Goal: Task Accomplishment & Management: Complete application form

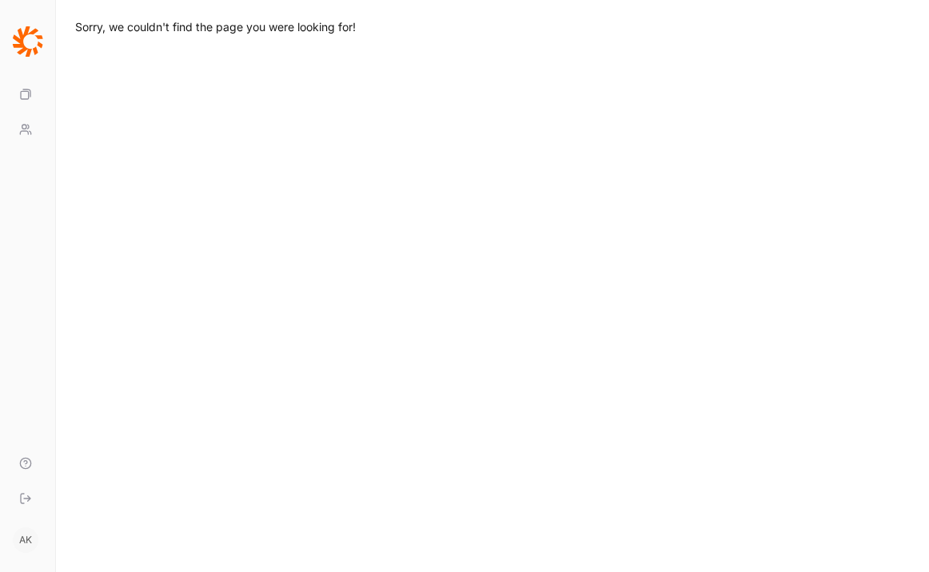
click at [14, 87] on link "Your Surveys" at bounding box center [27, 94] width 42 height 35
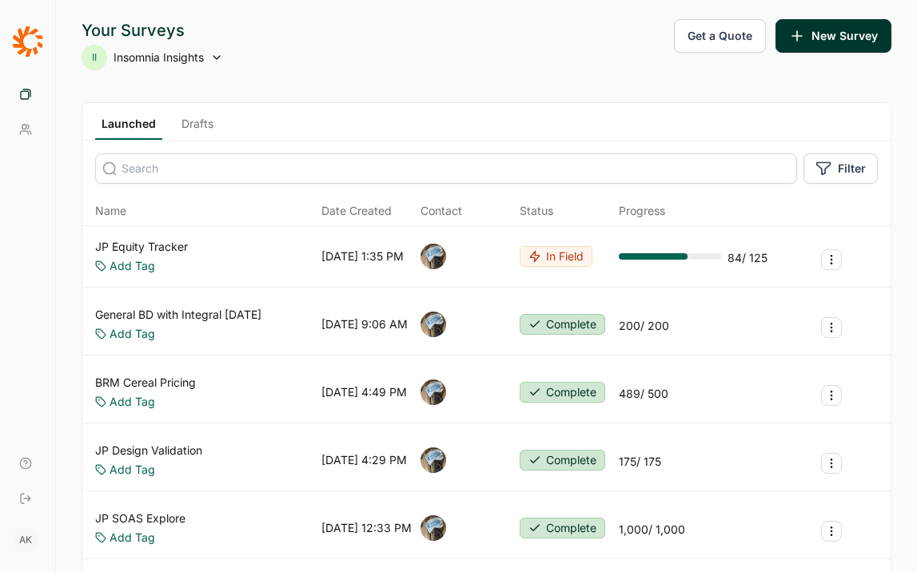
click at [205, 122] on link "Drafts" at bounding box center [197, 128] width 45 height 24
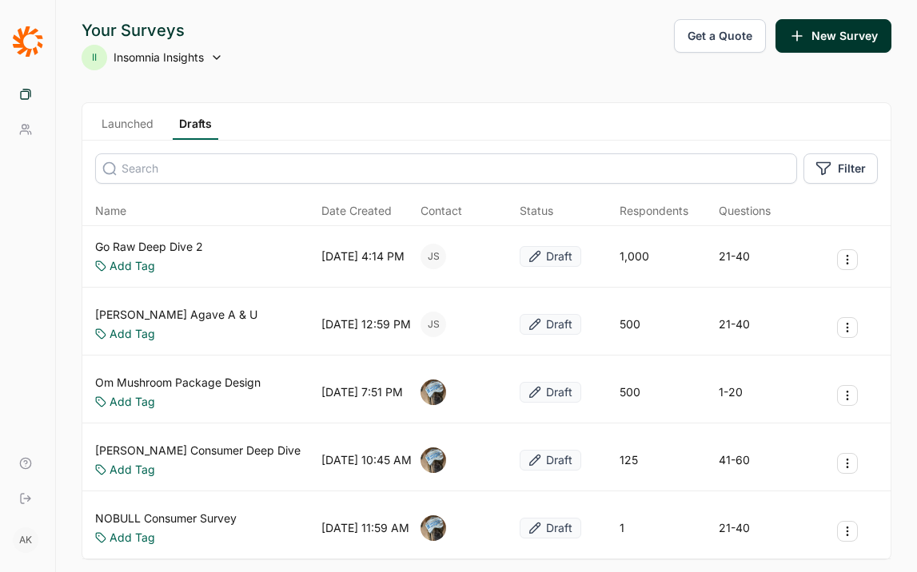
click at [146, 245] on link "Go Raw Deep Dive 2" at bounding box center [149, 247] width 108 height 16
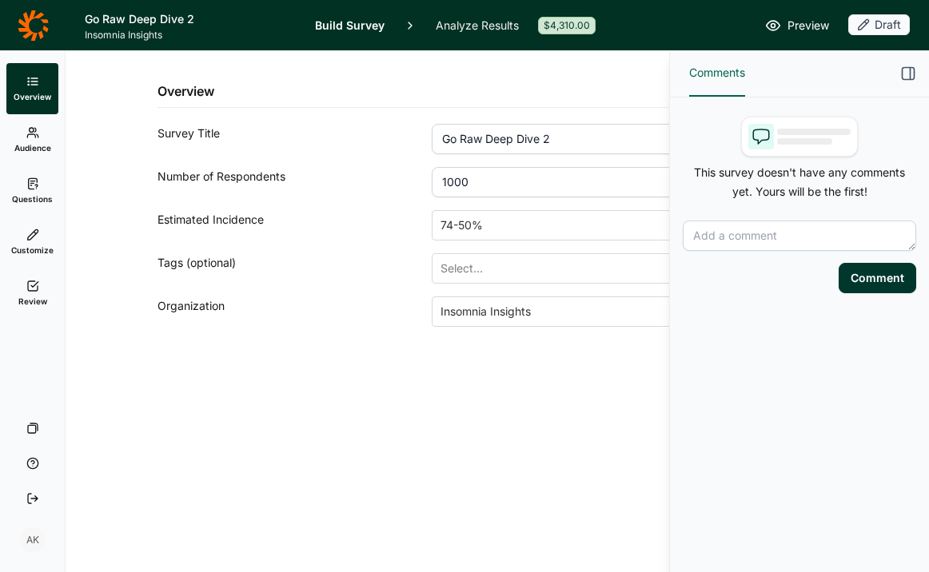
click at [798, 18] on span "Preview" at bounding box center [809, 25] width 42 height 19
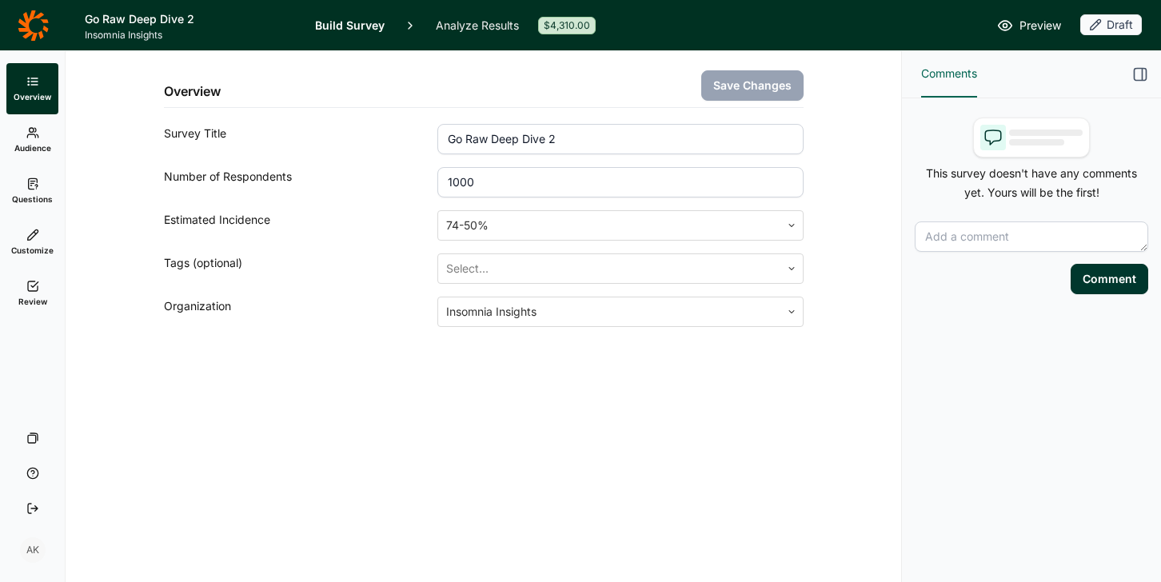
click at [33, 181] on use at bounding box center [32, 183] width 9 height 10
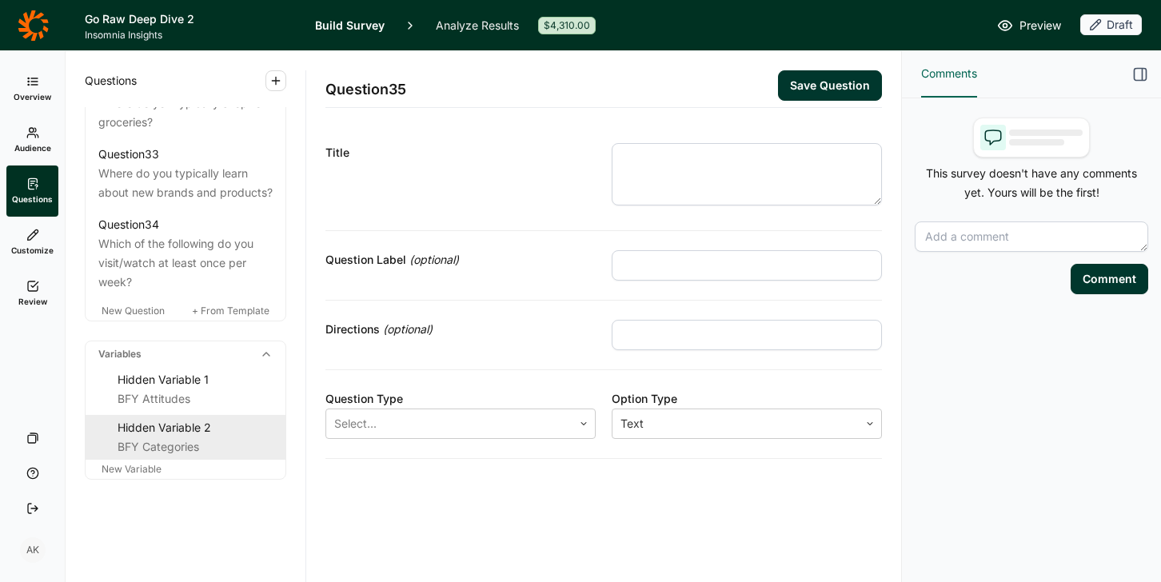
scroll to position [3620, 0]
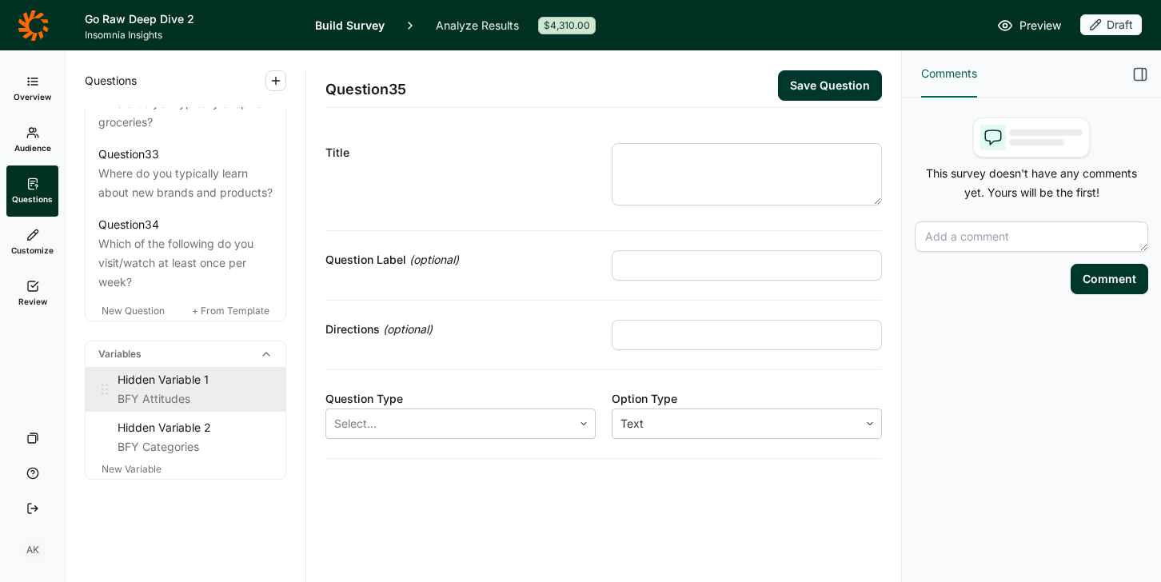
click at [162, 396] on div "BFY Attitudes" at bounding box center [195, 398] width 155 height 19
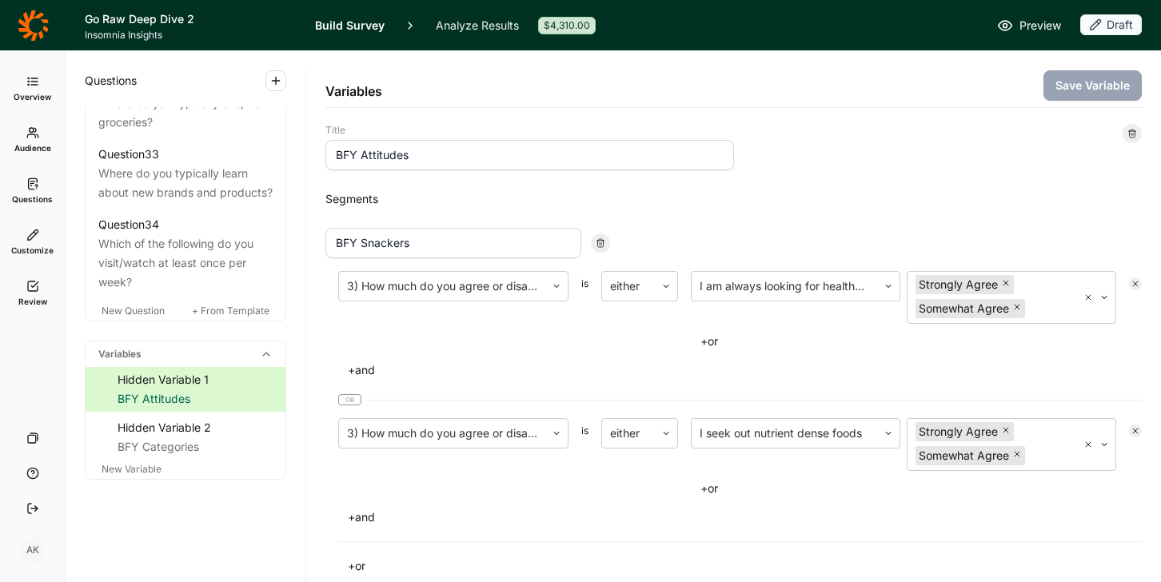
click at [928, 30] on span "Preview" at bounding box center [1040, 25] width 42 height 19
click at [158, 457] on div "BFY Categories" at bounding box center [195, 446] width 155 height 19
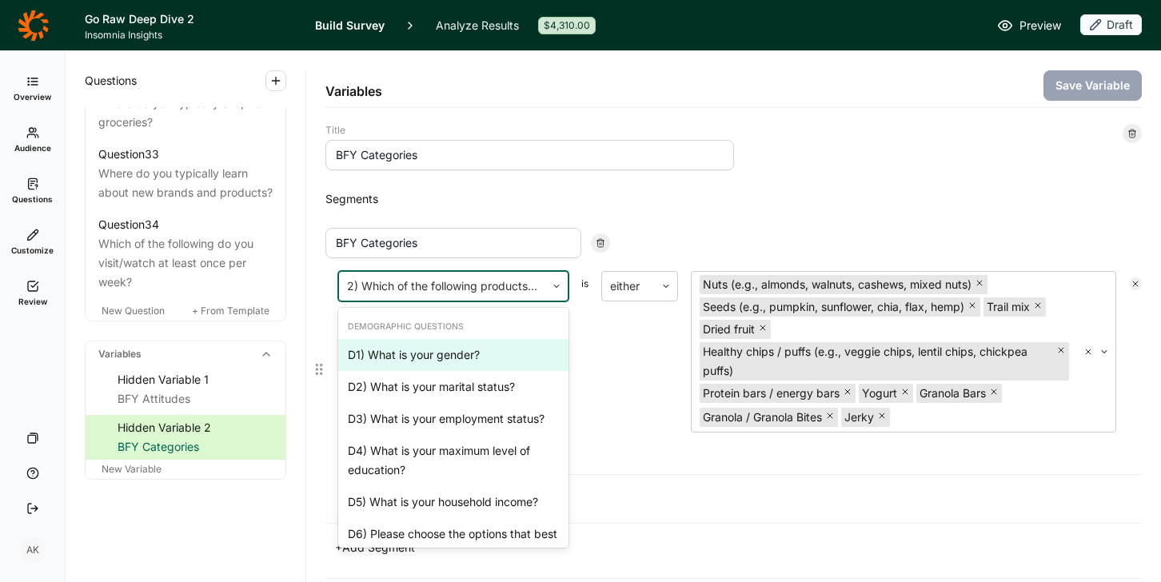
click at [487, 295] on div at bounding box center [442, 286] width 190 height 22
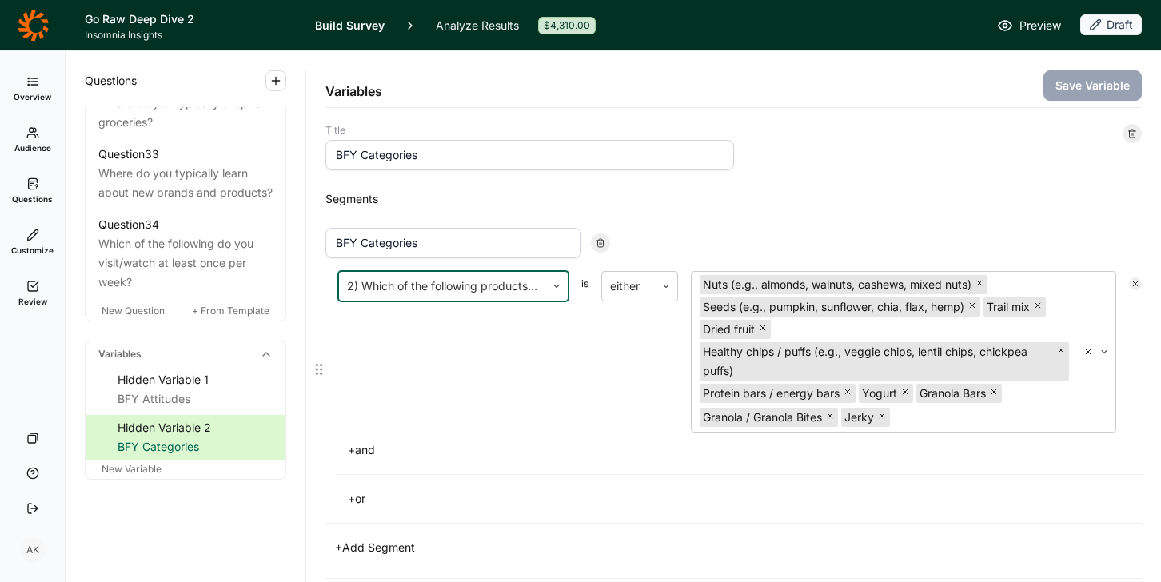
click at [487, 295] on div at bounding box center [442, 286] width 190 height 22
click at [30, 193] on link "Questions" at bounding box center [32, 191] width 52 height 51
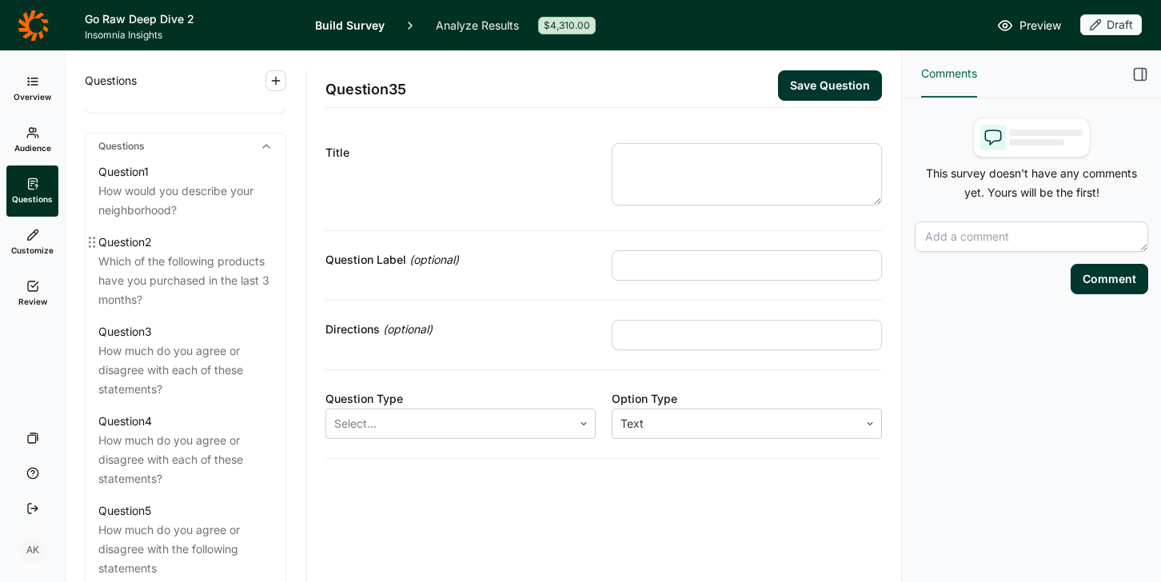
scroll to position [676, 0]
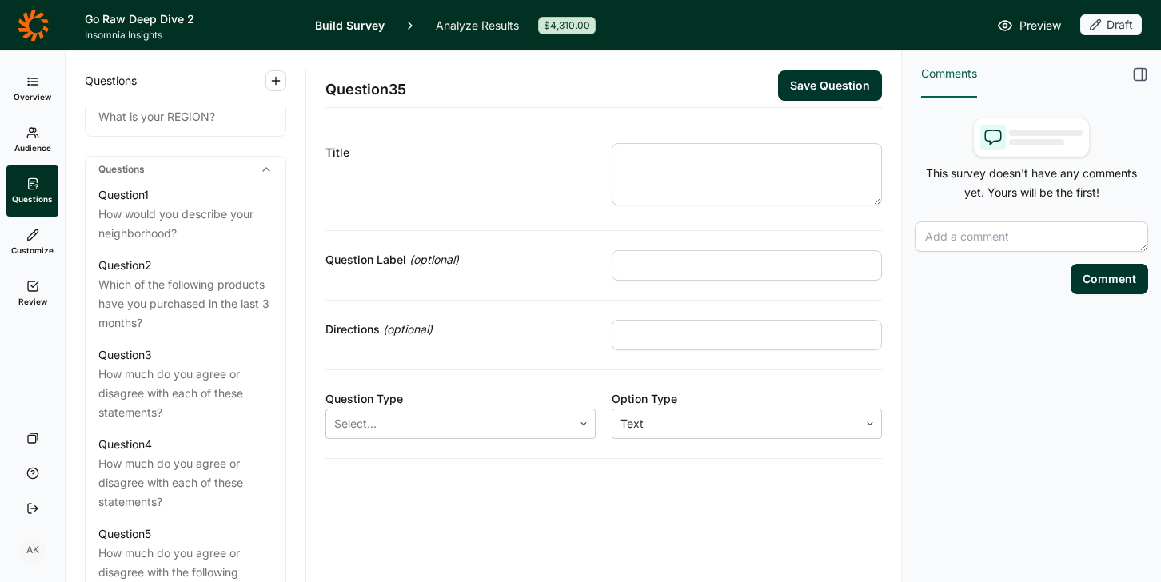
click at [490, 144] on div "Title" at bounding box center [460, 152] width 270 height 19
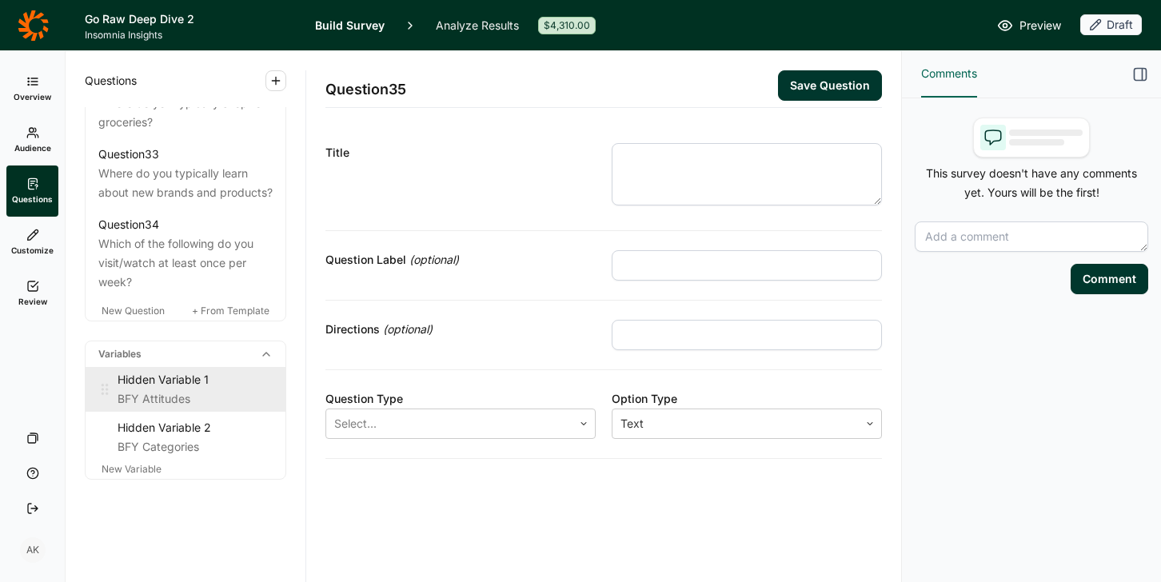
scroll to position [3620, 0]
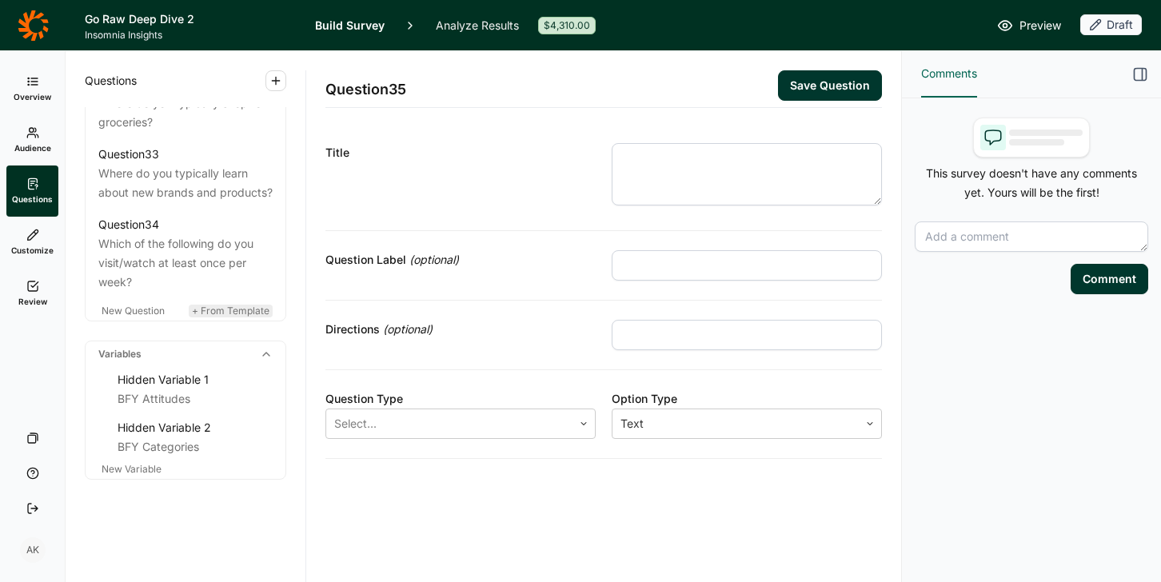
click at [209, 308] on span "+ From Template" at bounding box center [231, 311] width 78 height 12
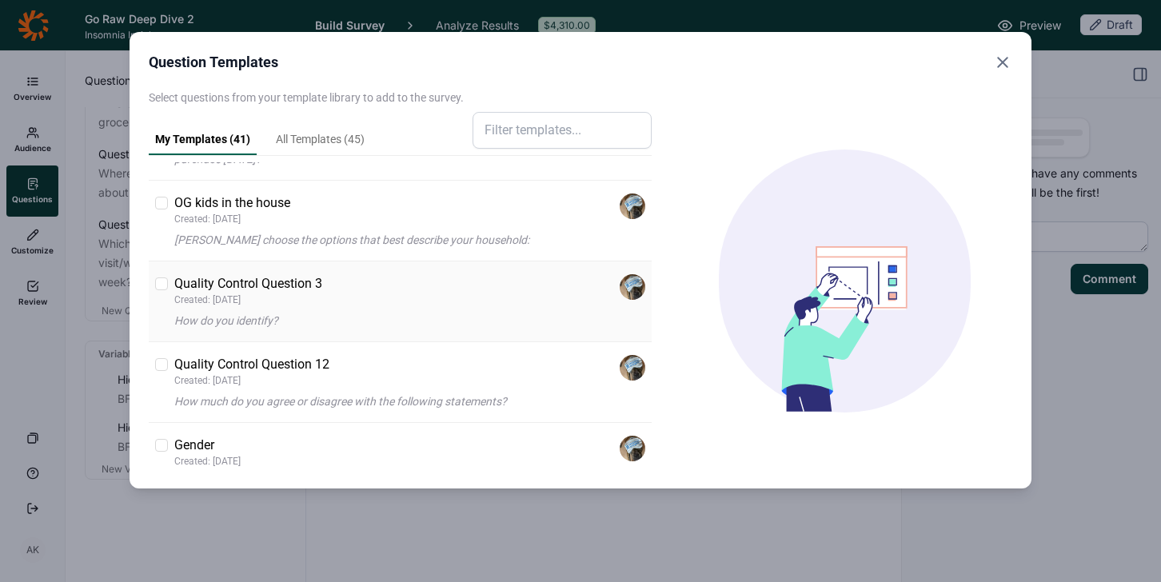
scroll to position [1148, 0]
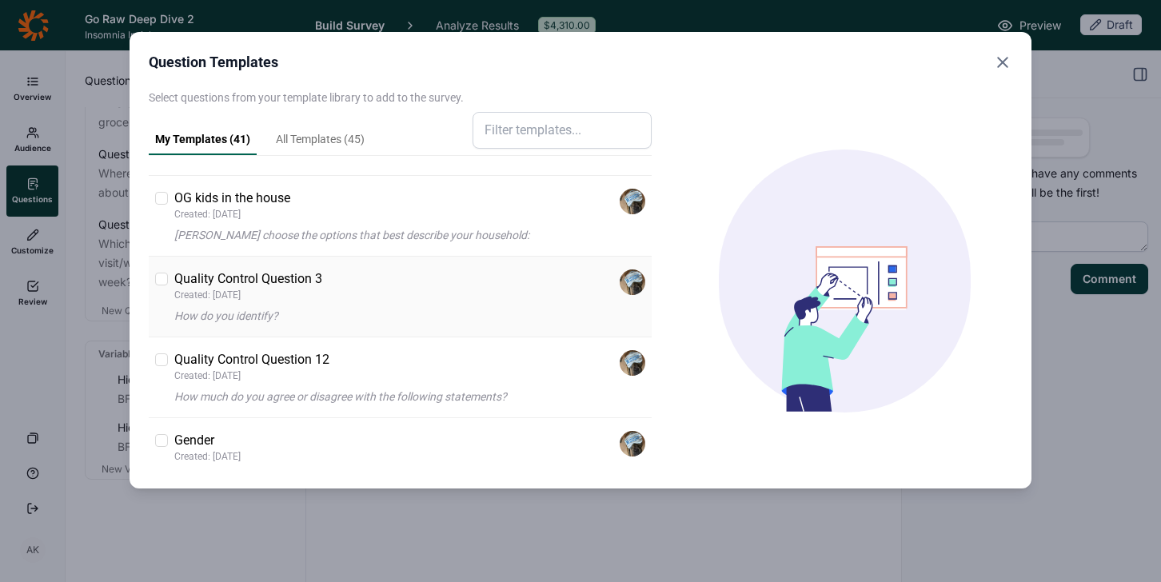
drag, startPoint x: 178, startPoint y: 275, endPoint x: 167, endPoint y: 301, distance: 27.9
click at [178, 276] on p "Quality Control Question 3" at bounding box center [248, 278] width 148 height 19
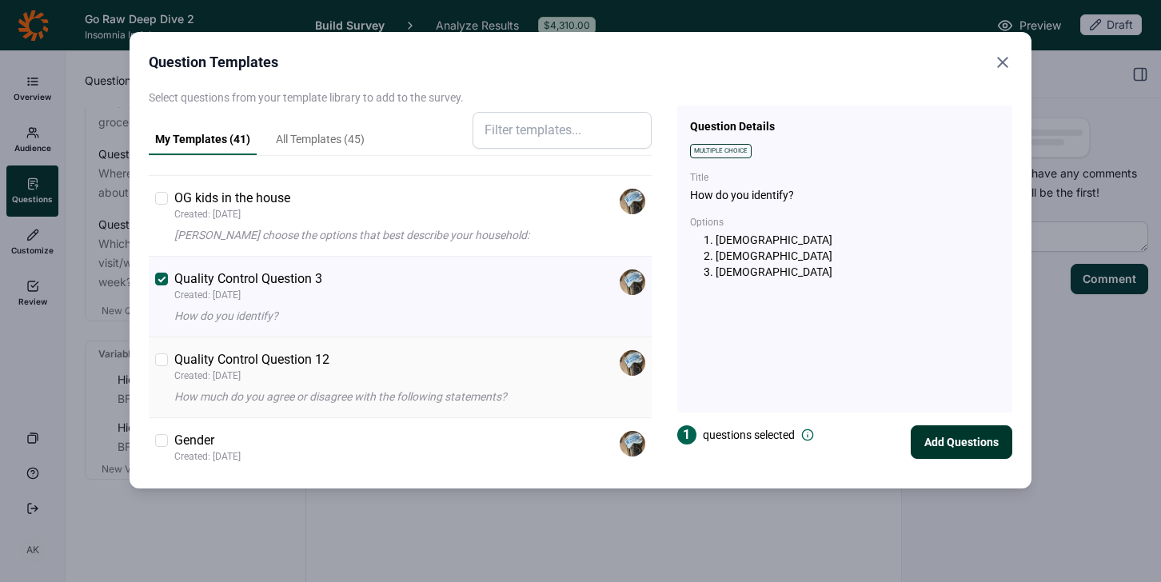
click at [162, 356] on div at bounding box center [161, 359] width 13 height 13
click at [155, 360] on input "checkbox" at bounding box center [155, 360] width 0 height 0
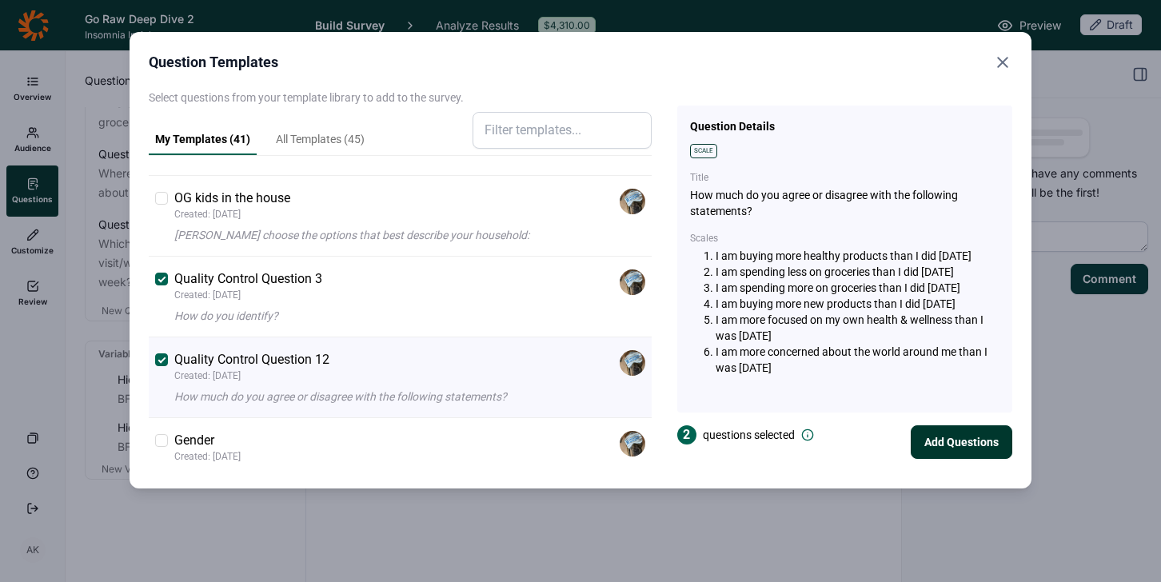
click at [928, 440] on button "Add Questions" at bounding box center [962, 442] width 102 height 34
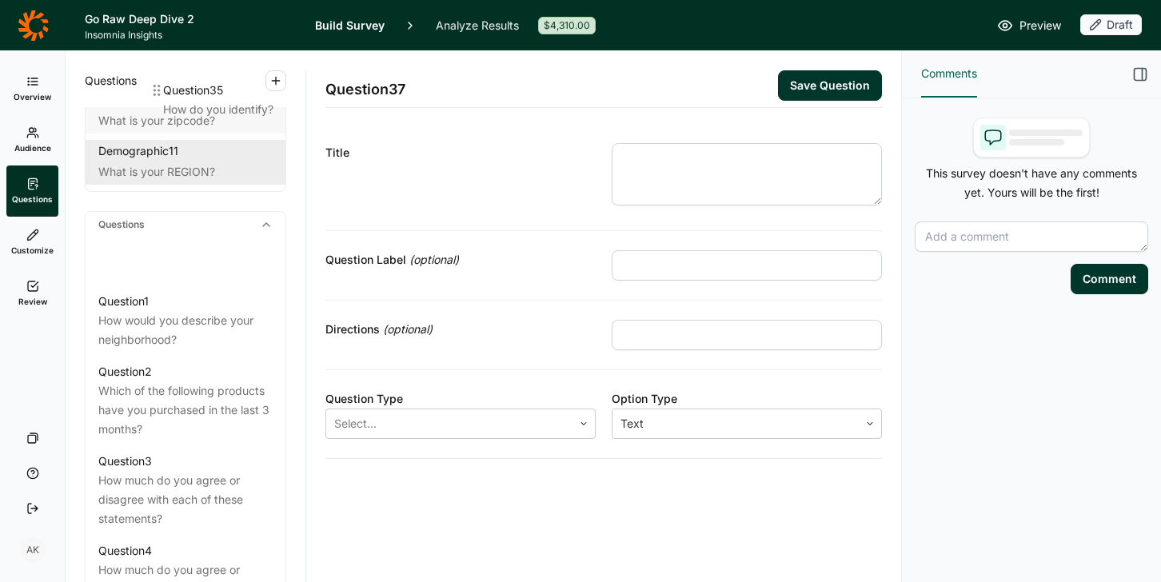
scroll to position [614, 0]
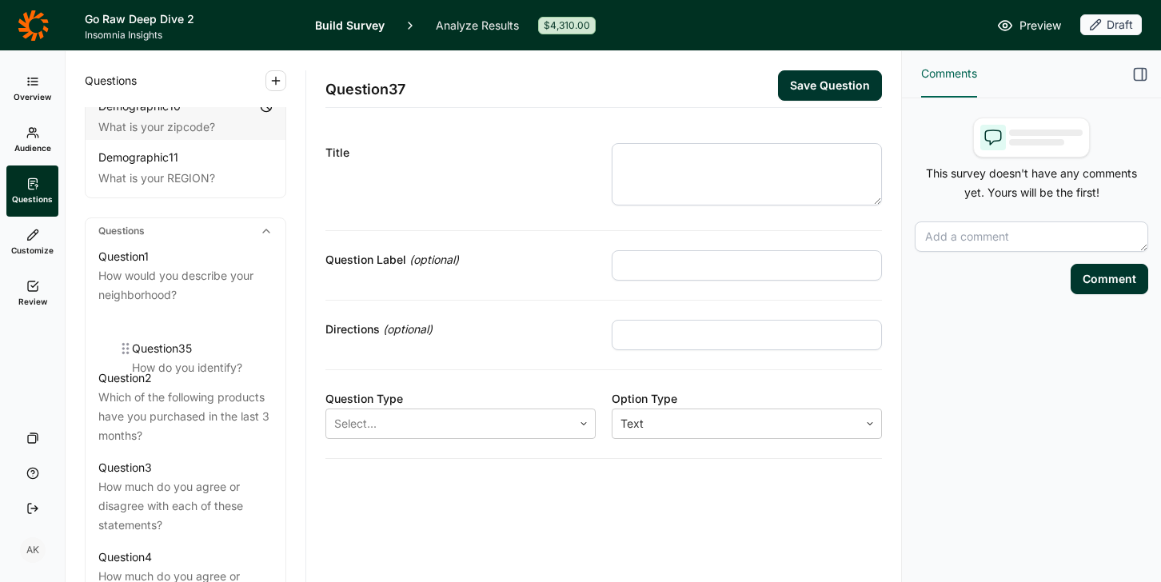
drag, startPoint x: 97, startPoint y: 317, endPoint x: 137, endPoint y: 339, distance: 45.8
click at [166, 337] on div "Question 2" at bounding box center [185, 326] width 174 height 19
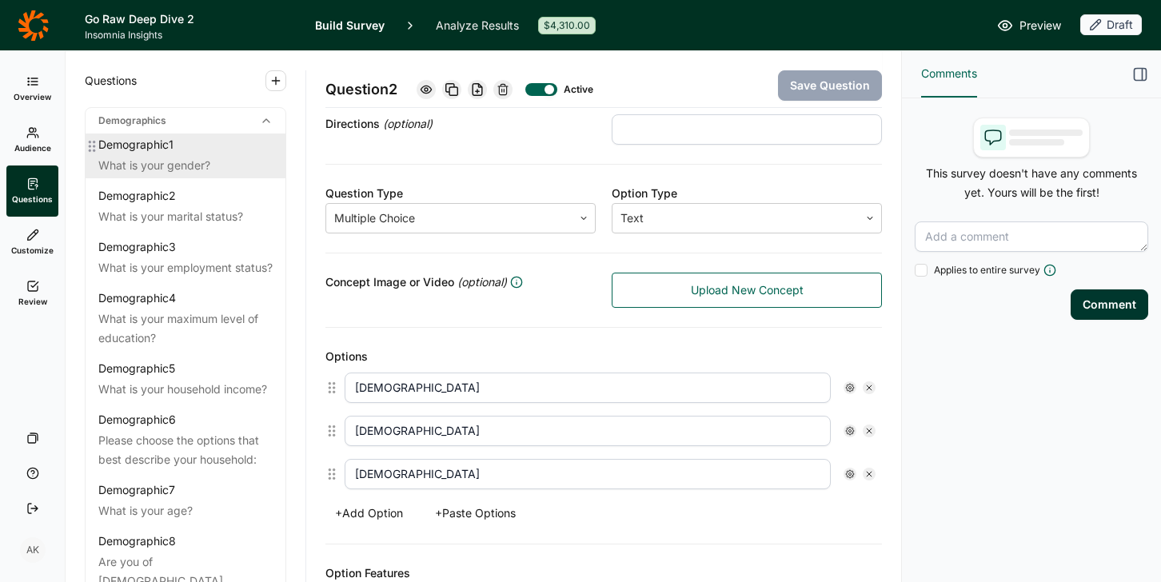
click at [111, 170] on div "What is your gender?" at bounding box center [185, 165] width 174 height 19
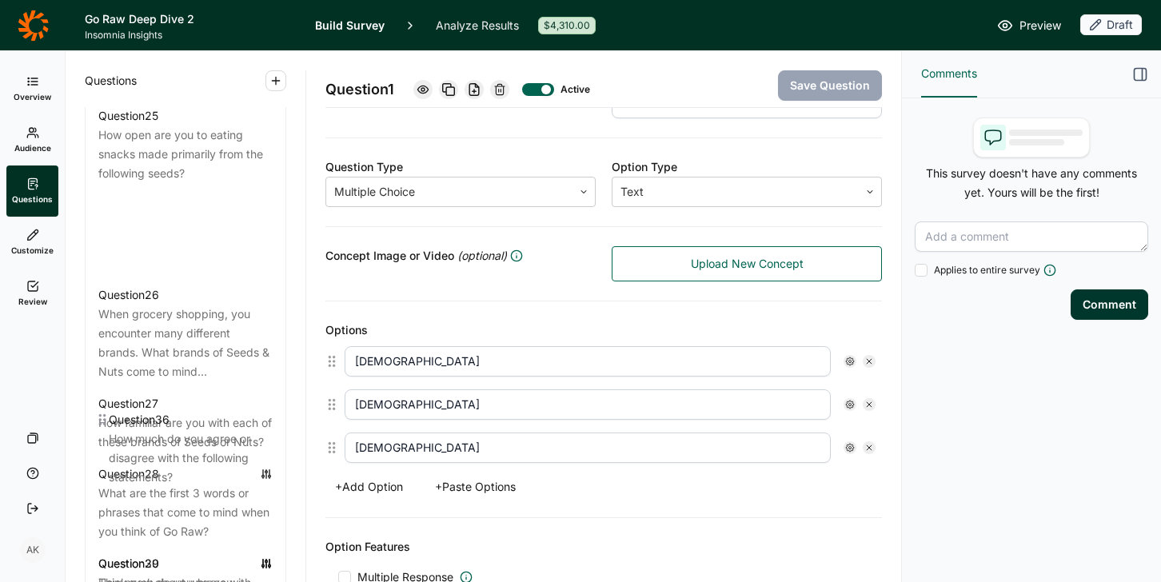
scroll to position [2675, 0]
drag, startPoint x: 94, startPoint y: 399, endPoint x: 102, endPoint y: 387, distance: 14.9
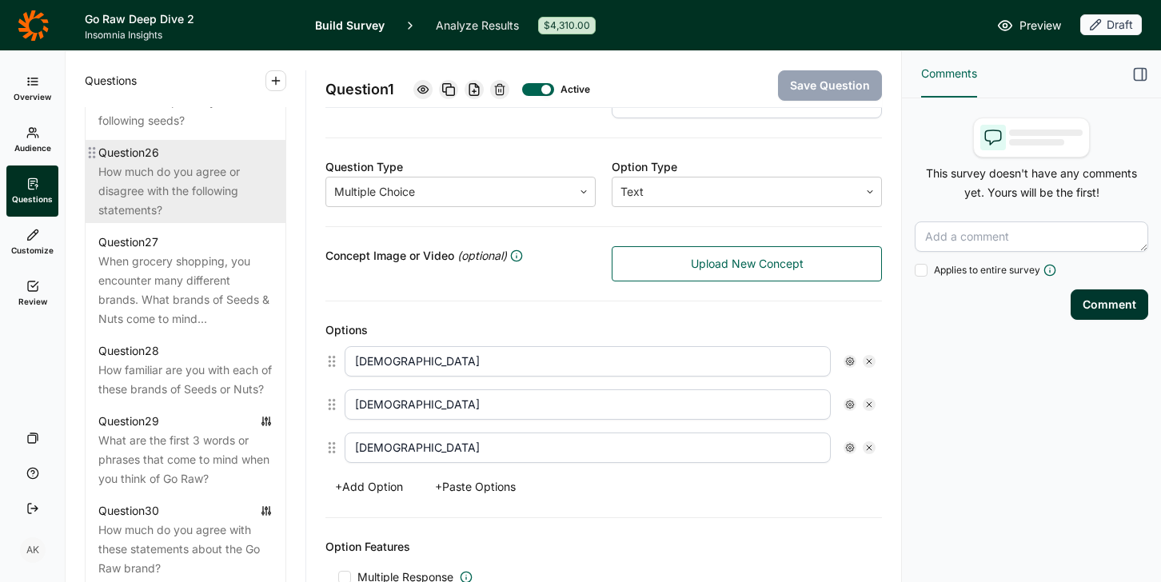
scroll to position [2998, 0]
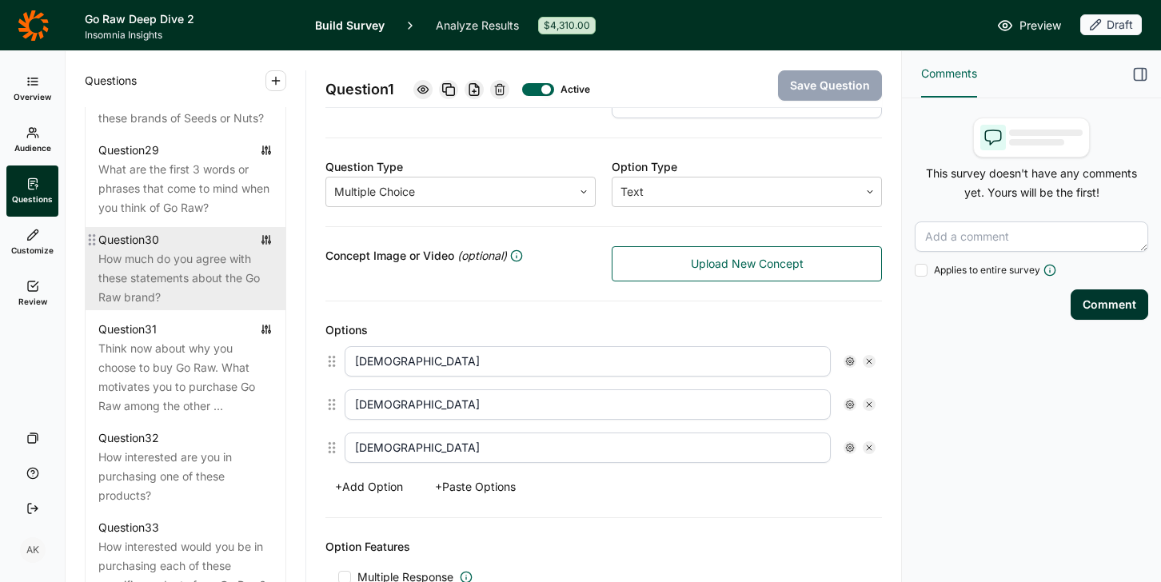
click at [166, 307] on div "How much do you agree with these statements about the Go Raw brand?" at bounding box center [185, 278] width 174 height 58
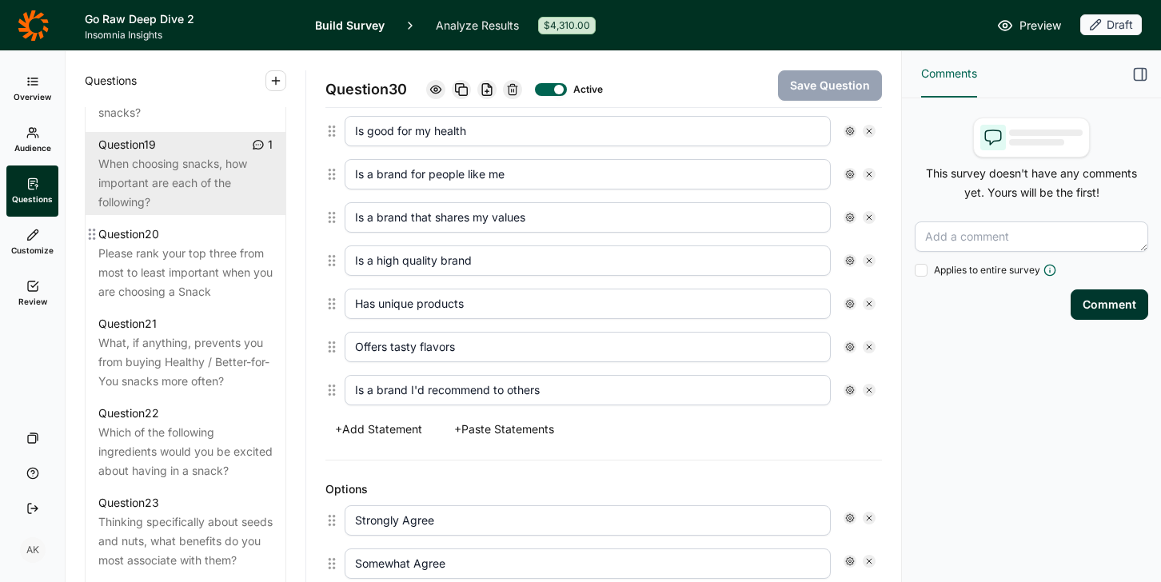
scroll to position [2108, 0]
click at [154, 212] on div "When choosing snacks, how important are each of the following?" at bounding box center [185, 183] width 174 height 58
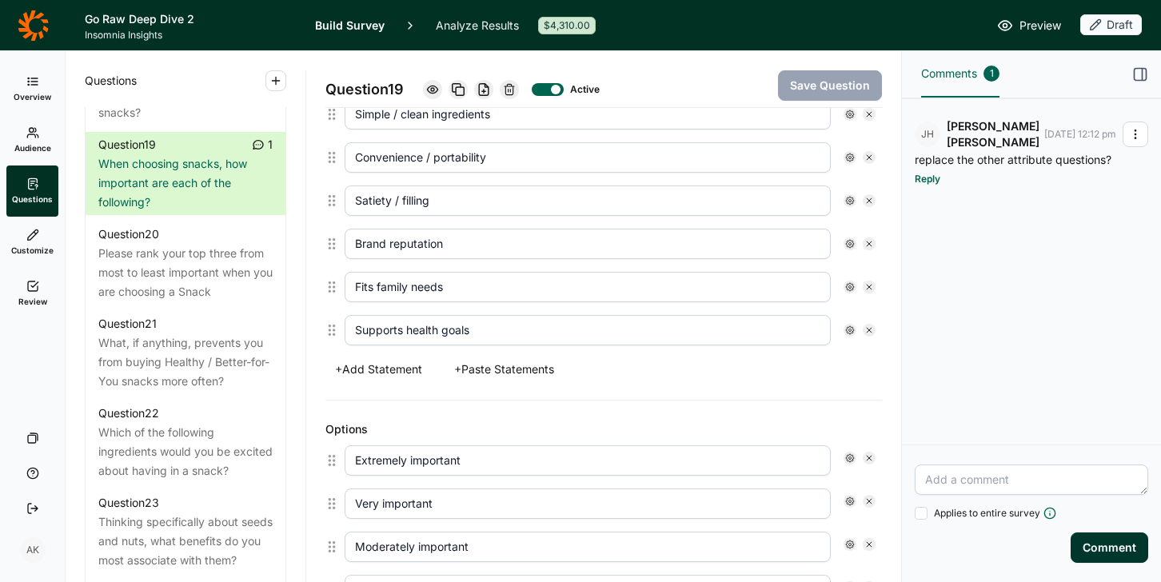
scroll to position [660, 0]
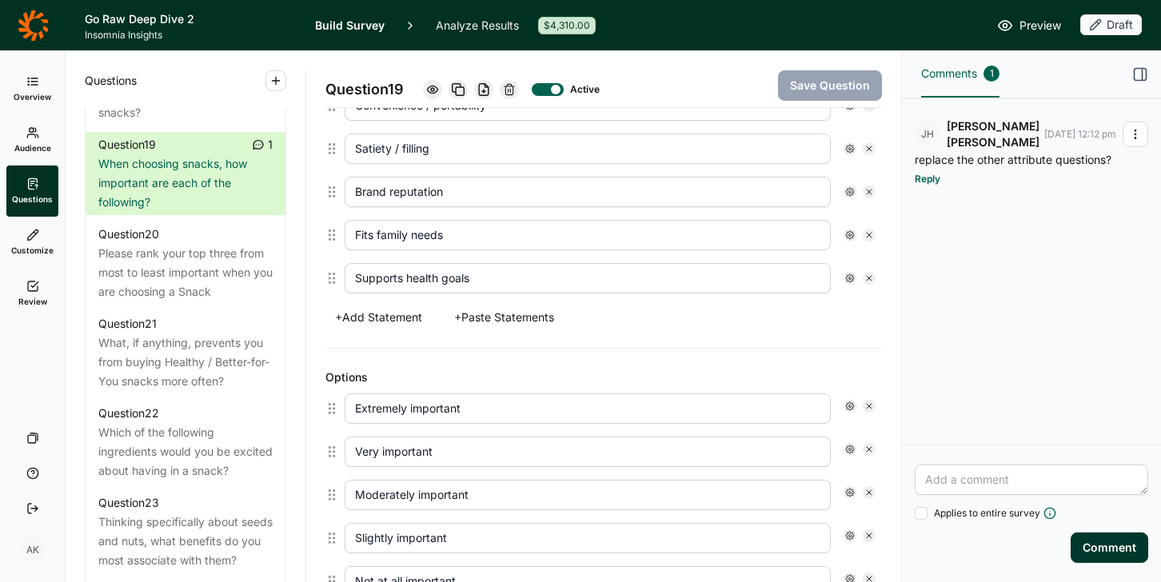
click at [401, 314] on button "+ Add Statement" at bounding box center [378, 317] width 106 height 22
click at [445, 274] on input "text" at bounding box center [588, 278] width 486 height 30
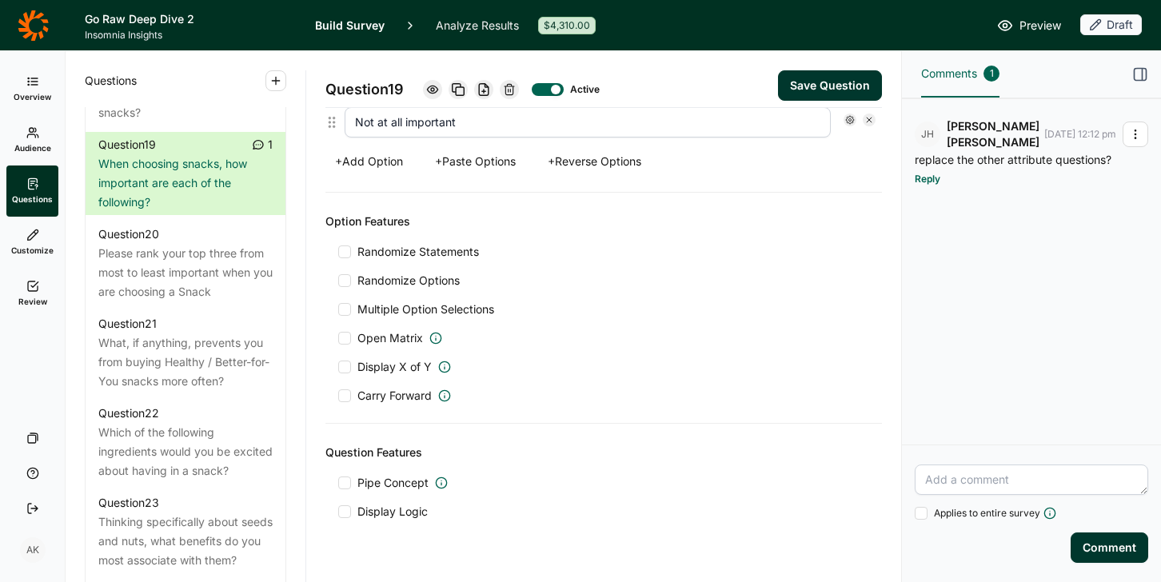
scroll to position [1196, 0]
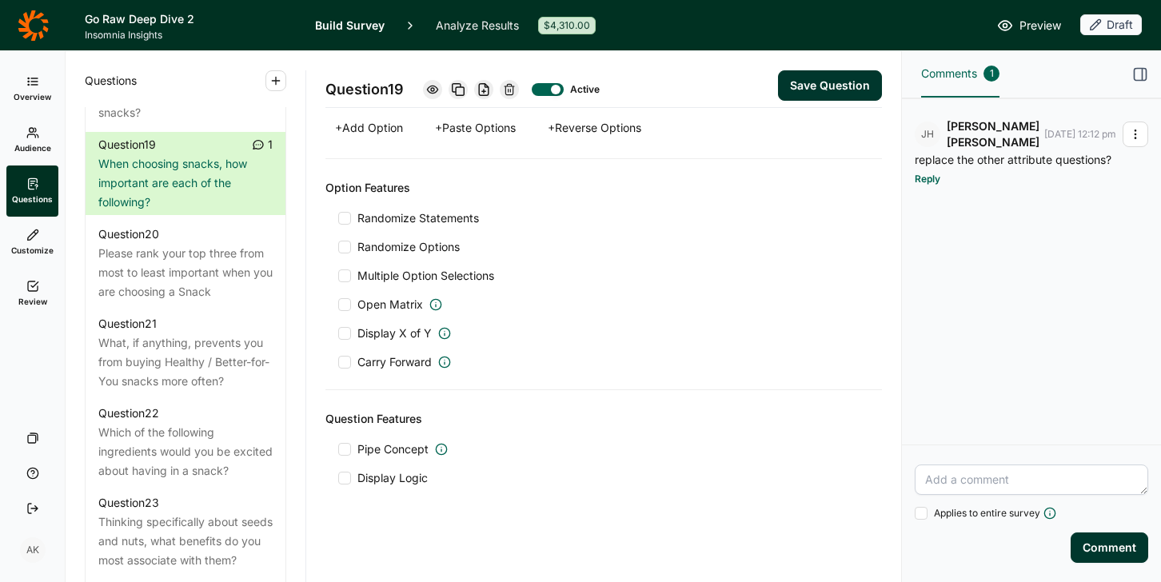
type input "Please Select Moderately Important"
click at [806, 85] on button "Save Question" at bounding box center [830, 85] width 104 height 30
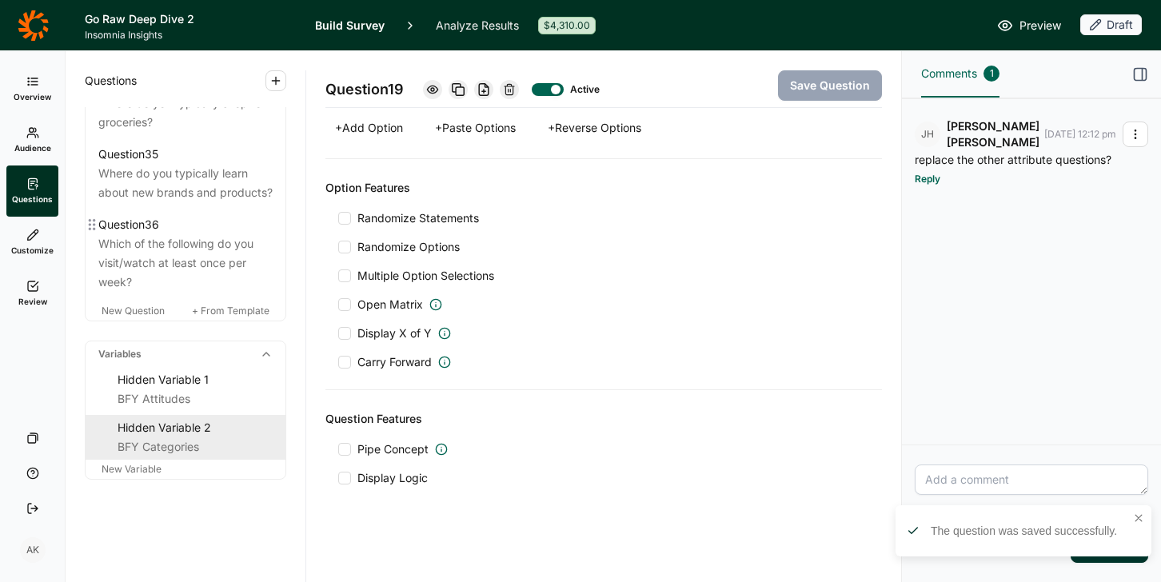
scroll to position [3761, 0]
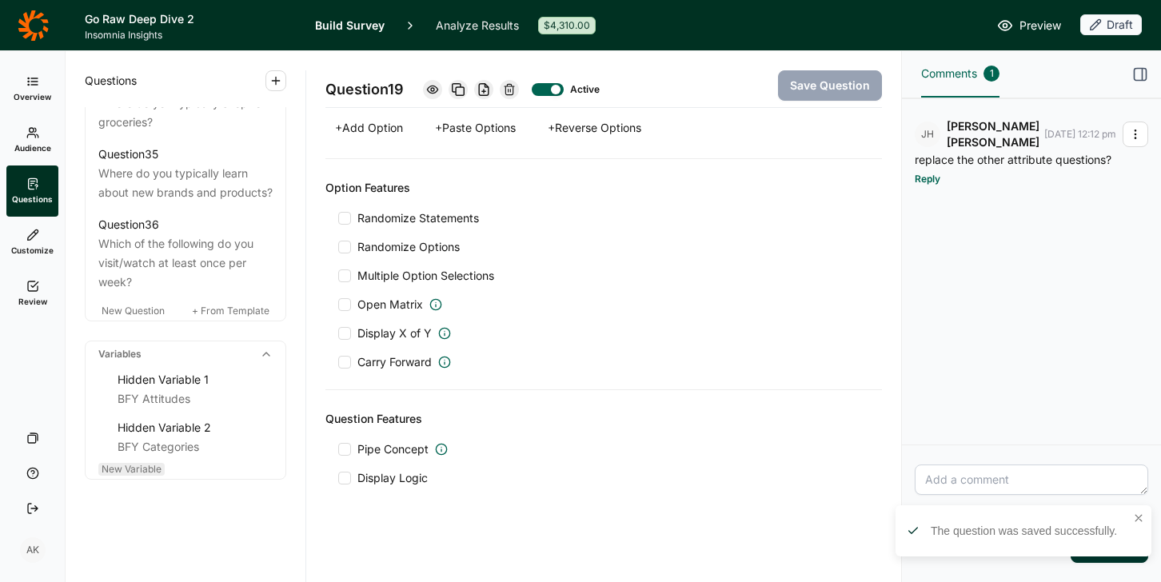
click at [137, 468] on span "New Variable" at bounding box center [132, 469] width 60 height 12
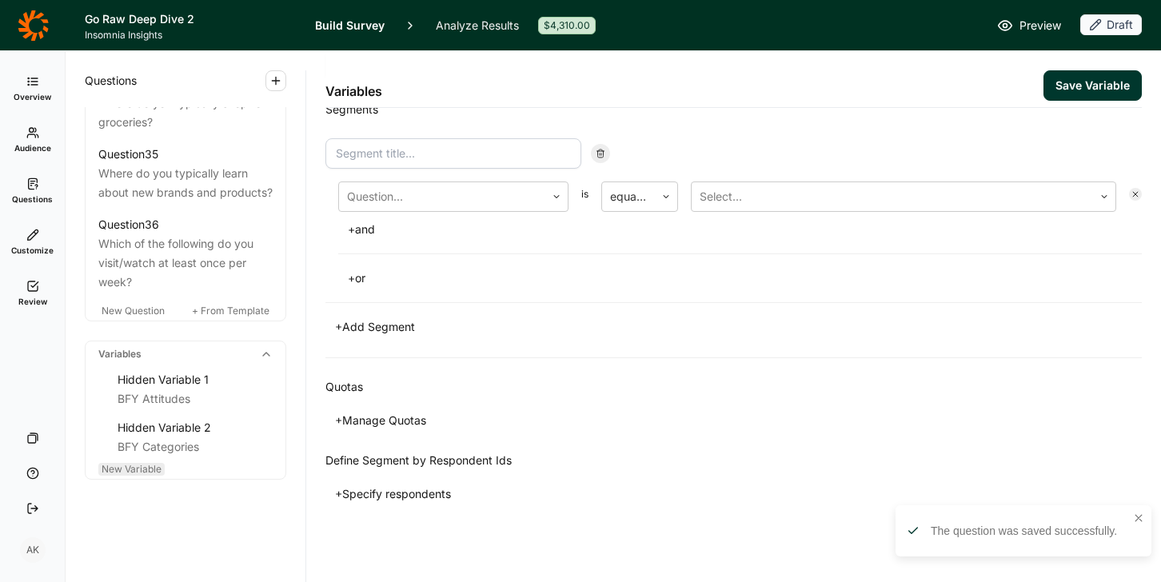
scroll to position [90, 0]
click at [353, 155] on input at bounding box center [453, 153] width 256 height 30
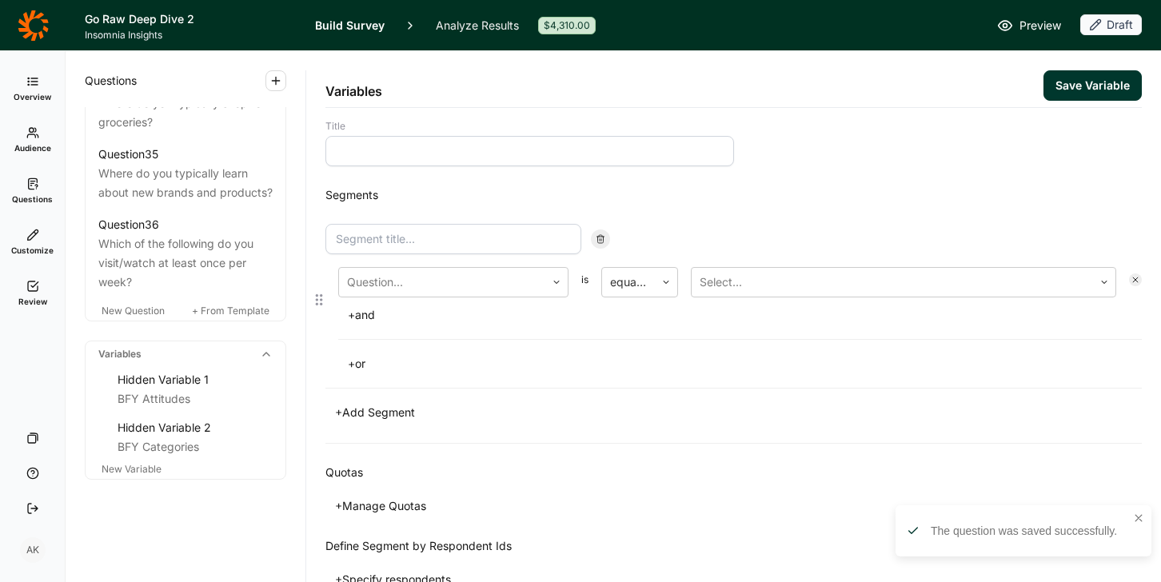
scroll to position [0, 0]
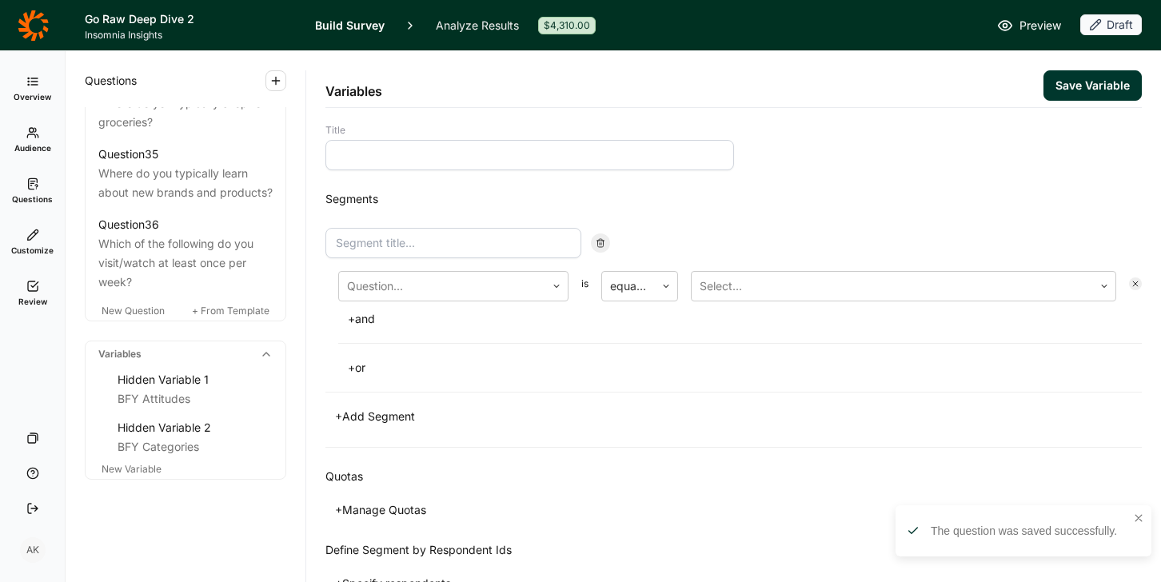
click at [365, 159] on input at bounding box center [529, 155] width 409 height 30
click at [365, 160] on input at bounding box center [529, 155] width 409 height 30
type input "Data Quality"
click at [446, 241] on input at bounding box center [453, 243] width 256 height 30
type input "Data Quality 1"
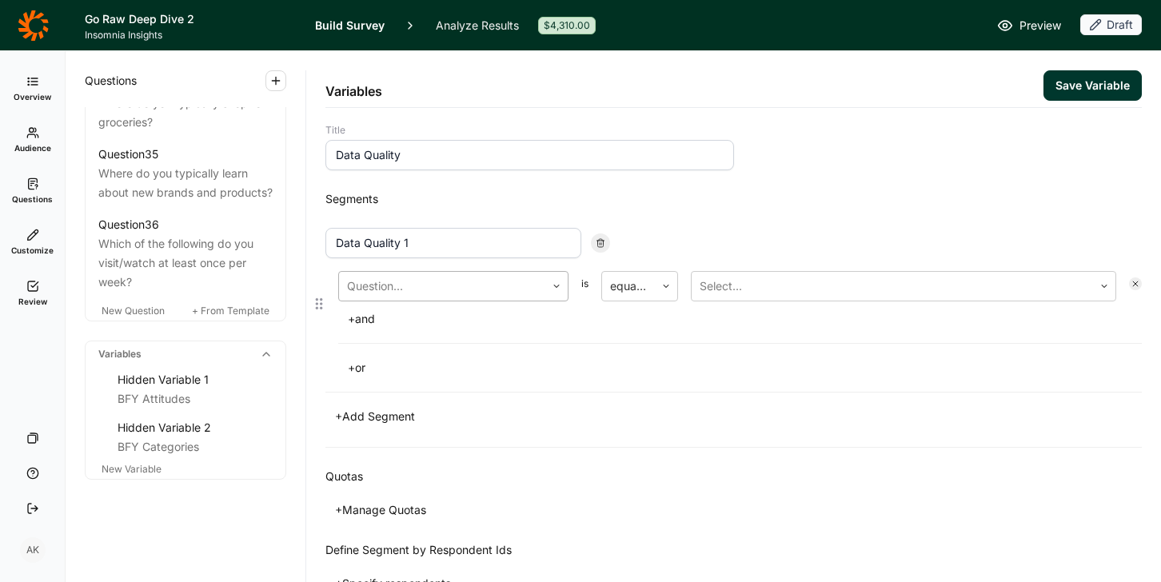
click at [476, 287] on div at bounding box center [442, 286] width 190 height 22
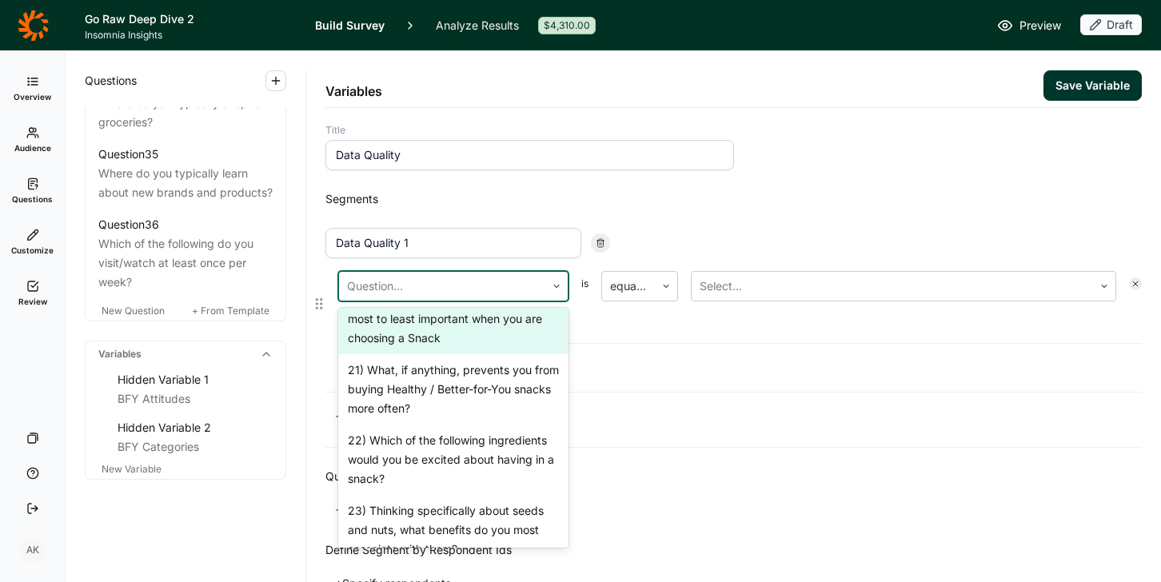
scroll to position [1491, 0]
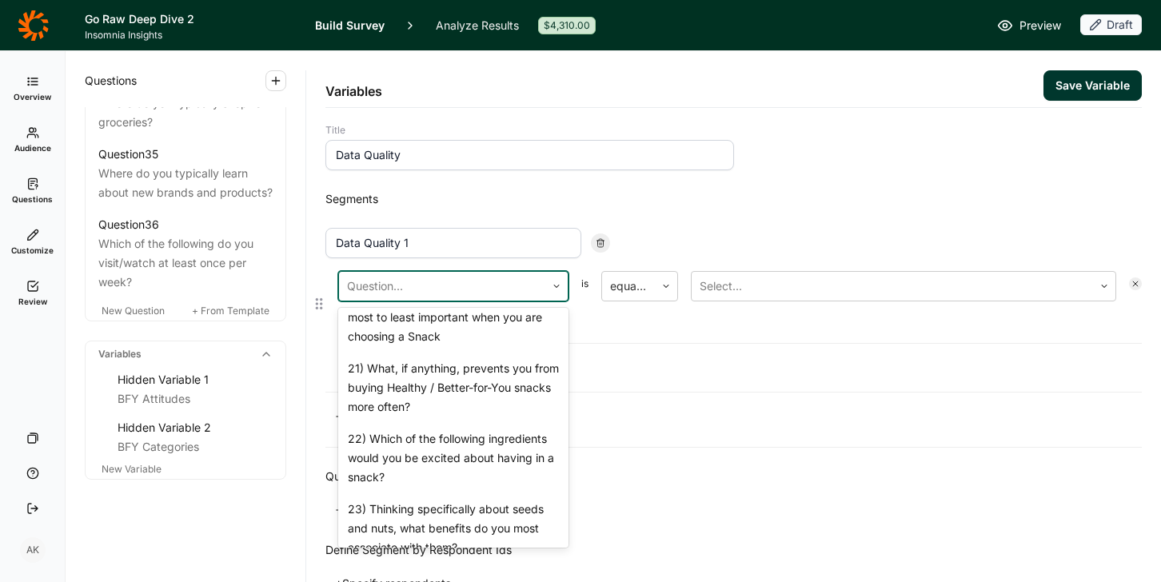
click at [413, 282] on div "19) When choosing snacks, how important are each of the following?" at bounding box center [453, 256] width 230 height 51
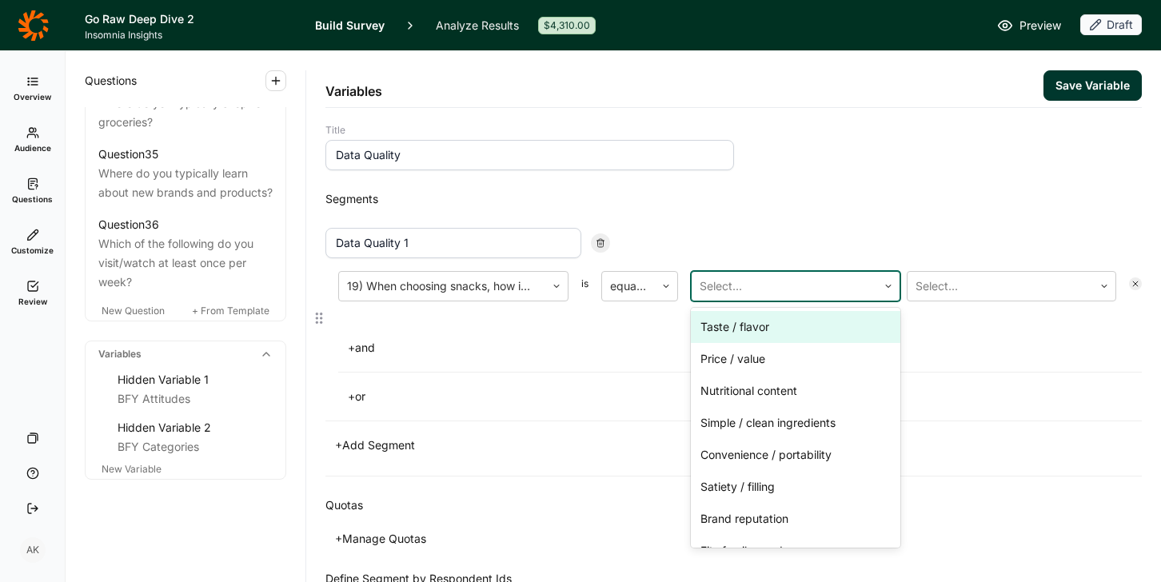
click at [704, 284] on div at bounding box center [785, 286] width 170 height 22
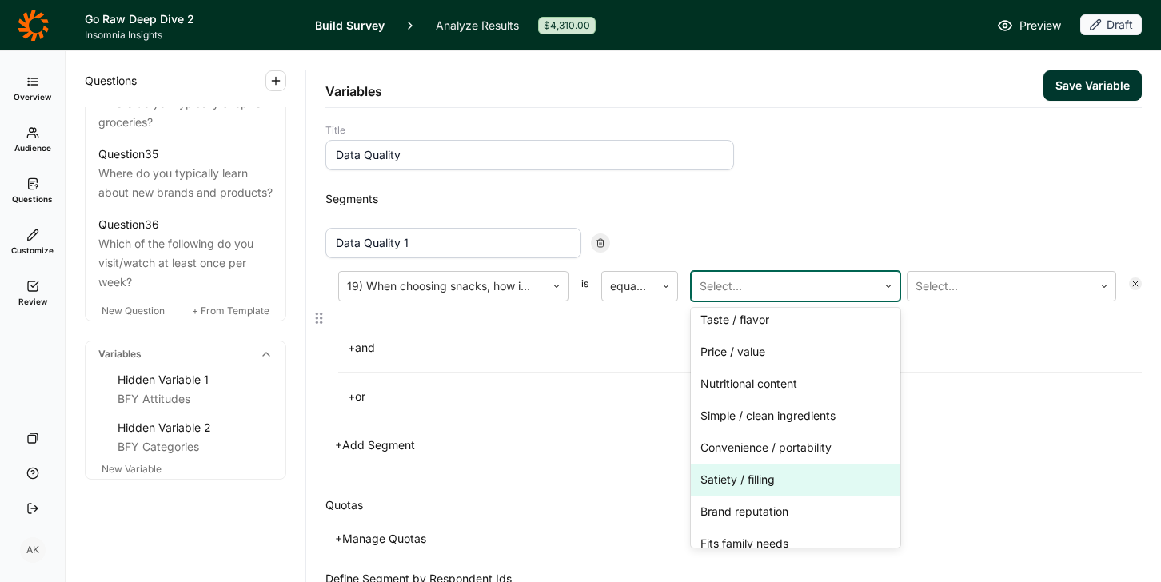
scroll to position [106, 0]
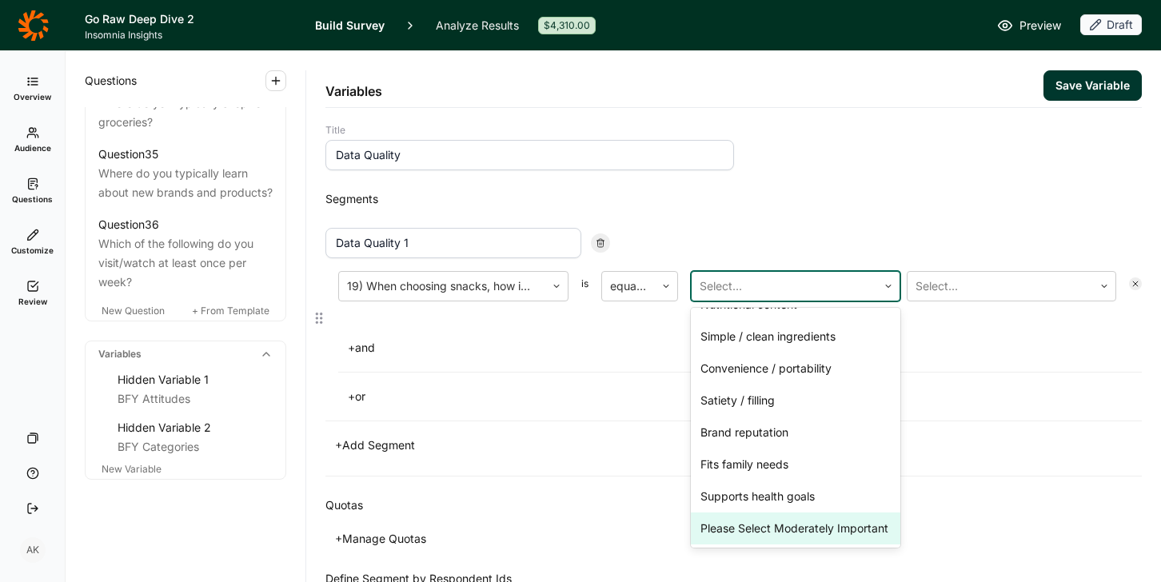
click at [761, 513] on div "Please Select Moderately Important" at bounding box center [795, 529] width 209 height 32
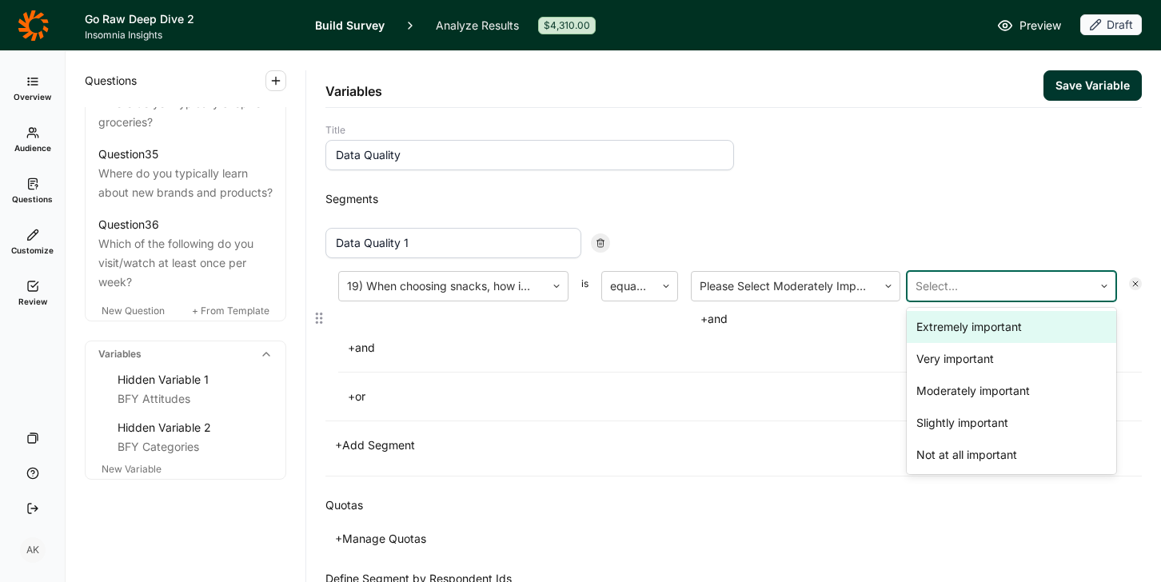
click at [928, 277] on div at bounding box center [1001, 286] width 170 height 22
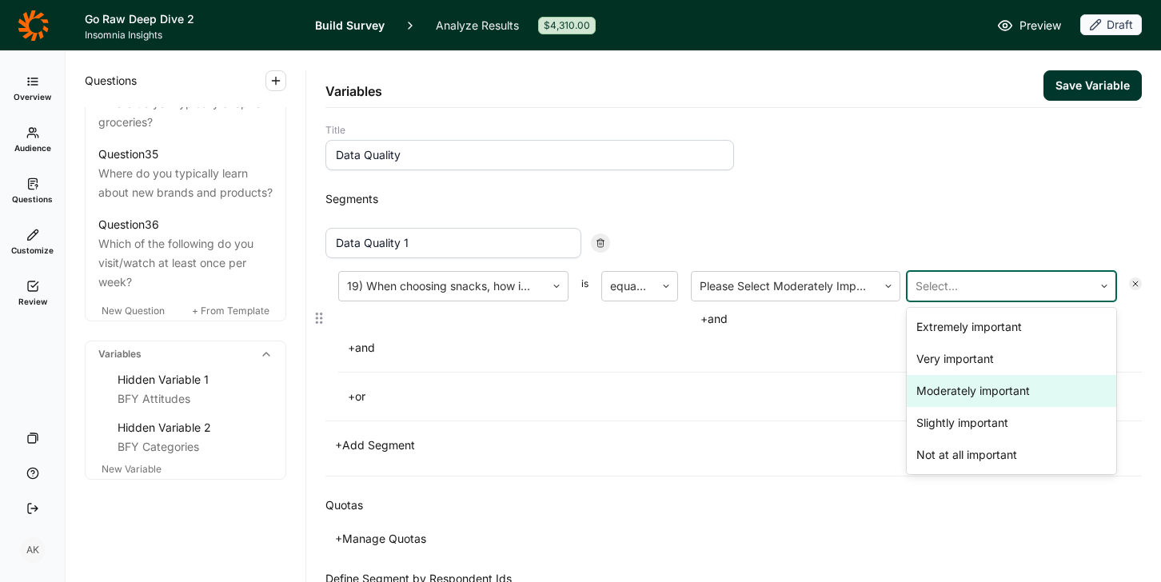
click at [928, 401] on div "Moderately important" at bounding box center [1011, 391] width 209 height 32
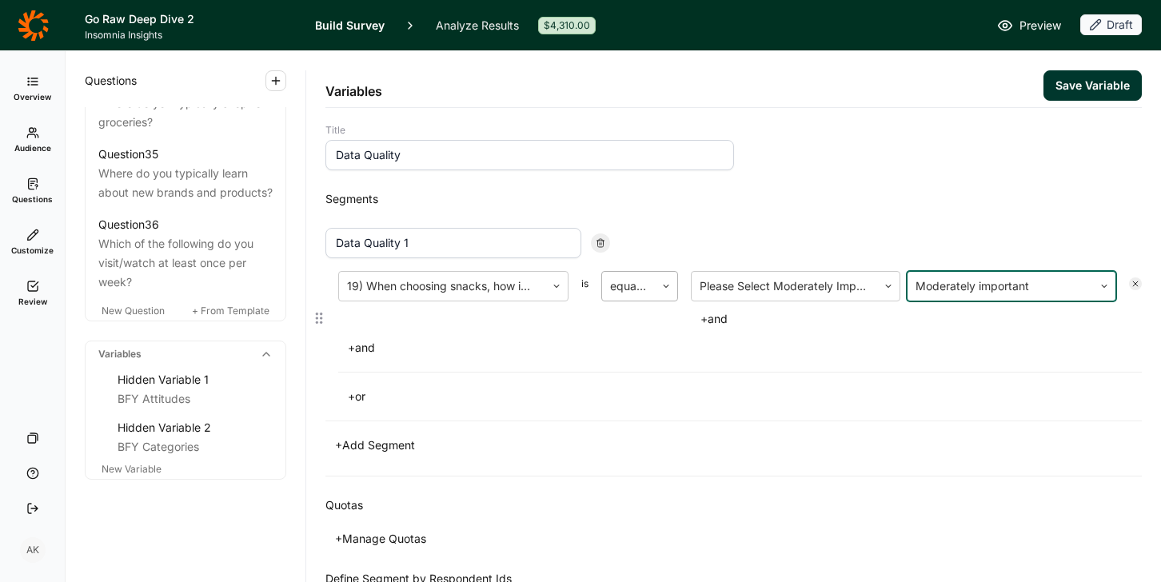
click at [636, 290] on div at bounding box center [628, 286] width 37 height 22
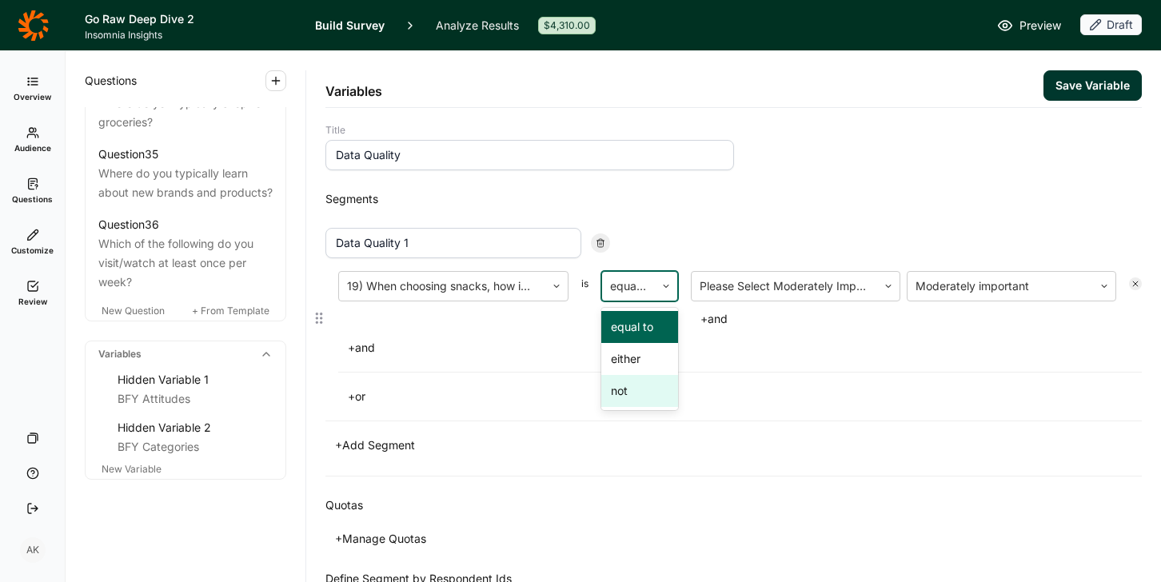
click at [640, 395] on div "not" at bounding box center [639, 391] width 77 height 32
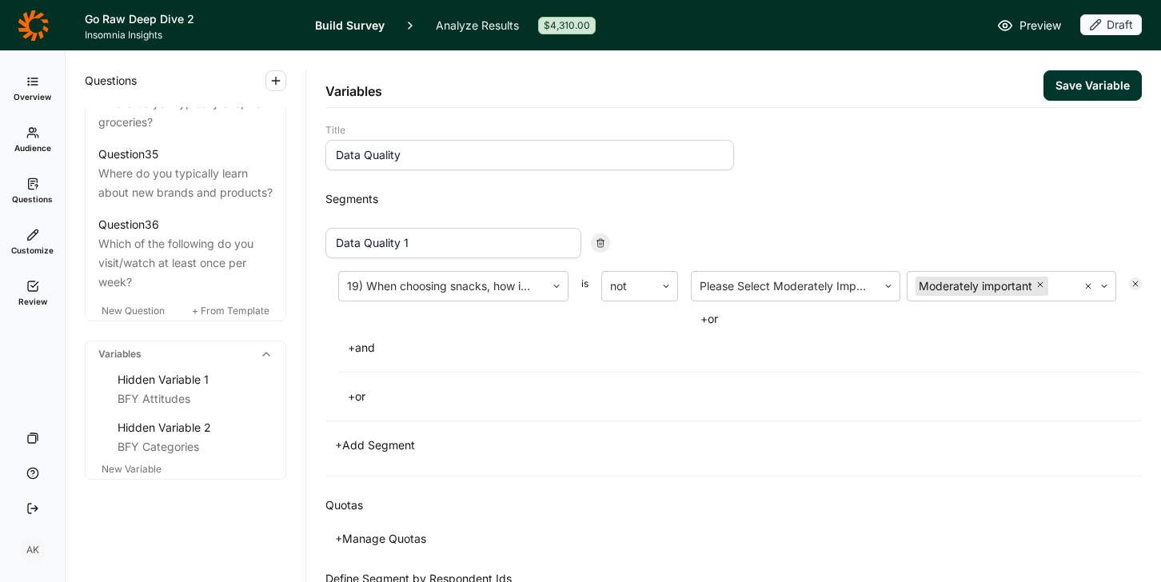
click at [378, 448] on button "+ Add Segment" at bounding box center [374, 445] width 99 height 22
click at [392, 456] on input at bounding box center [453, 449] width 256 height 30
type input "Data Quality Gender"
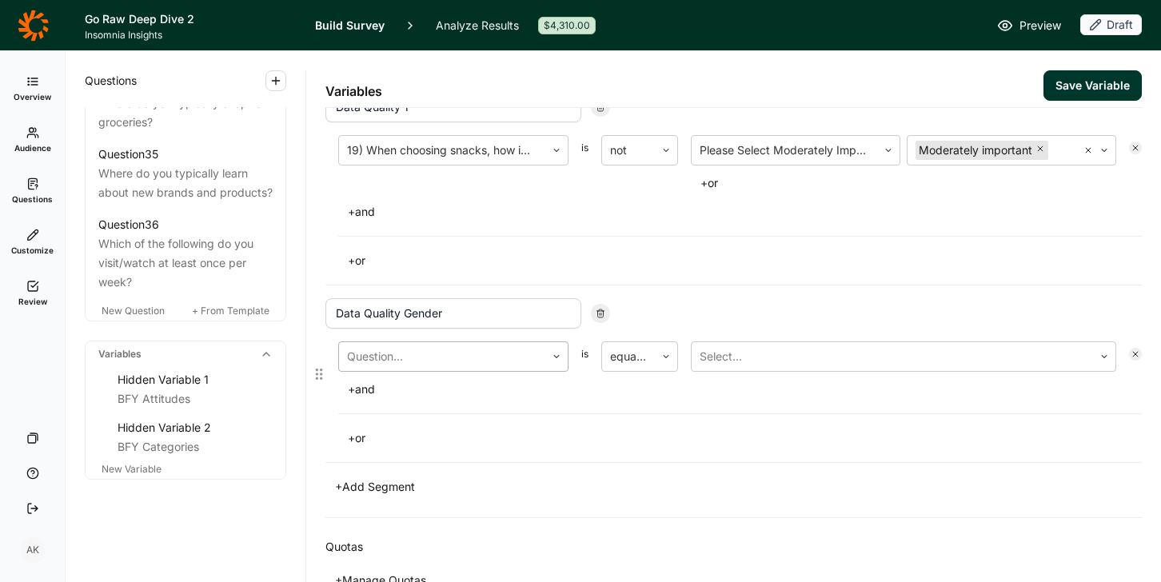
click at [458, 354] on div at bounding box center [442, 356] width 190 height 22
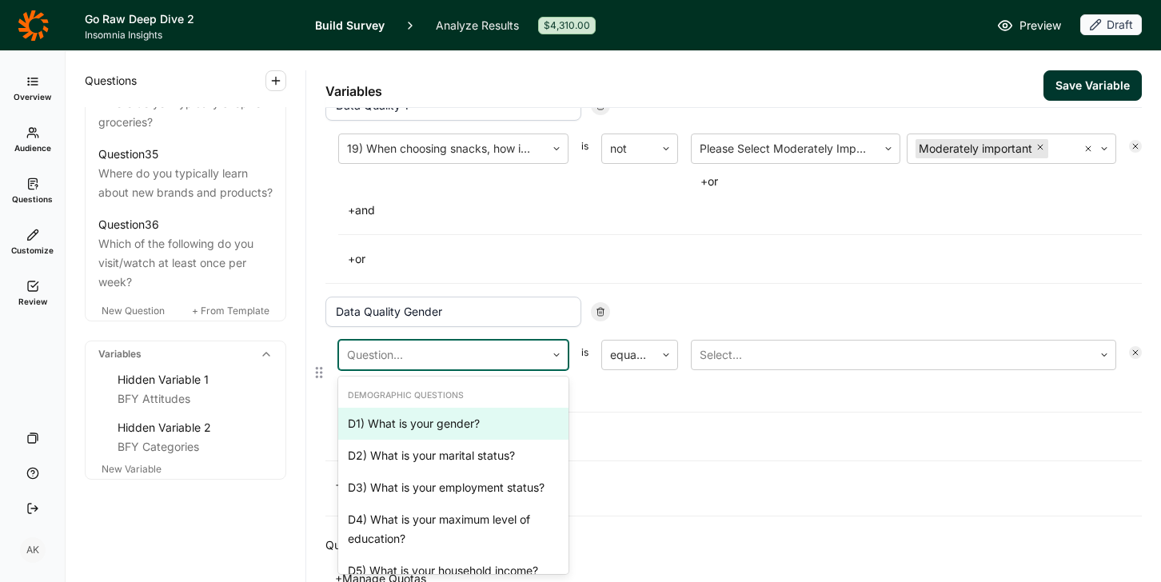
scroll to position [139, 0]
click at [453, 415] on div "D1) What is your gender?" at bounding box center [453, 422] width 230 height 32
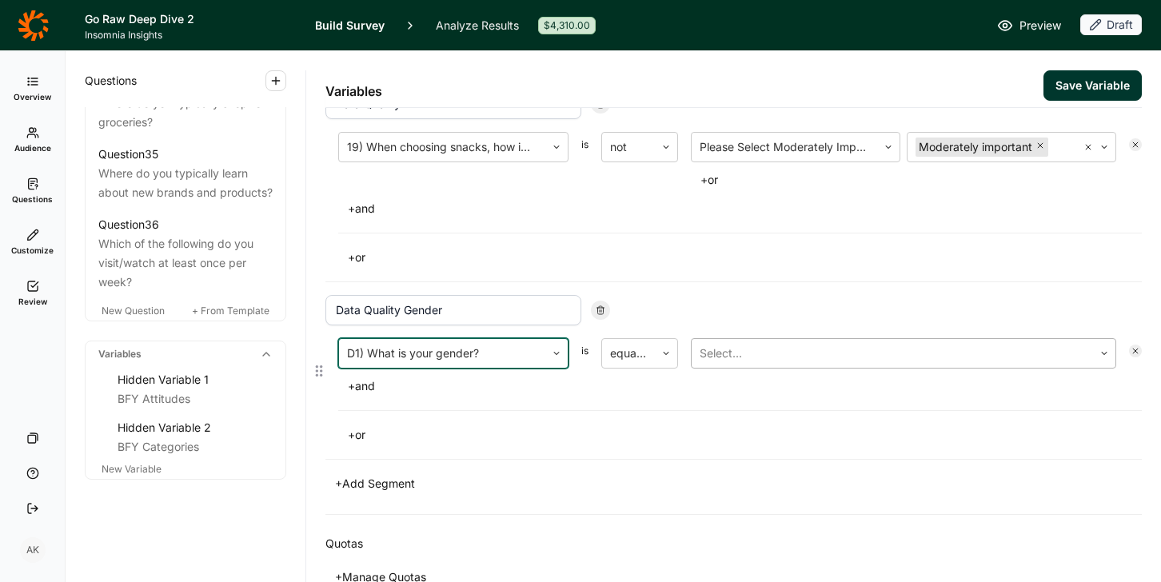
click at [876, 350] on div at bounding box center [892, 353] width 385 height 22
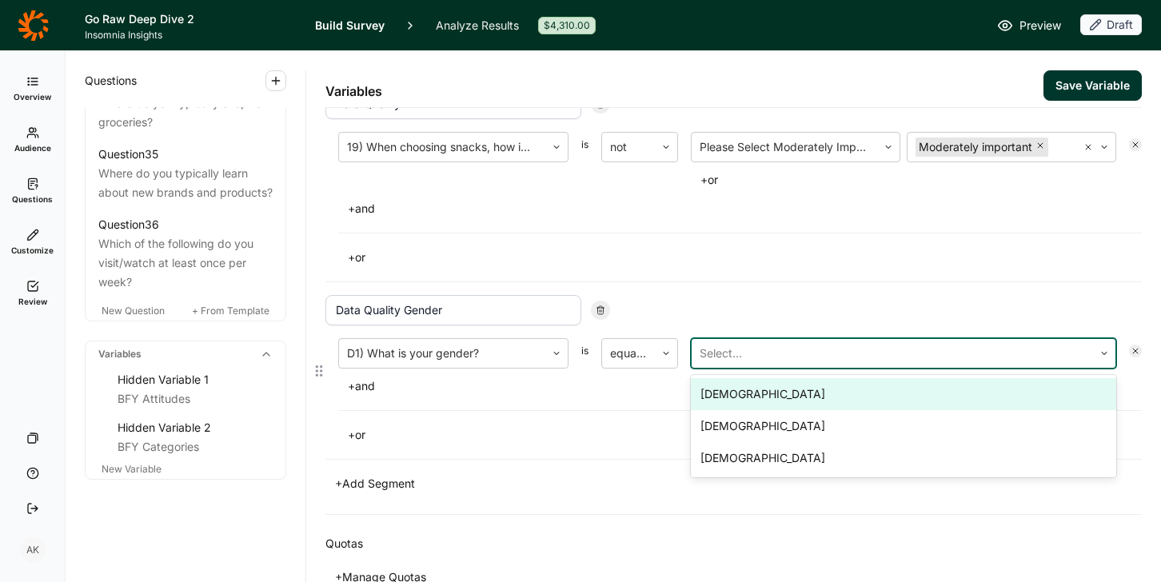
click at [790, 402] on div "Male" at bounding box center [903, 394] width 425 height 32
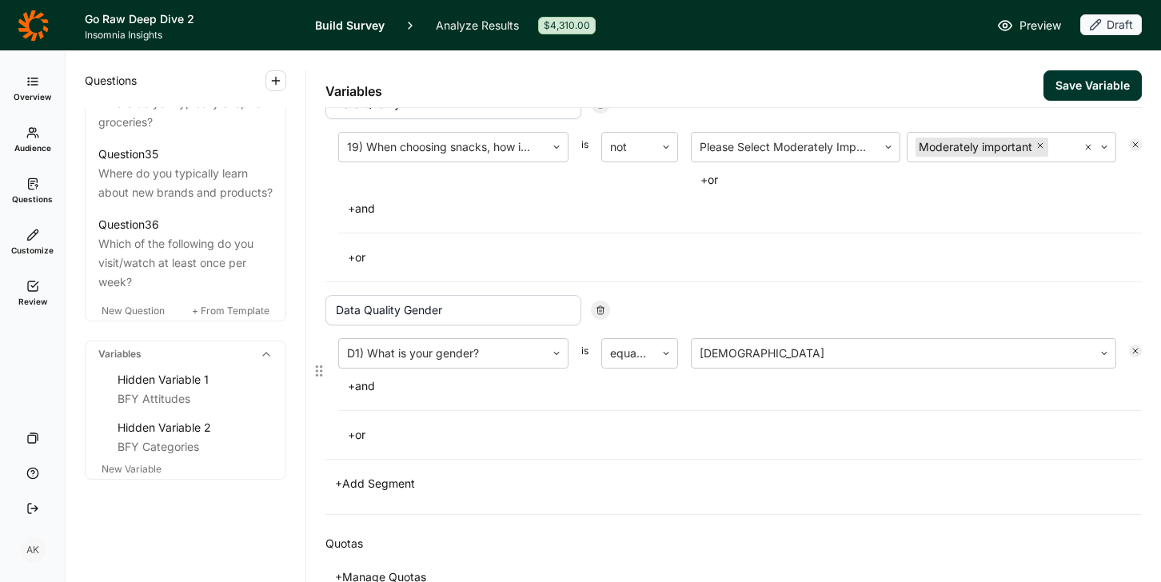
click at [367, 389] on button "+ and" at bounding box center [361, 386] width 46 height 22
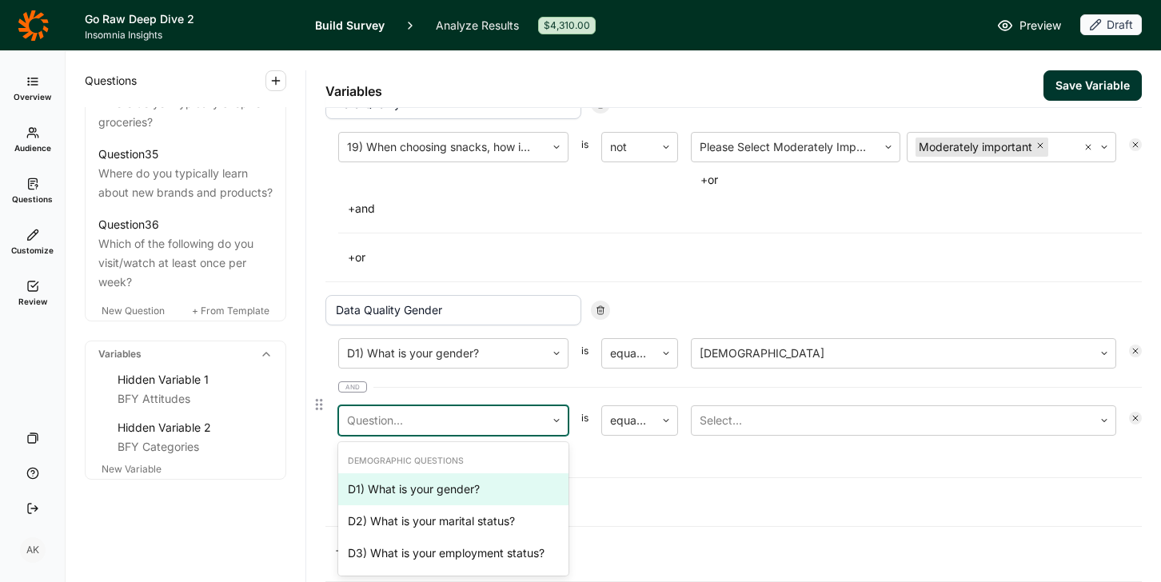
click at [417, 429] on div at bounding box center [442, 420] width 190 height 22
click at [466, 488] on div "D9) How would you describe yourself?" at bounding box center [453, 487] width 230 height 32
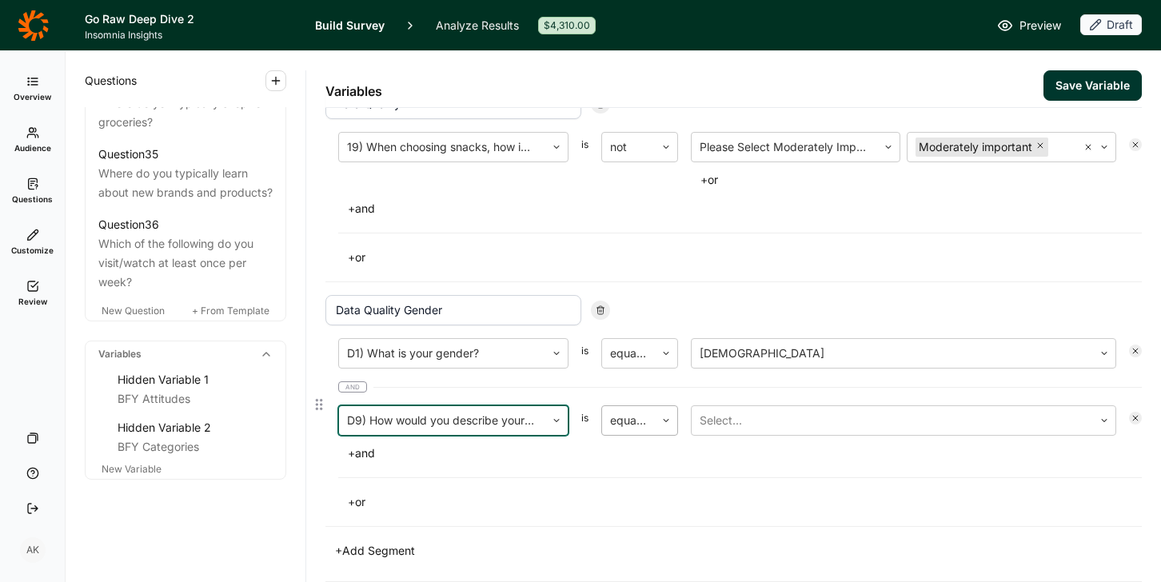
click at [620, 415] on div at bounding box center [628, 420] width 37 height 22
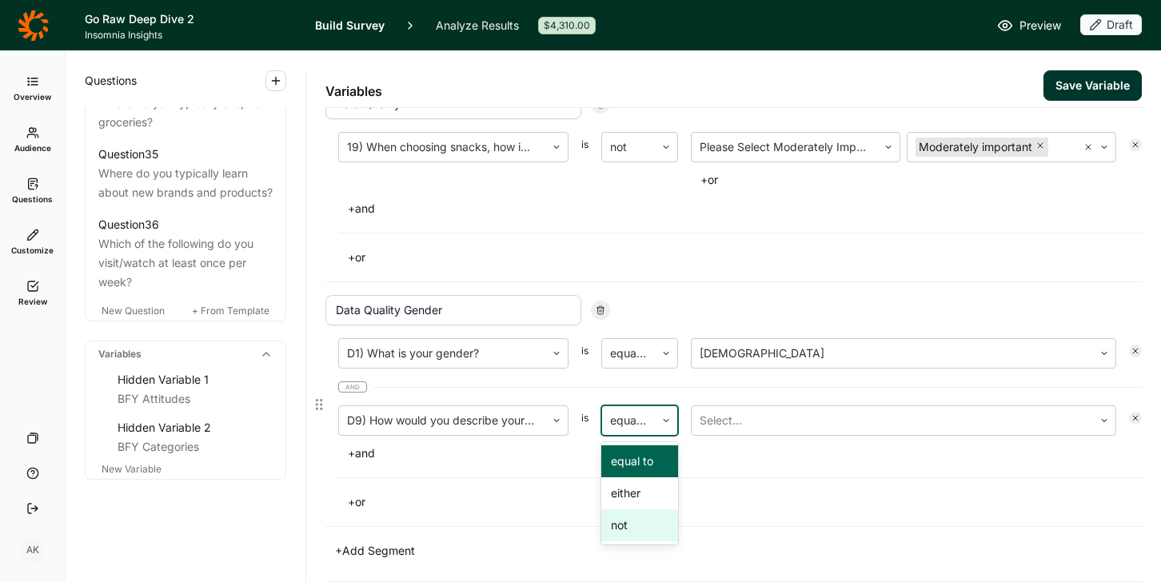
click at [636, 529] on div "not" at bounding box center [639, 525] width 77 height 32
click at [736, 417] on div at bounding box center [892, 420] width 385 height 22
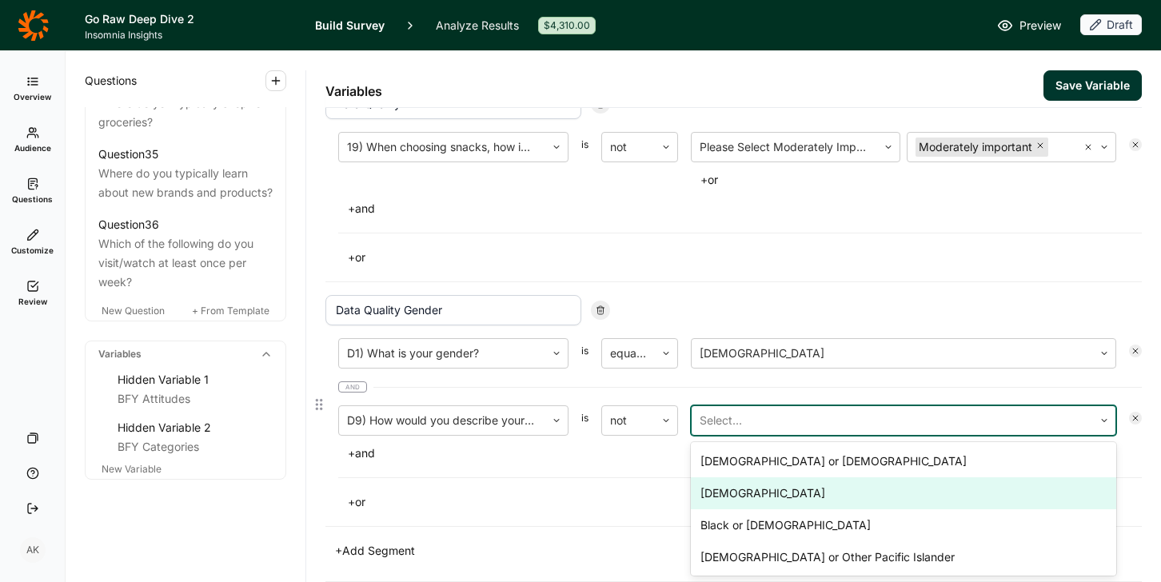
scroll to position [3, 0]
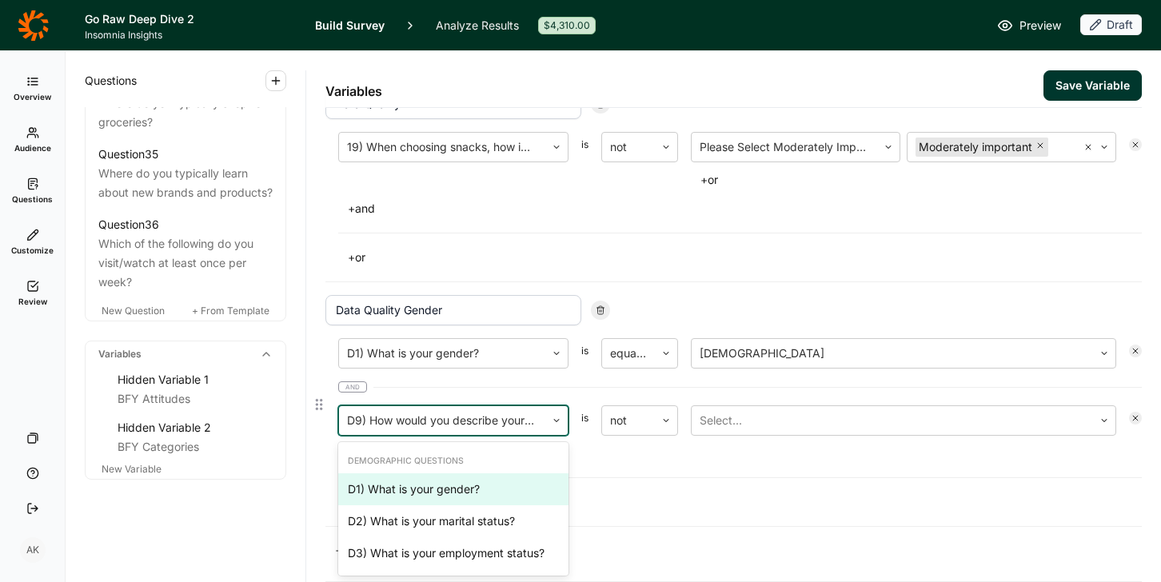
click at [388, 431] on div at bounding box center [442, 420] width 190 height 22
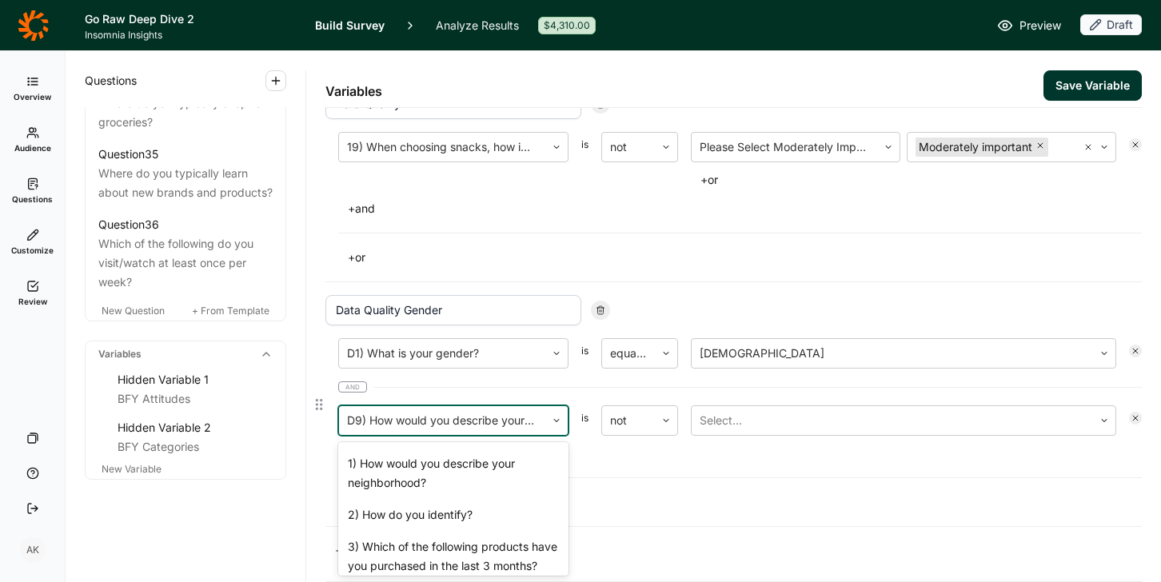
scroll to position [485, 0]
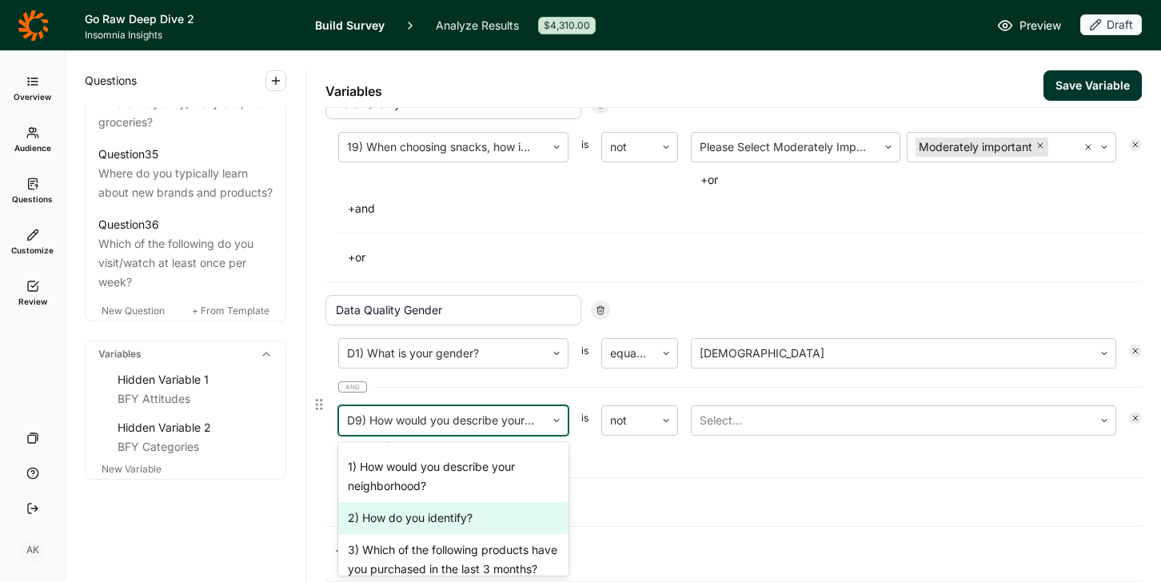
click at [433, 525] on div "2) How do you identify?" at bounding box center [453, 518] width 230 height 32
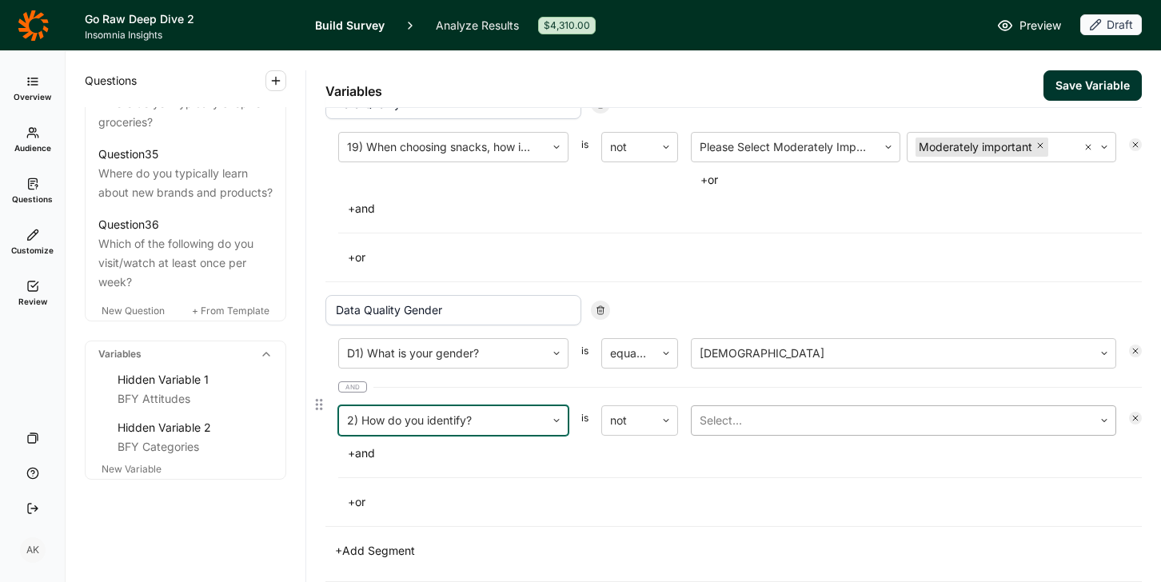
click at [716, 417] on div at bounding box center [892, 420] width 385 height 22
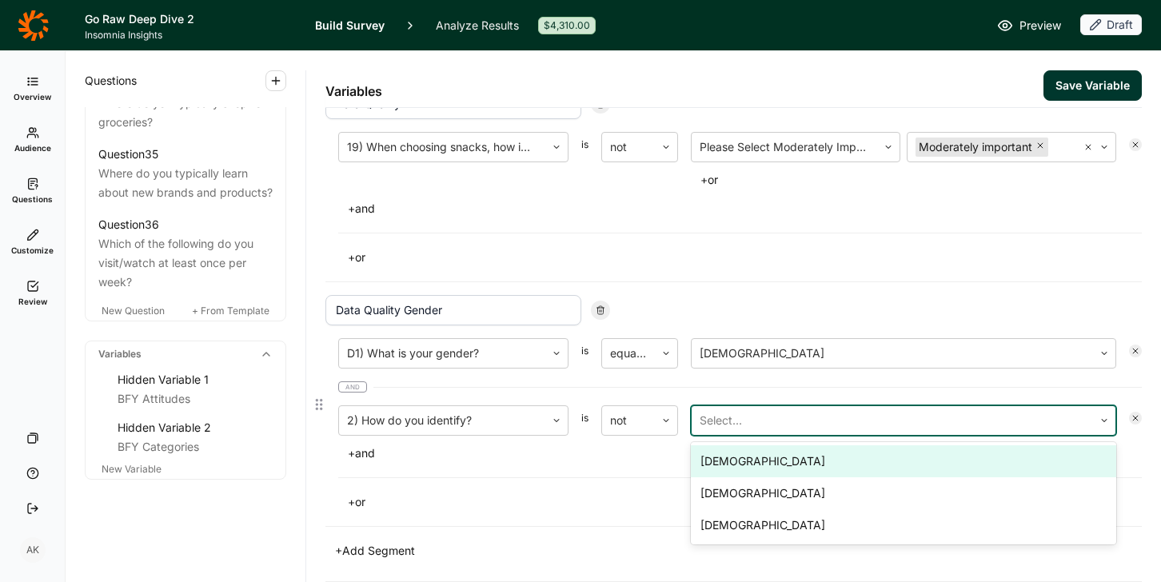
click at [733, 463] on div "Male" at bounding box center [903, 461] width 425 height 32
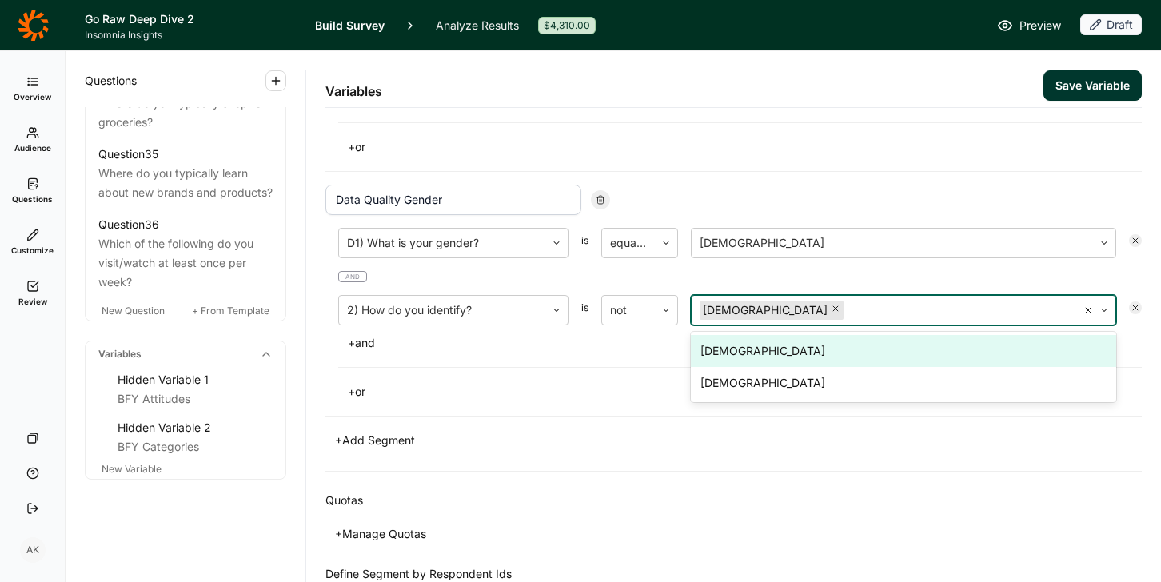
scroll to position [250, 0]
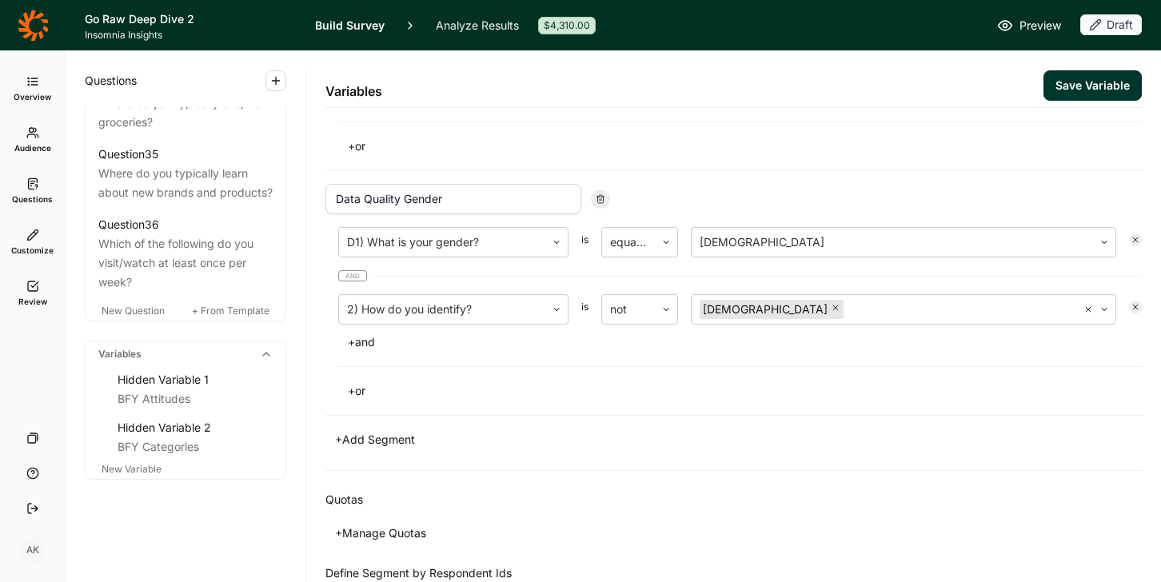
click at [380, 433] on button "+ Add Segment" at bounding box center [374, 440] width 99 height 22
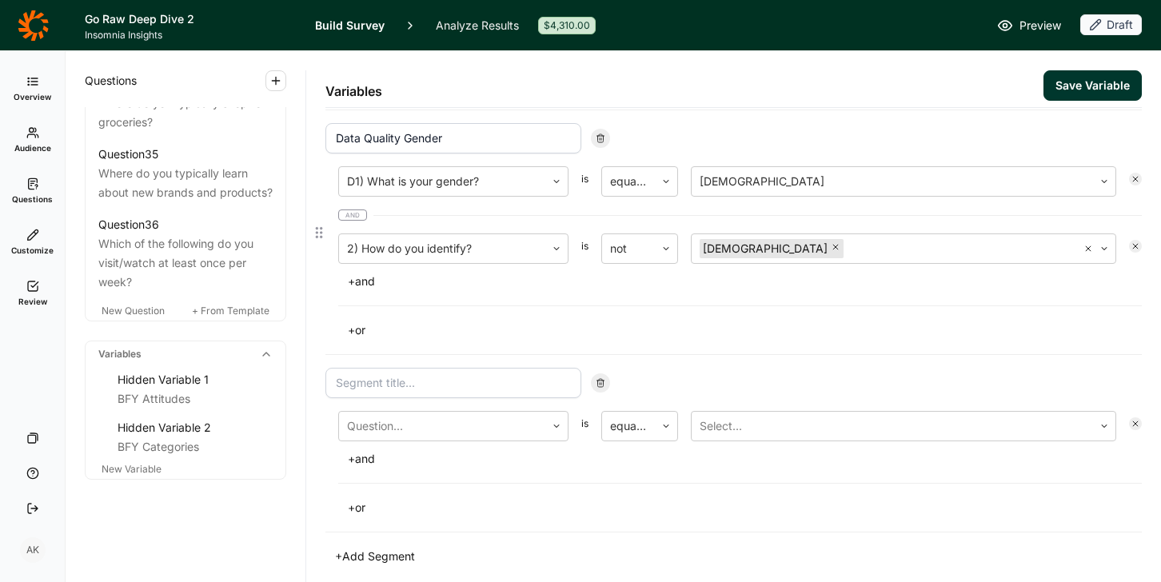
scroll to position [314, 0]
click at [413, 389] on input at bounding box center [453, 380] width 256 height 30
type input "data 3"
click at [405, 409] on div "Question..." at bounding box center [442, 423] width 206 height 29
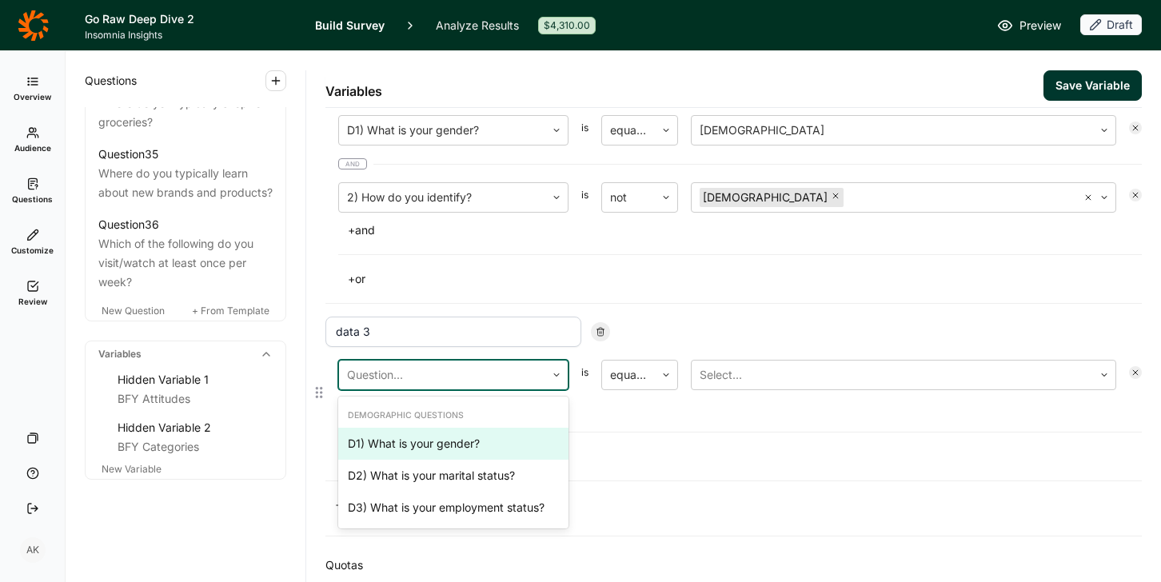
scroll to position [367, 0]
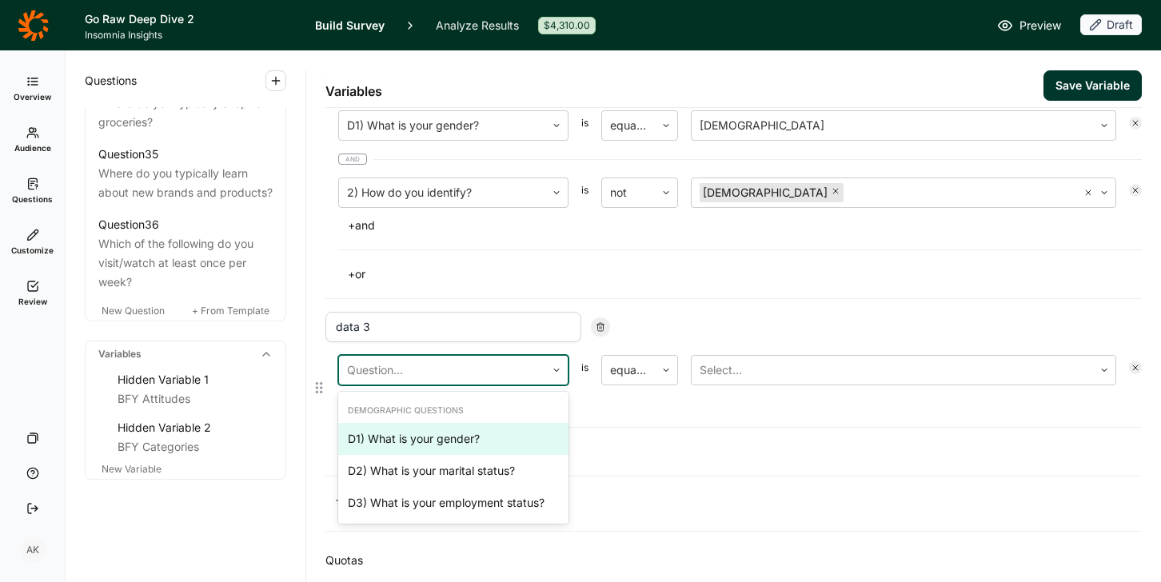
click at [433, 445] on div "D1) What is your gender?" at bounding box center [453, 439] width 230 height 32
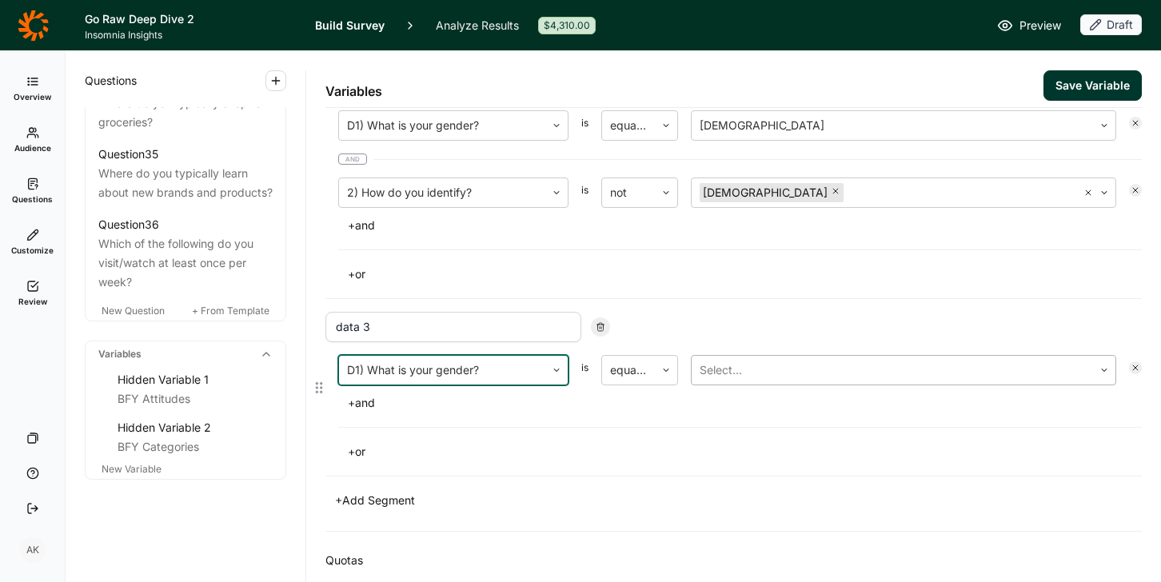
click at [702, 370] on input "text" at bounding box center [701, 370] width 3 height 19
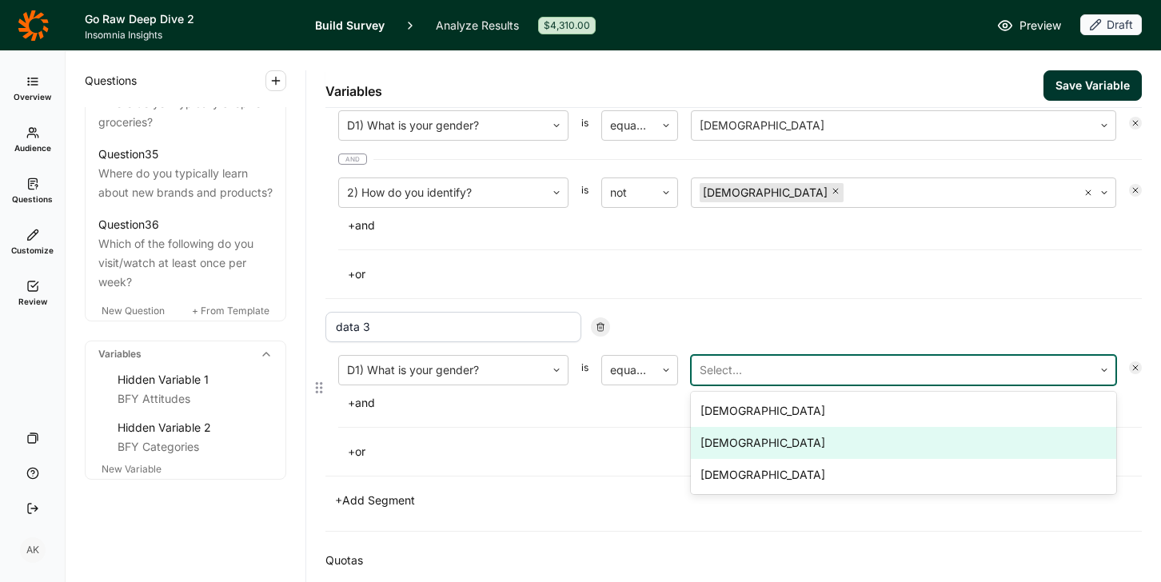
click at [734, 435] on div "Female" at bounding box center [903, 443] width 425 height 32
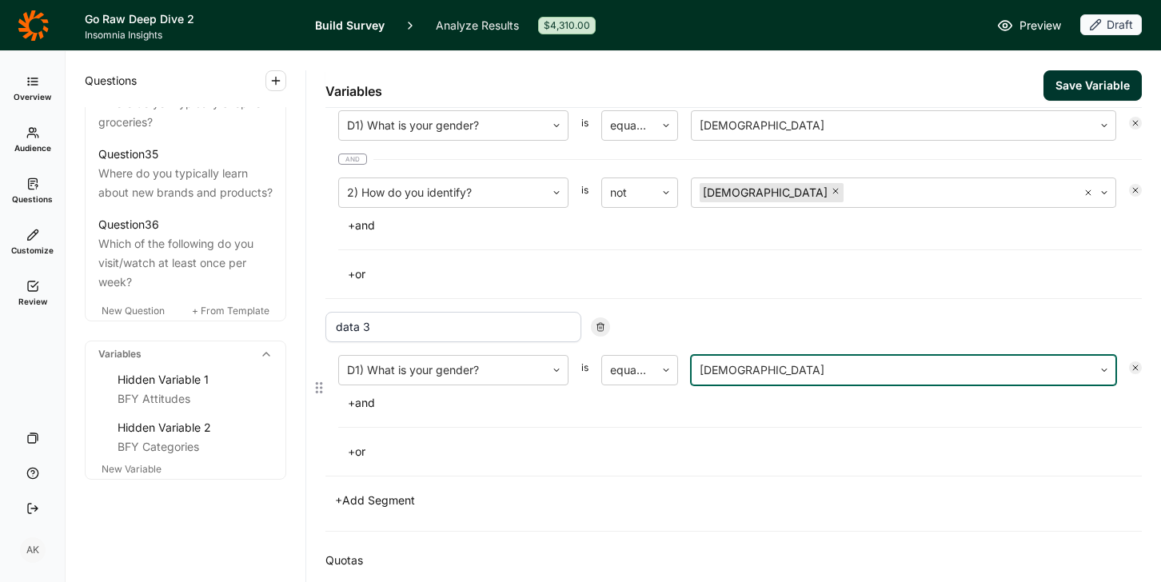
click at [353, 404] on button "+ and" at bounding box center [361, 403] width 46 height 22
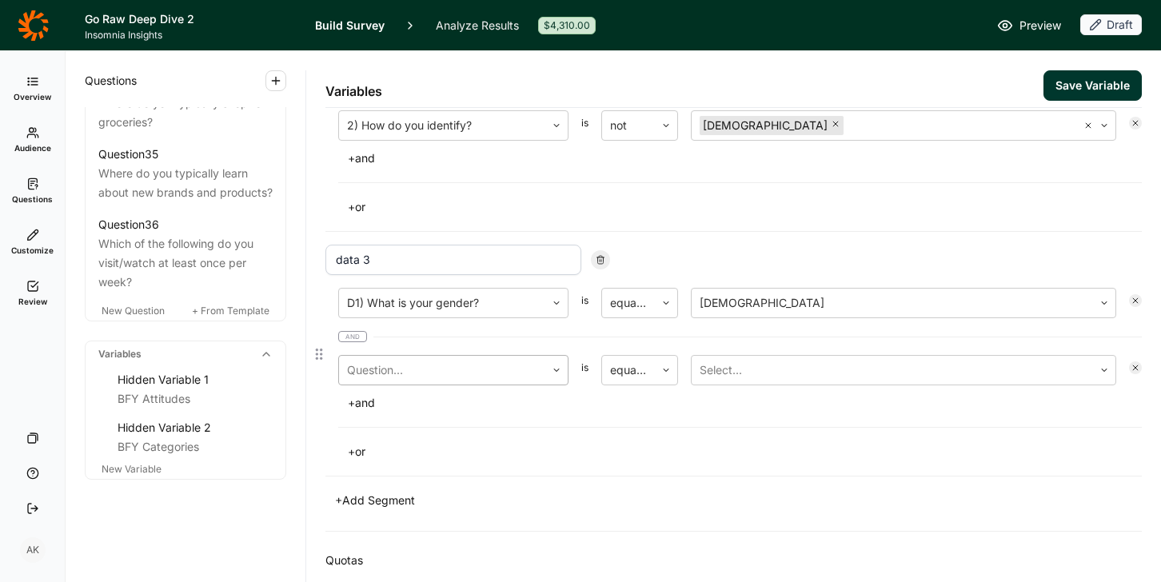
click at [417, 364] on div at bounding box center [442, 370] width 190 height 22
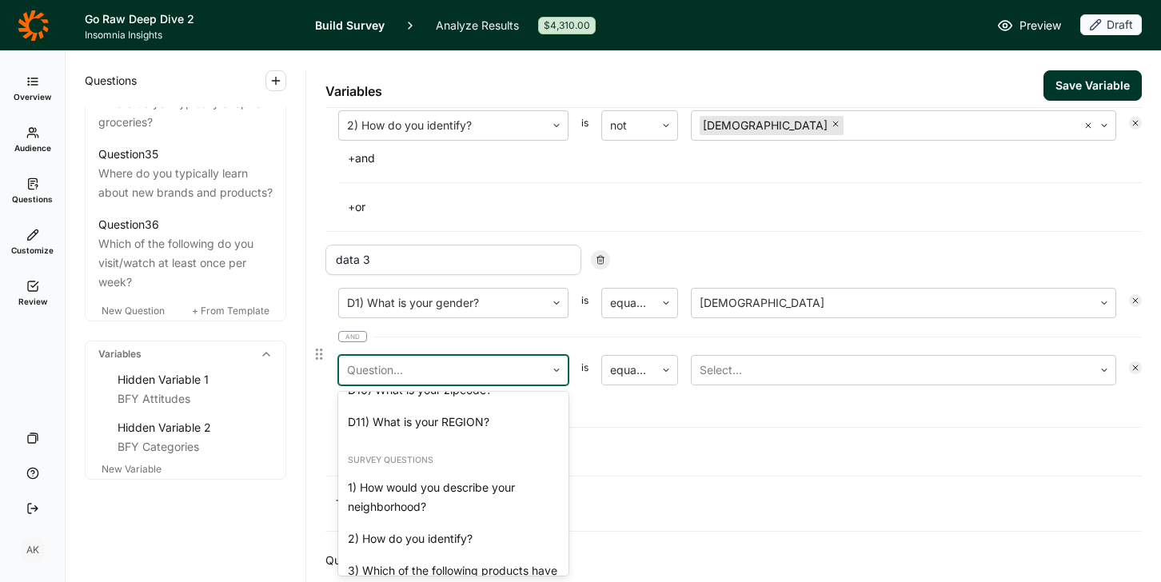
scroll to position [458, 0]
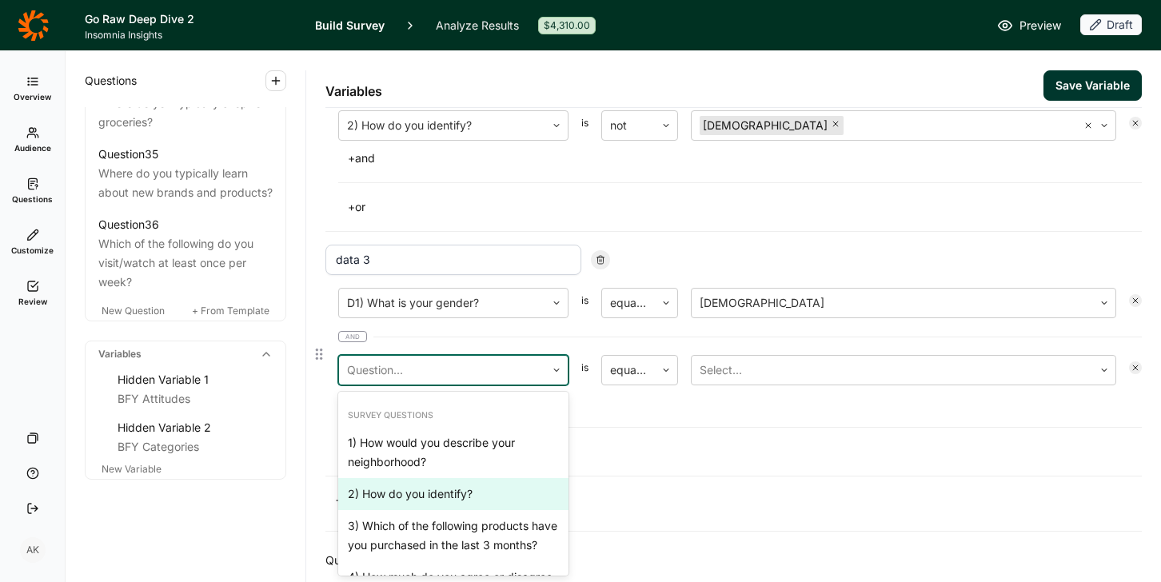
click at [454, 489] on div "2) How do you identify?" at bounding box center [453, 494] width 230 height 32
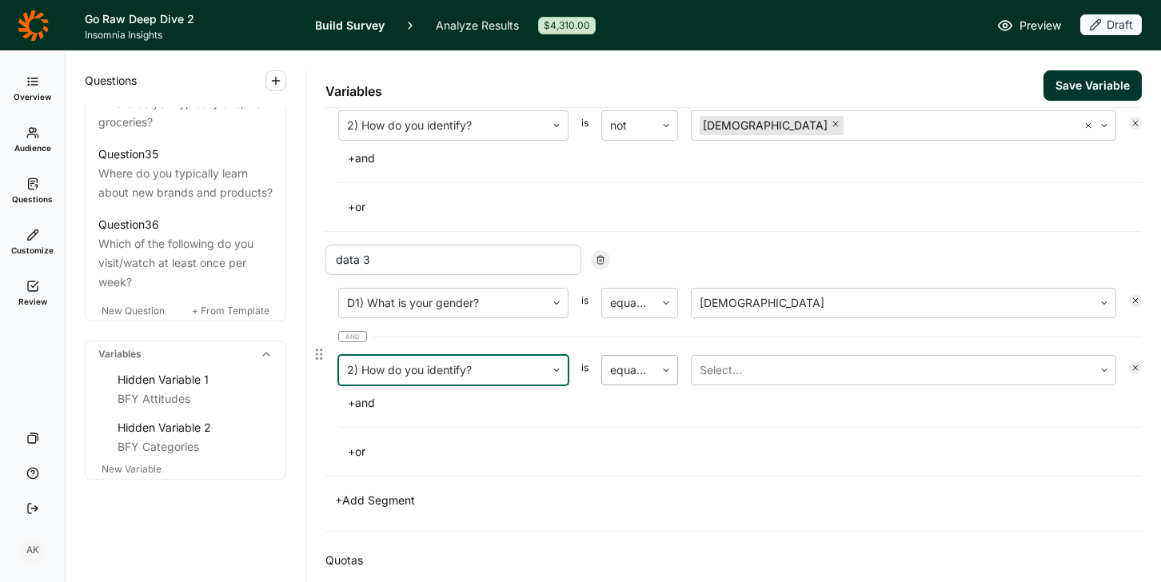
click at [612, 376] on input "text" at bounding box center [611, 370] width 3 height 19
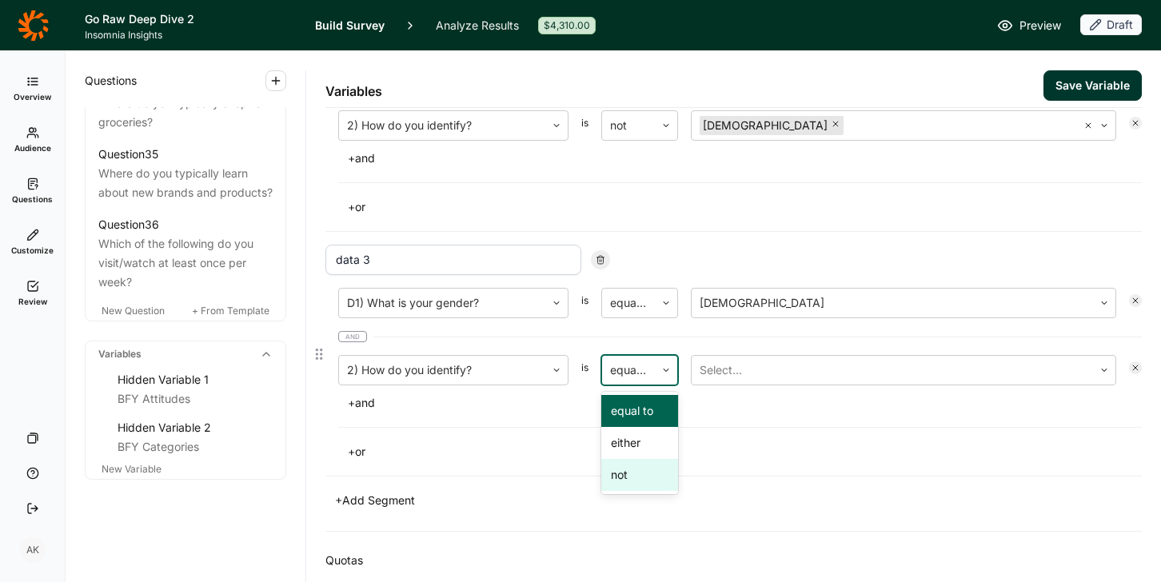
click at [644, 474] on div "not" at bounding box center [639, 475] width 77 height 32
click at [736, 369] on div at bounding box center [892, 370] width 385 height 22
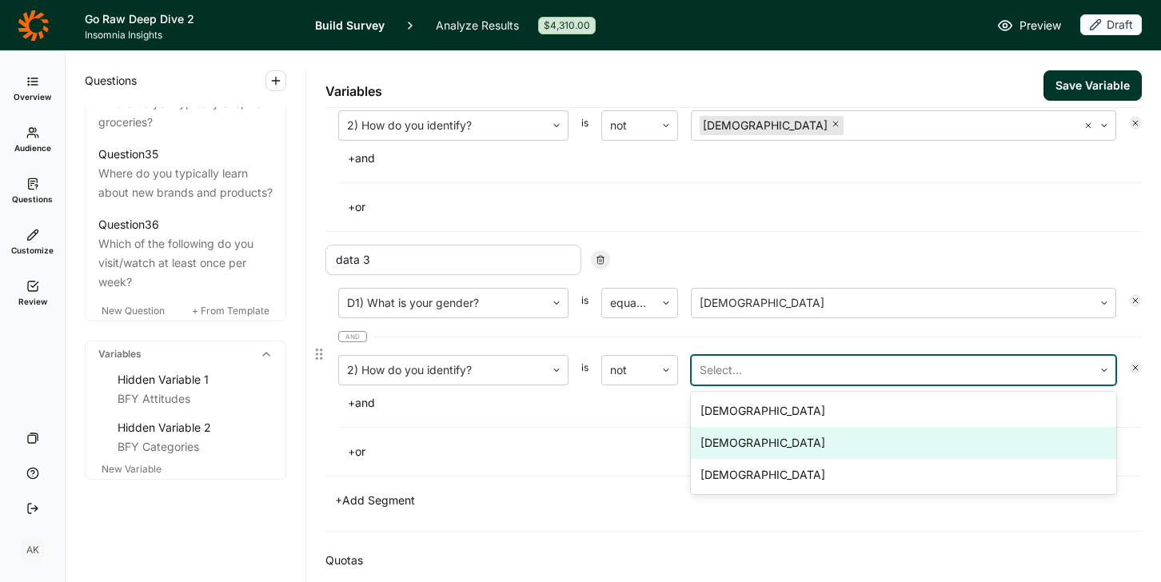
click at [734, 446] on div "Female" at bounding box center [903, 443] width 425 height 32
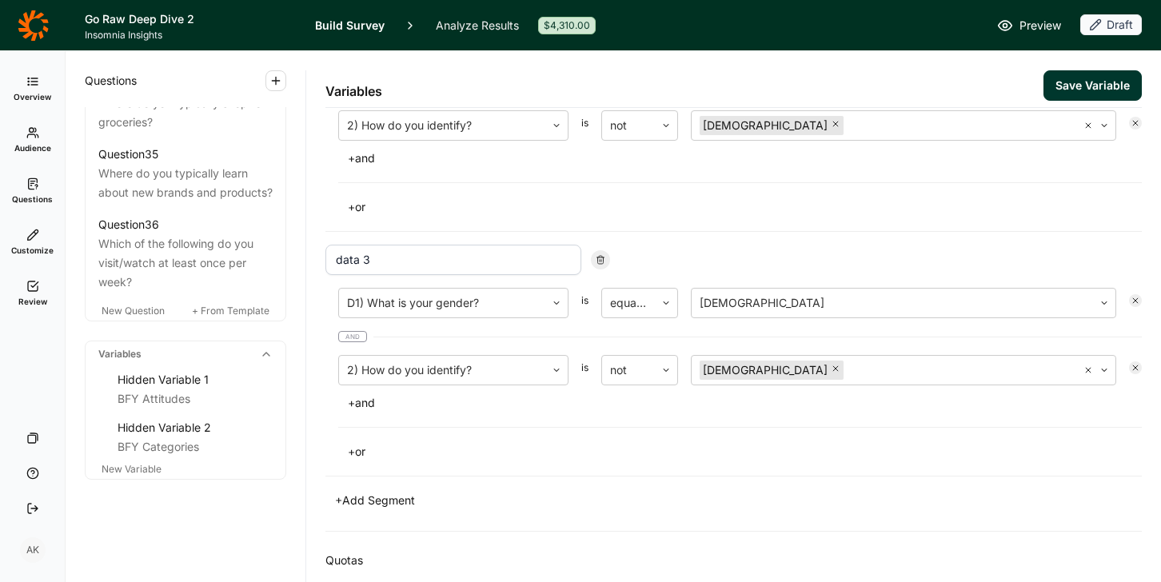
click at [672, 503] on div "+ Add Segment" at bounding box center [733, 500] width 816 height 22
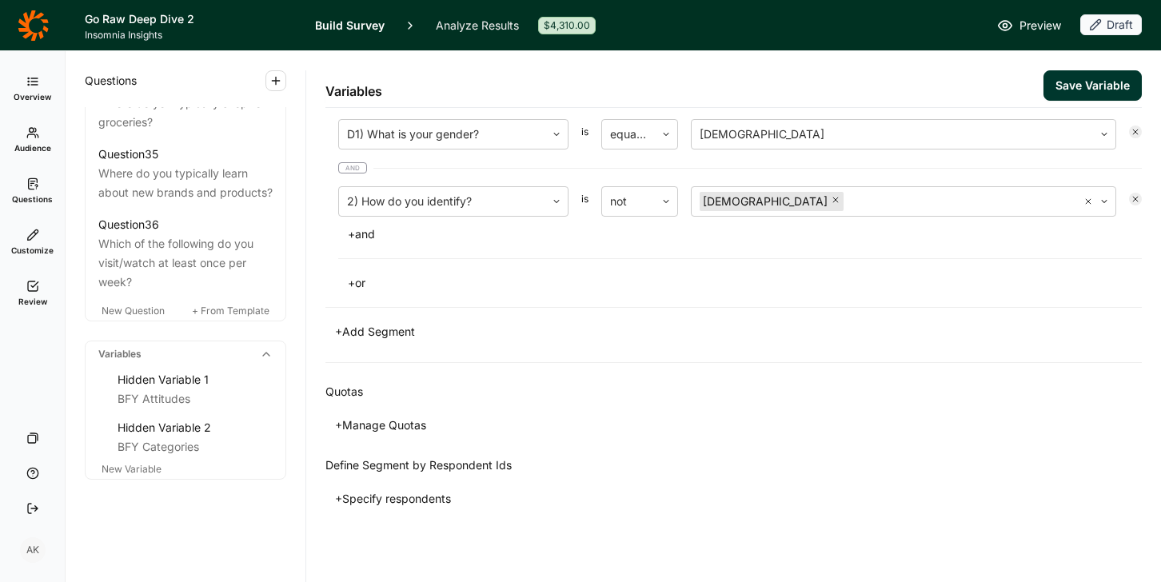
click at [356, 333] on button "+ Add Segment" at bounding box center [374, 332] width 99 height 22
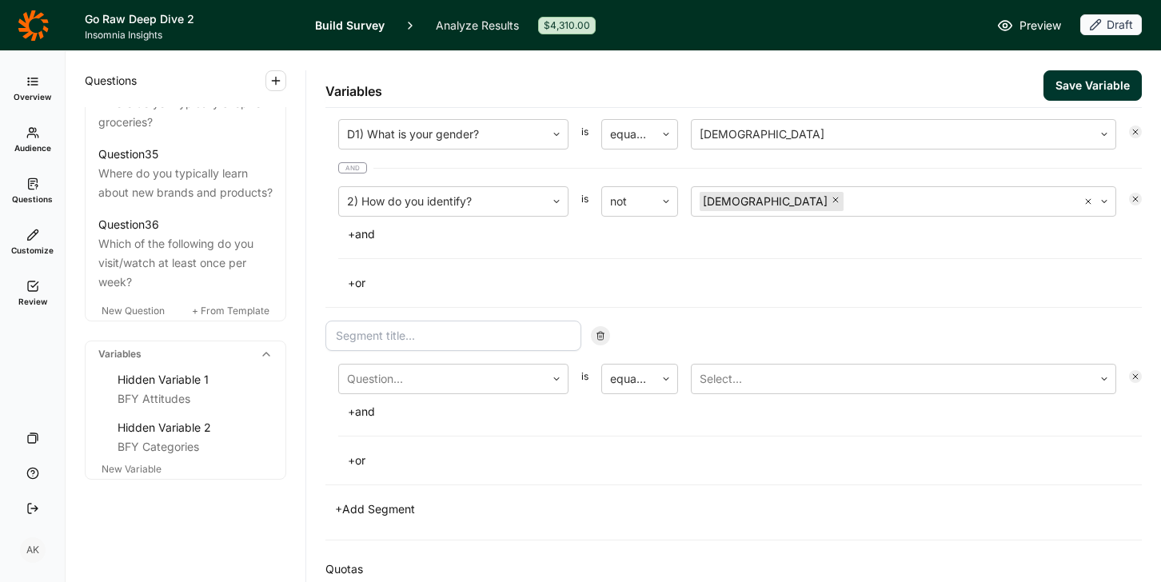
scroll to position [780, 0]
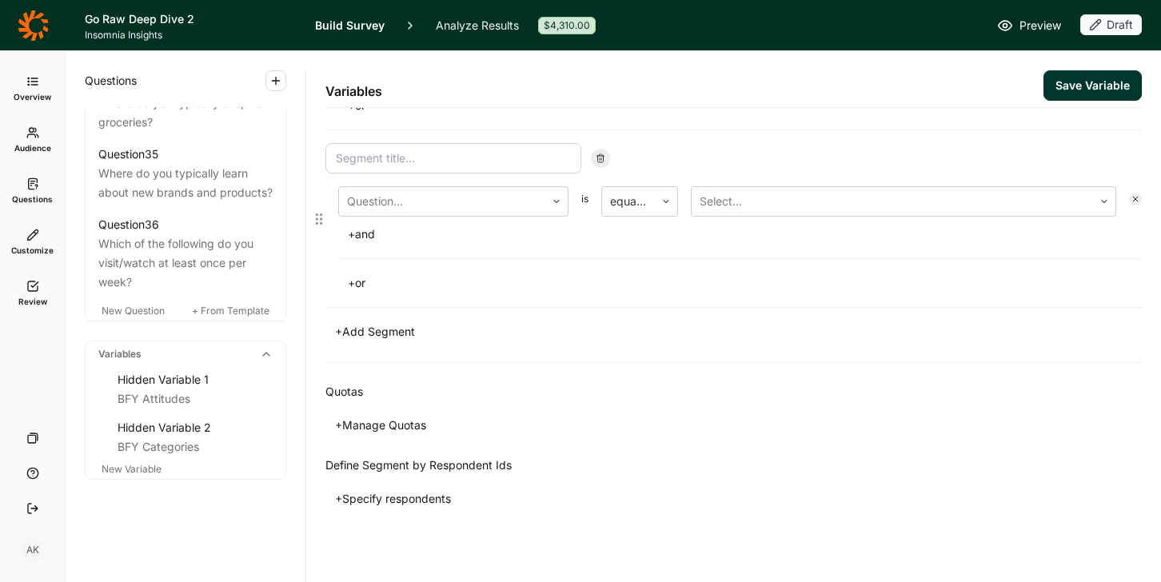
click at [383, 160] on input at bounding box center [453, 158] width 256 height 30
type input "data 4"
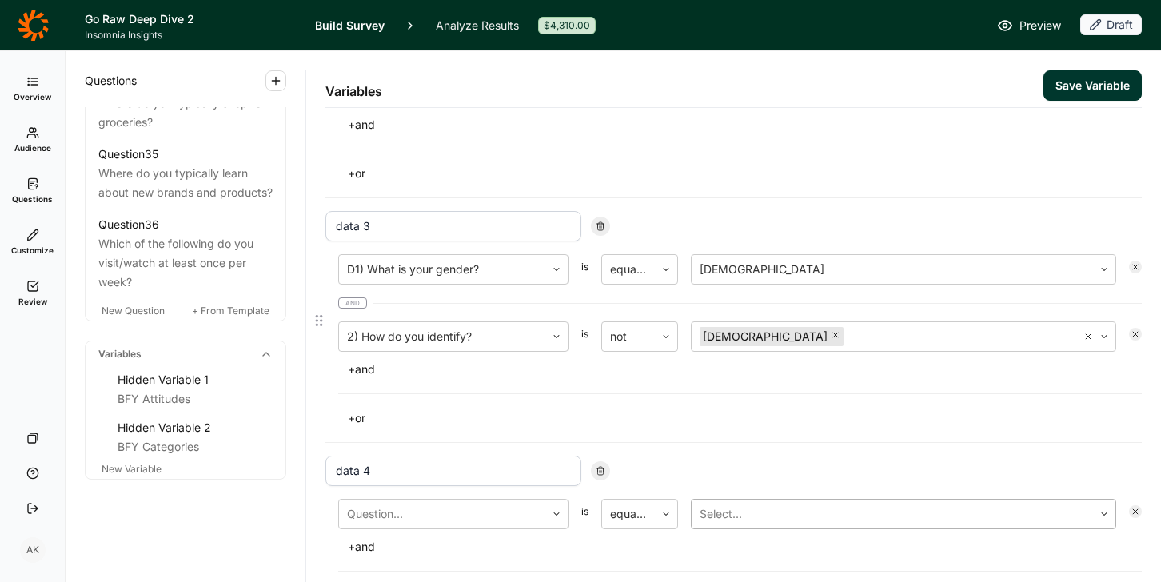
scroll to position [578, 0]
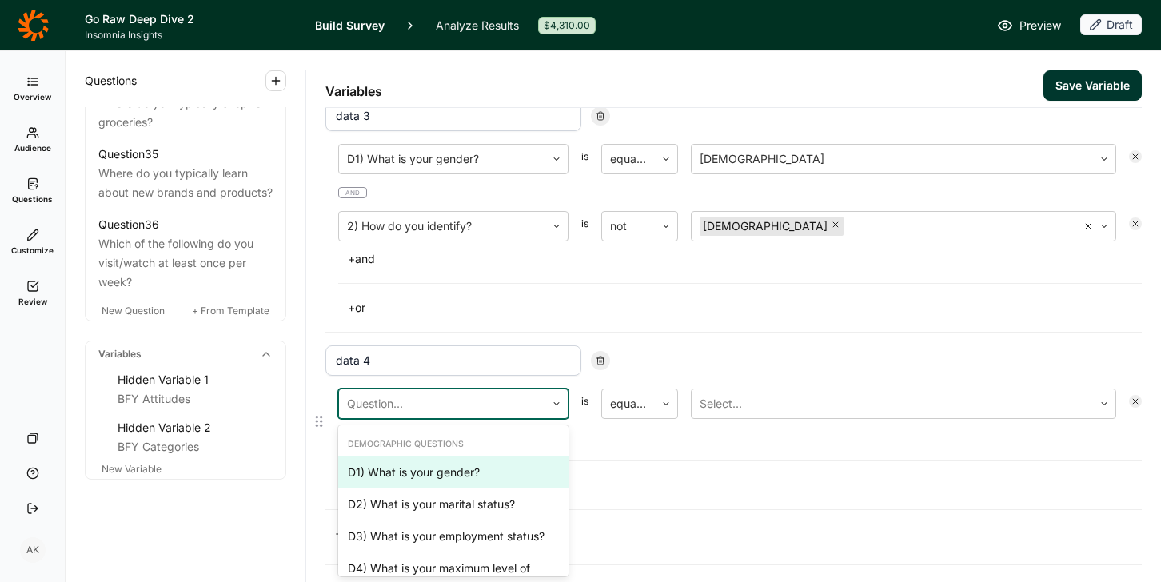
click at [453, 396] on div at bounding box center [442, 404] width 190 height 22
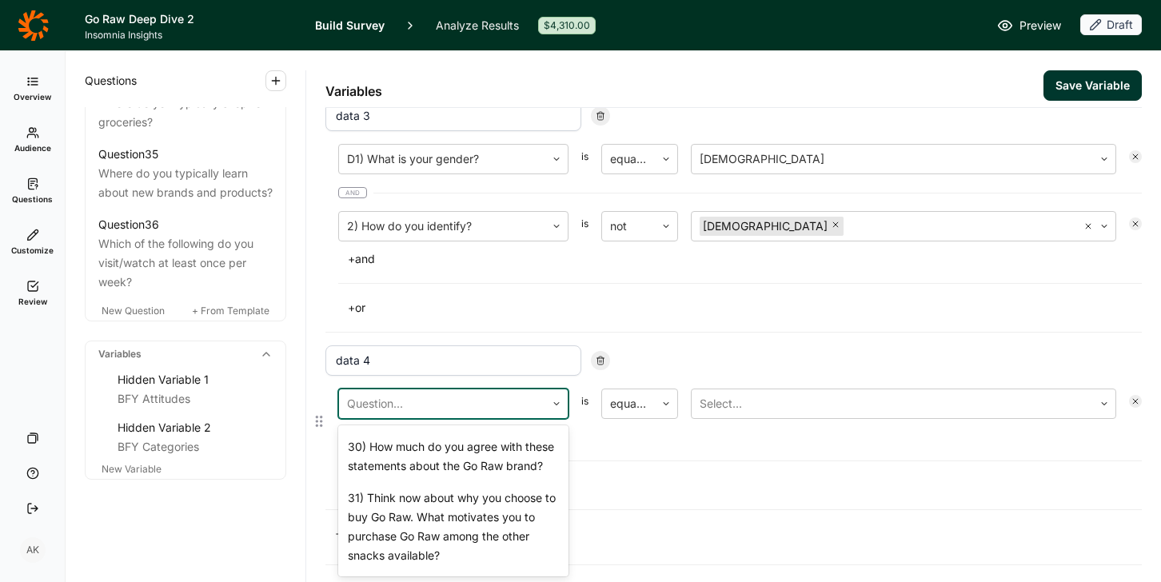
scroll to position [1966, 0]
click at [439, 379] on div "26) How much do you agree or disagree with the following statements?" at bounding box center [453, 353] width 230 height 51
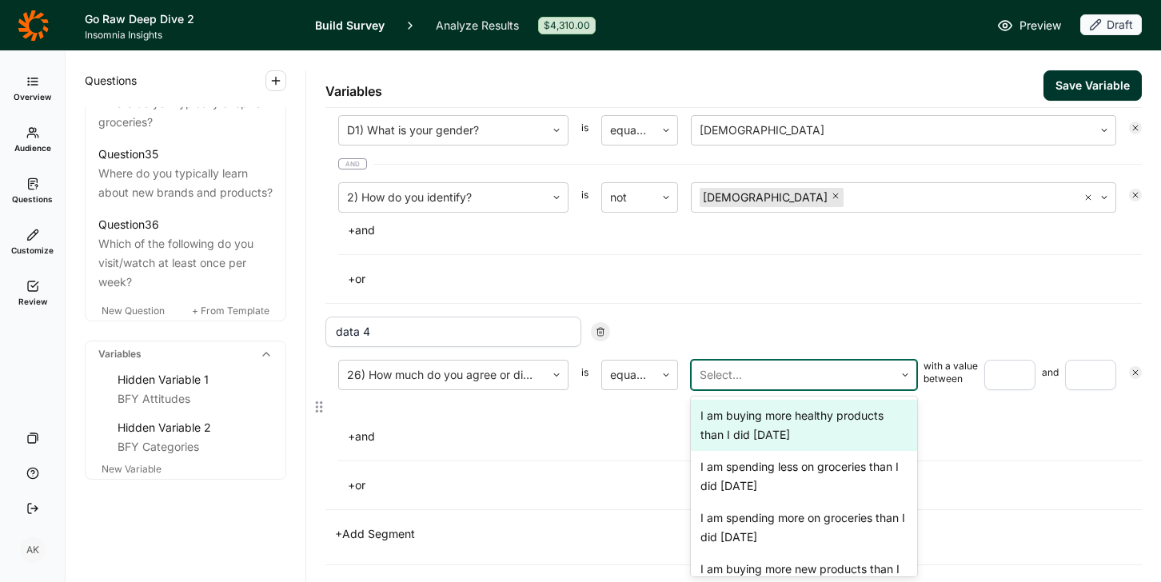
click at [724, 377] on div at bounding box center [793, 375] width 186 height 22
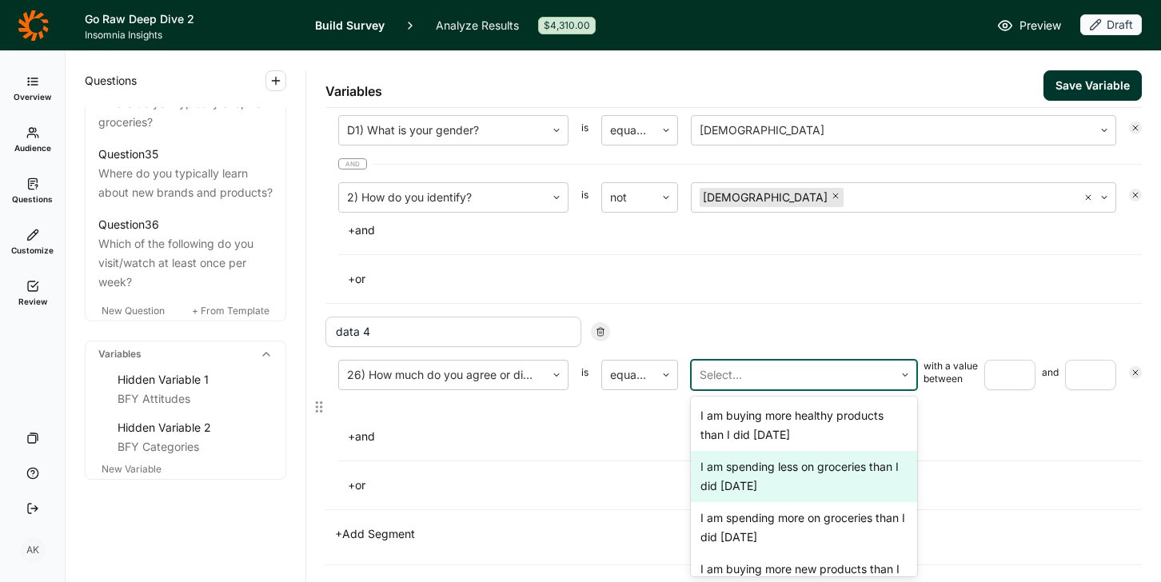
click at [781, 477] on div "I am spending less on groceries than I did 6 months ago" at bounding box center [804, 476] width 226 height 51
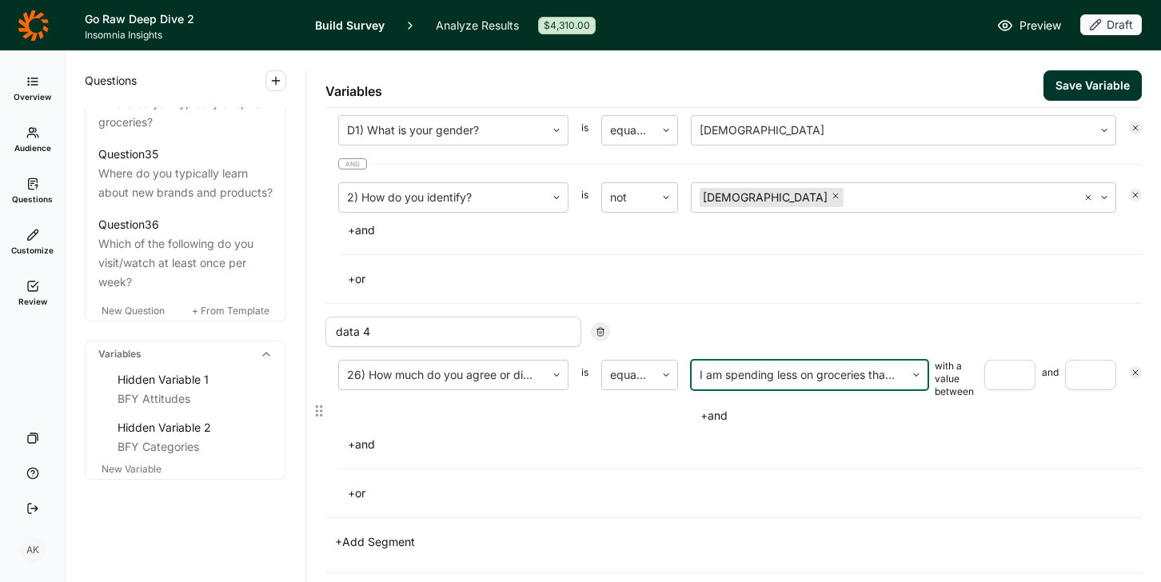
scroll to position [615, 0]
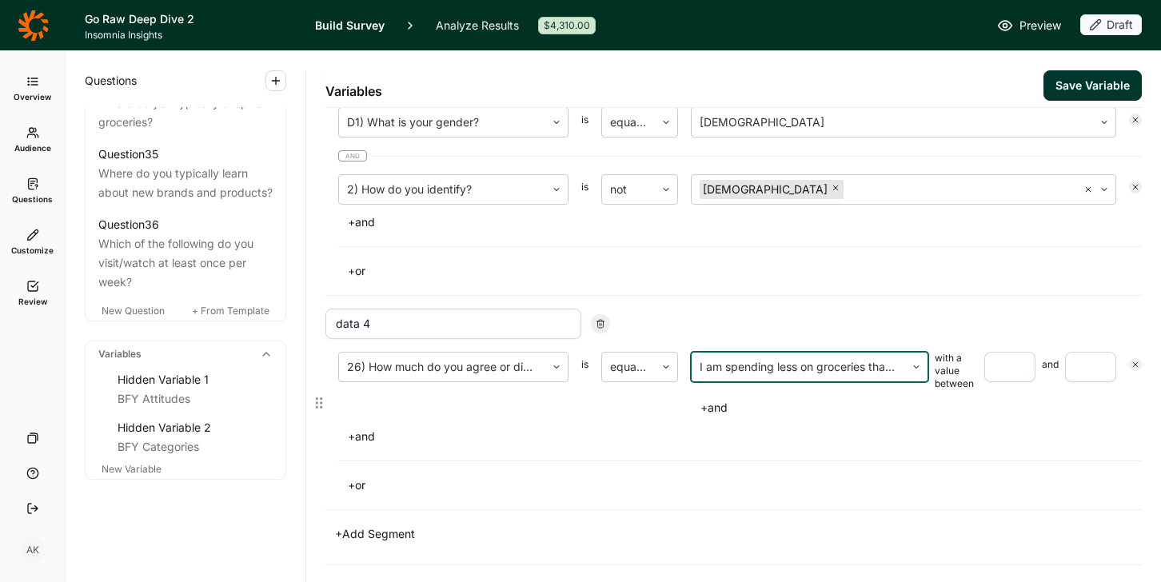
click at [928, 364] on input "number" at bounding box center [1009, 367] width 51 height 30
click at [928, 363] on input "number" at bounding box center [1090, 367] width 51 height 30
drag, startPoint x: 1001, startPoint y: 366, endPoint x: 963, endPoint y: 365, distance: 37.6
click at [928, 365] on div "I am spending less on groceries than I did 6 months ago with a value between 4 …" at bounding box center [903, 371] width 425 height 38
type input "5"
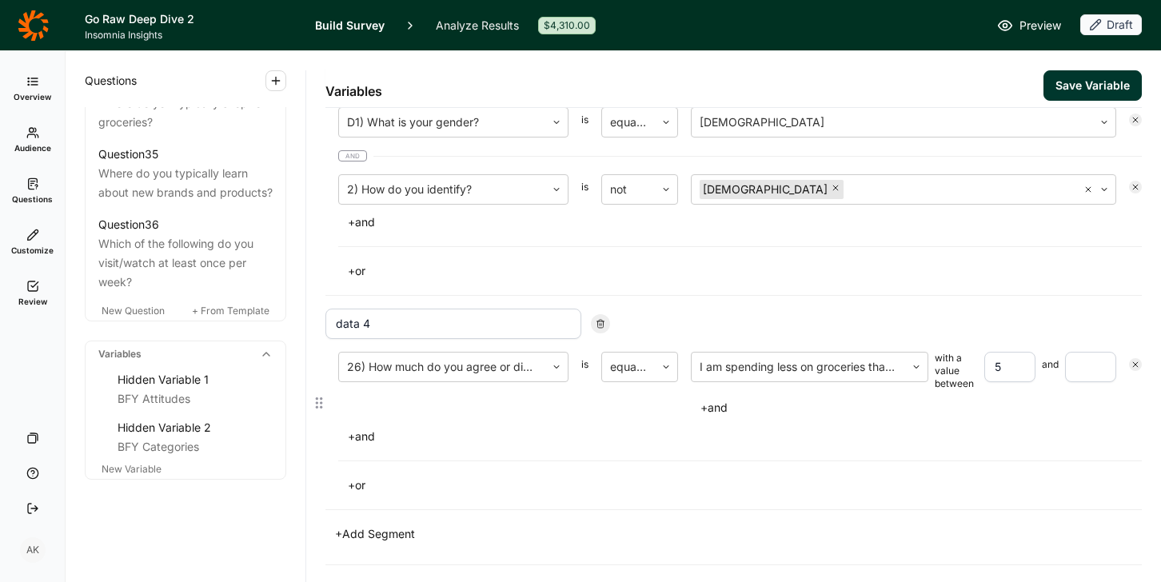
click at [928, 366] on input "number" at bounding box center [1090, 367] width 51 height 30
type input "5"
click at [371, 436] on button "+ and" at bounding box center [361, 436] width 46 height 22
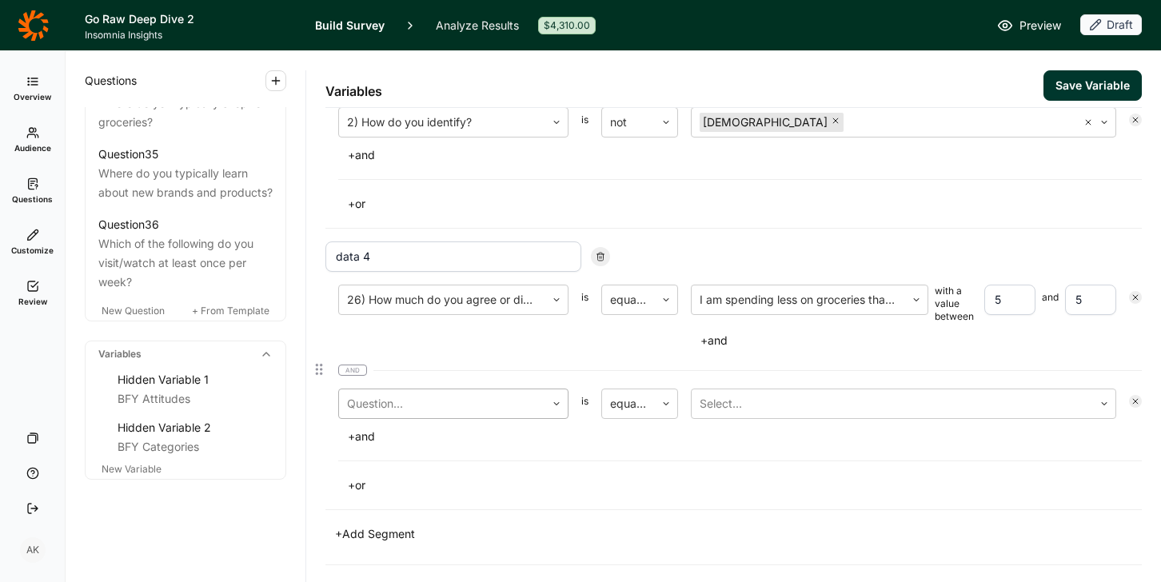
click at [449, 399] on div at bounding box center [442, 404] width 190 height 22
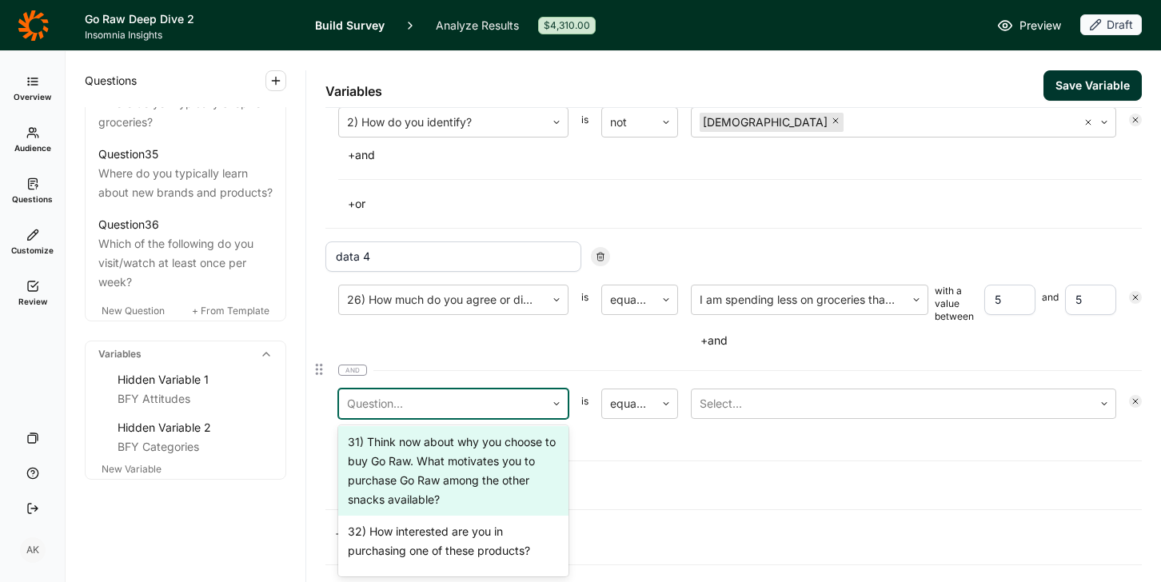
scroll to position [1960, 0]
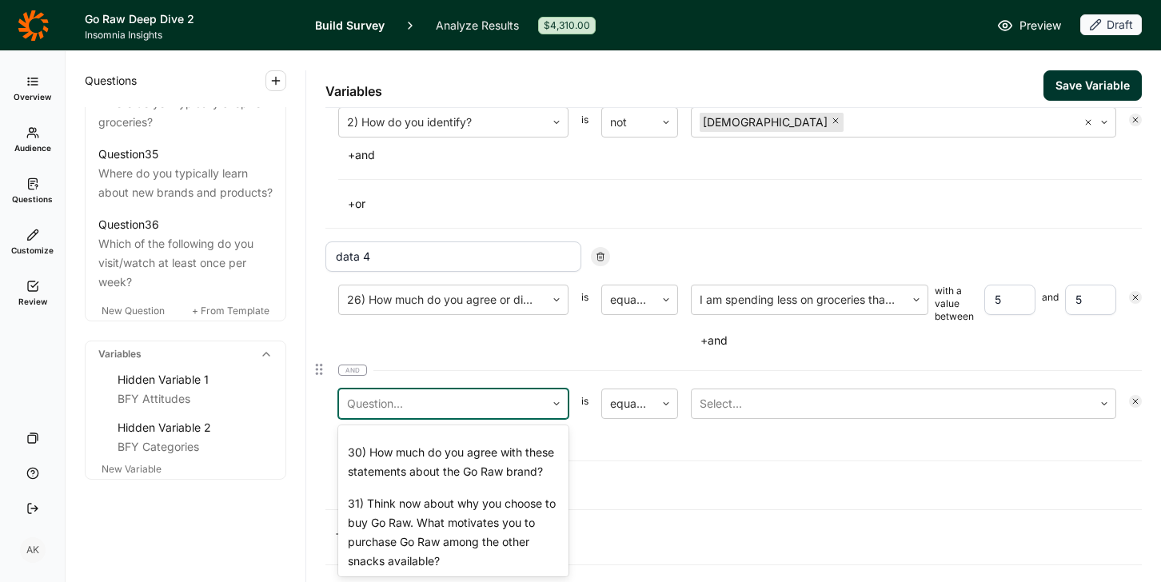
click at [469, 385] on div "26) How much do you agree or disagree with the following statements?" at bounding box center [453, 359] width 230 height 51
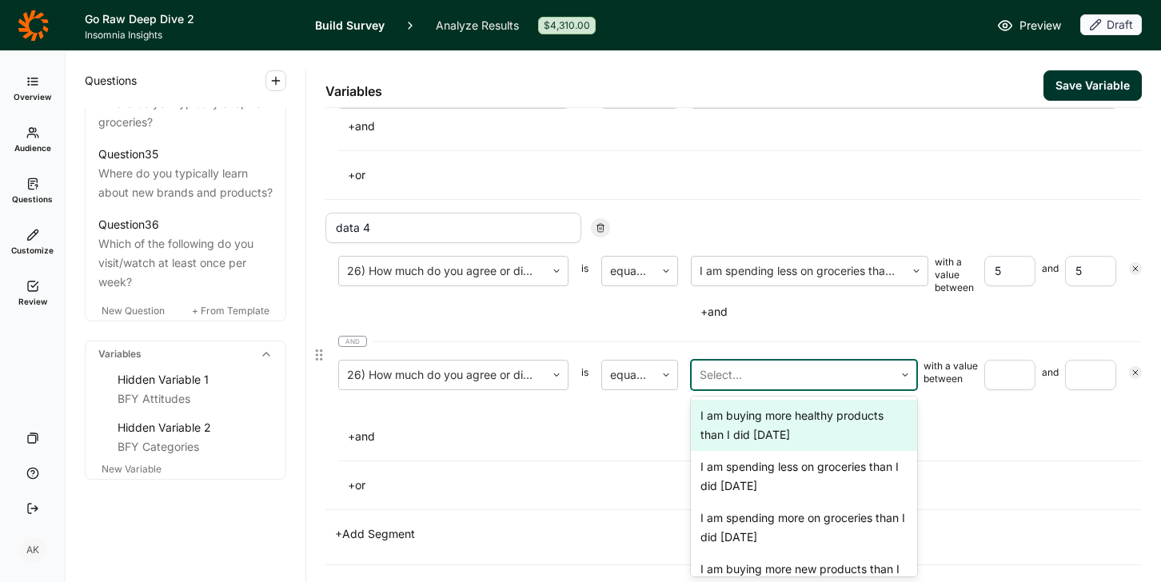
click at [785, 377] on div at bounding box center [793, 375] width 186 height 22
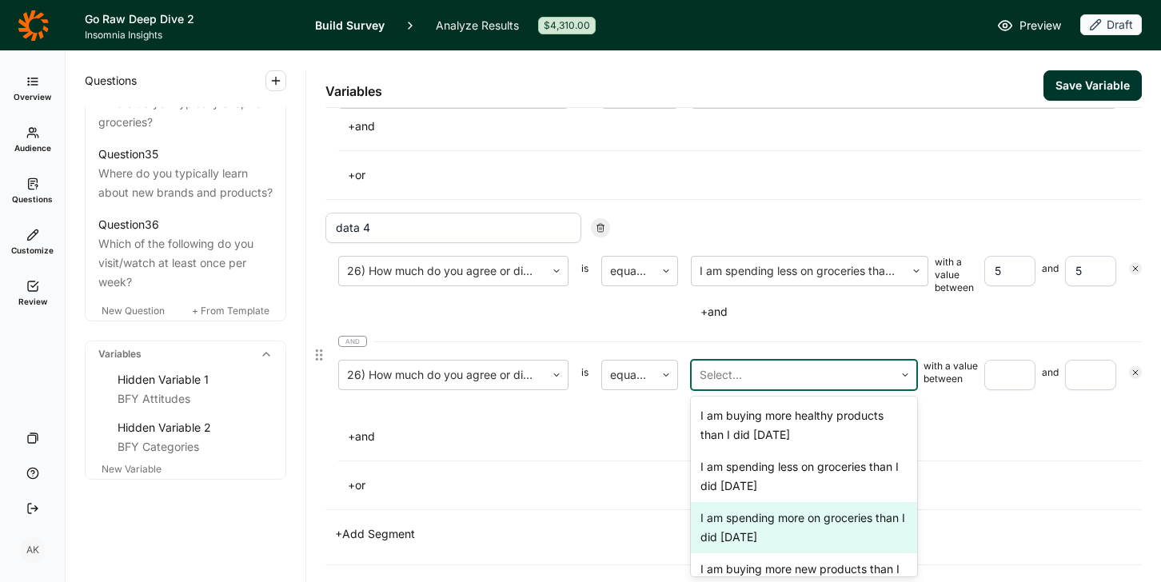
click at [808, 518] on div "I am spending more on groceries than I did 6 months ago" at bounding box center [804, 527] width 226 height 51
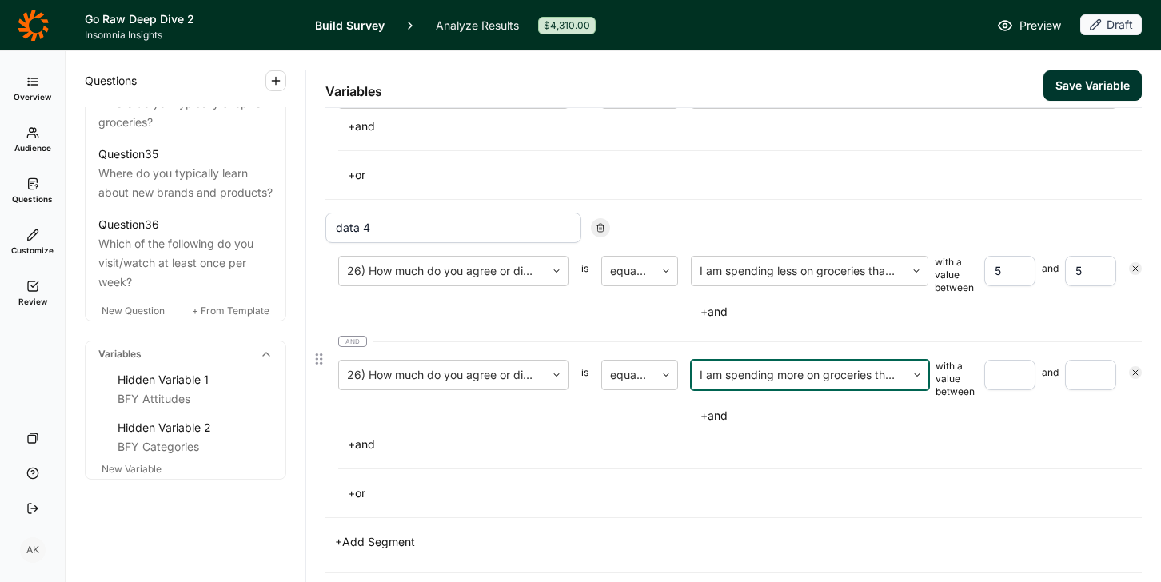
scroll to position [719, 0]
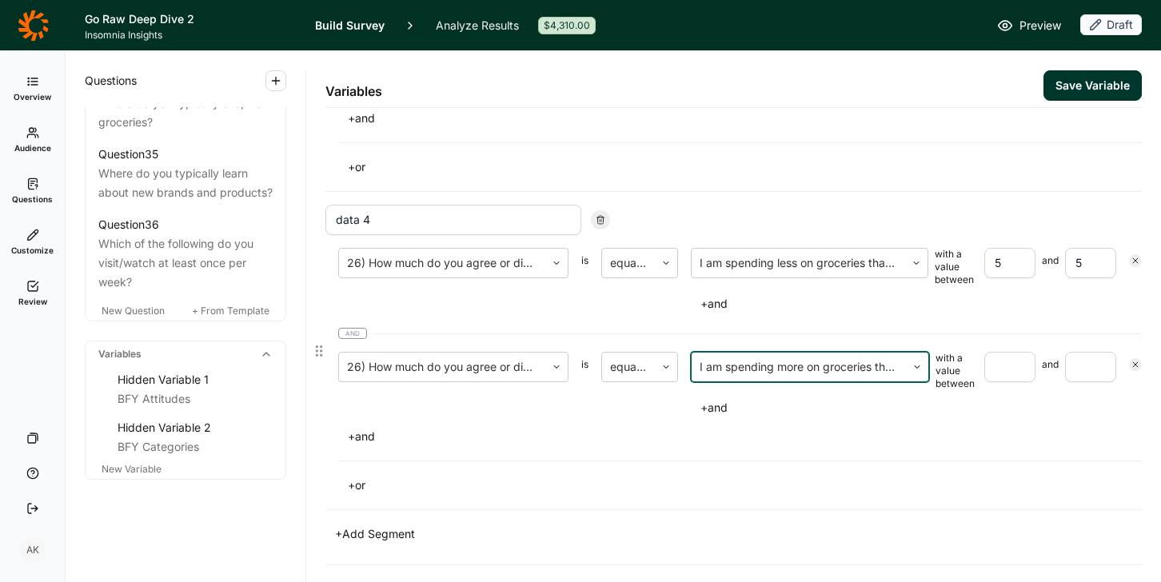
click at [928, 361] on input "number" at bounding box center [1009, 367] width 51 height 30
type input "5"
click at [928, 365] on input "number" at bounding box center [1090, 367] width 51 height 30
type input "5"
click at [369, 481] on button "+ or" at bounding box center [356, 485] width 37 height 22
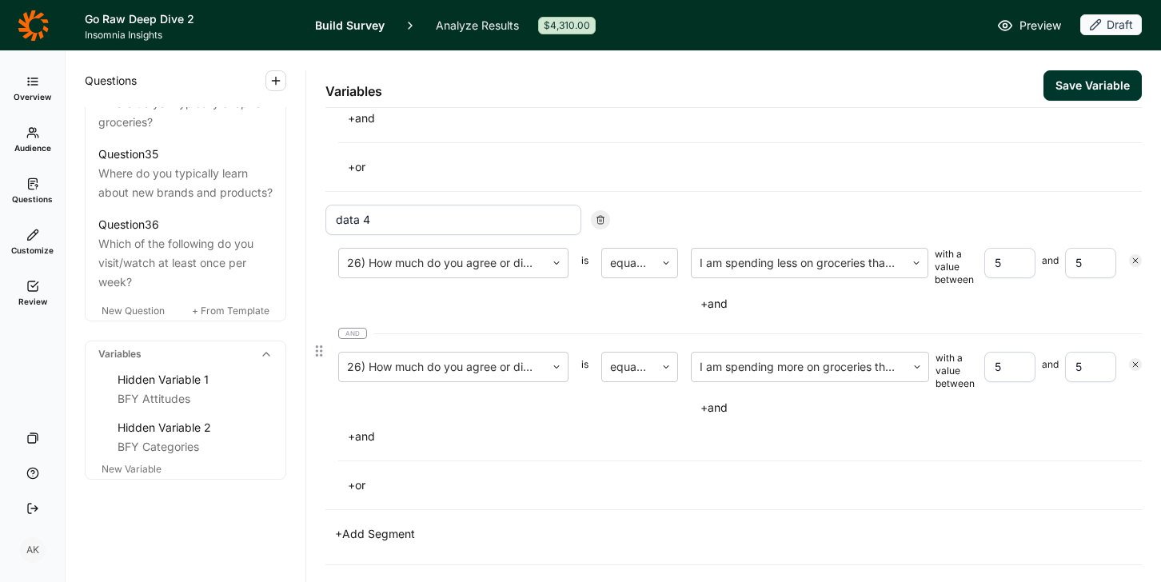
scroll to position [815, 0]
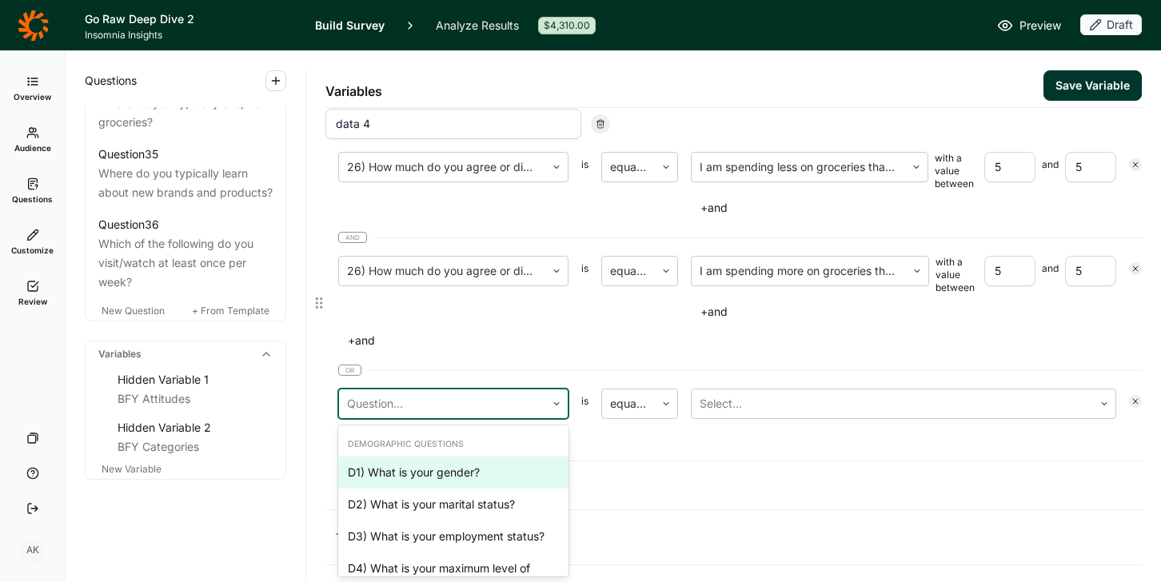
click at [436, 405] on div at bounding box center [442, 404] width 190 height 22
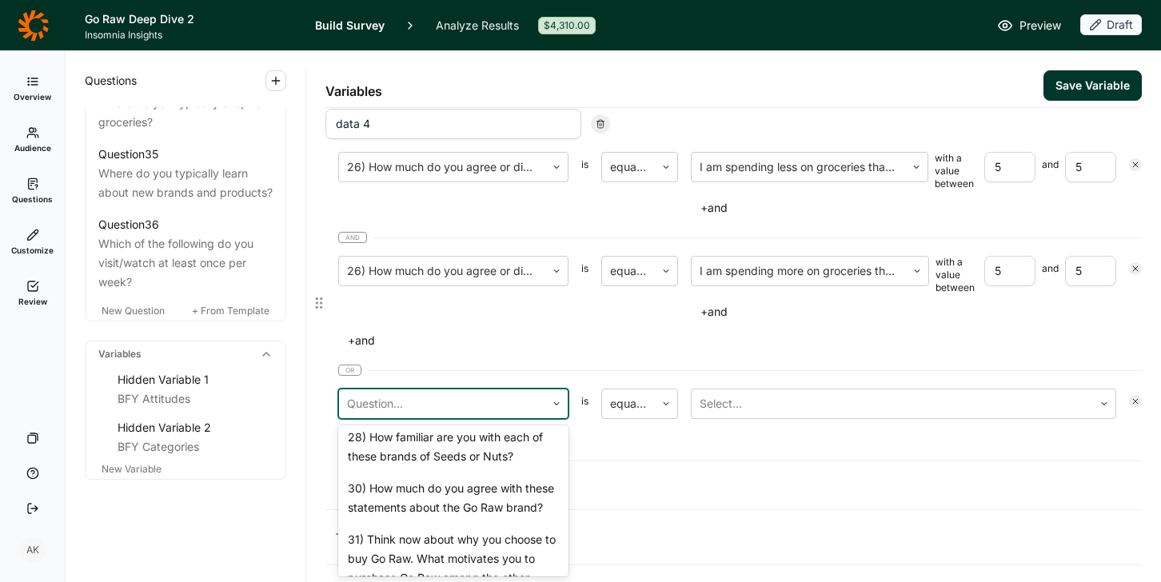
scroll to position [1971, 0]
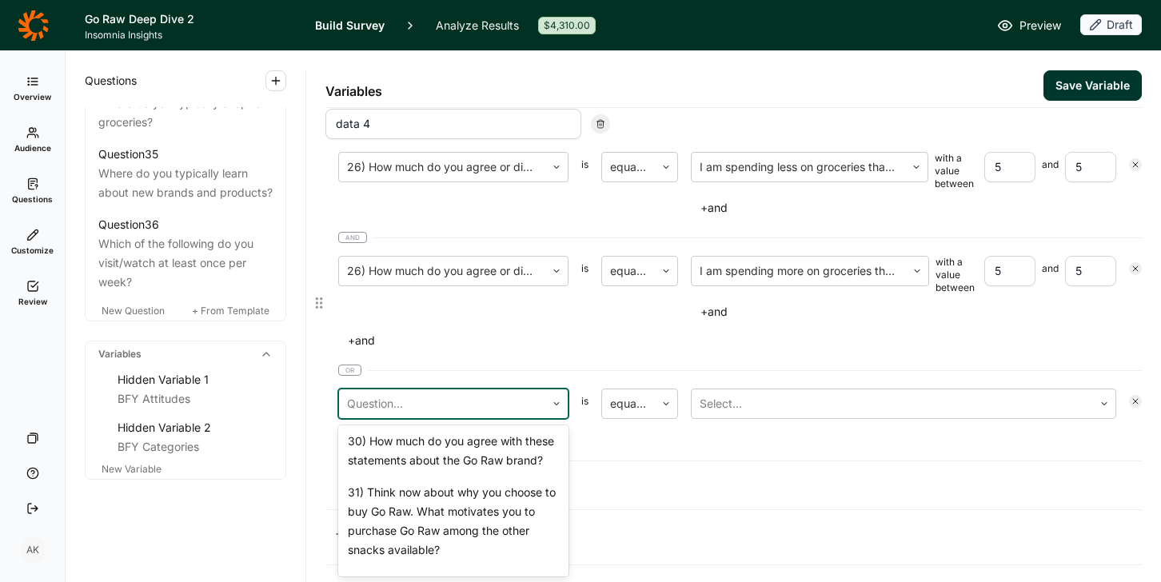
click at [421, 374] on div "26) How much do you agree or disagree with the following statements?" at bounding box center [453, 348] width 230 height 51
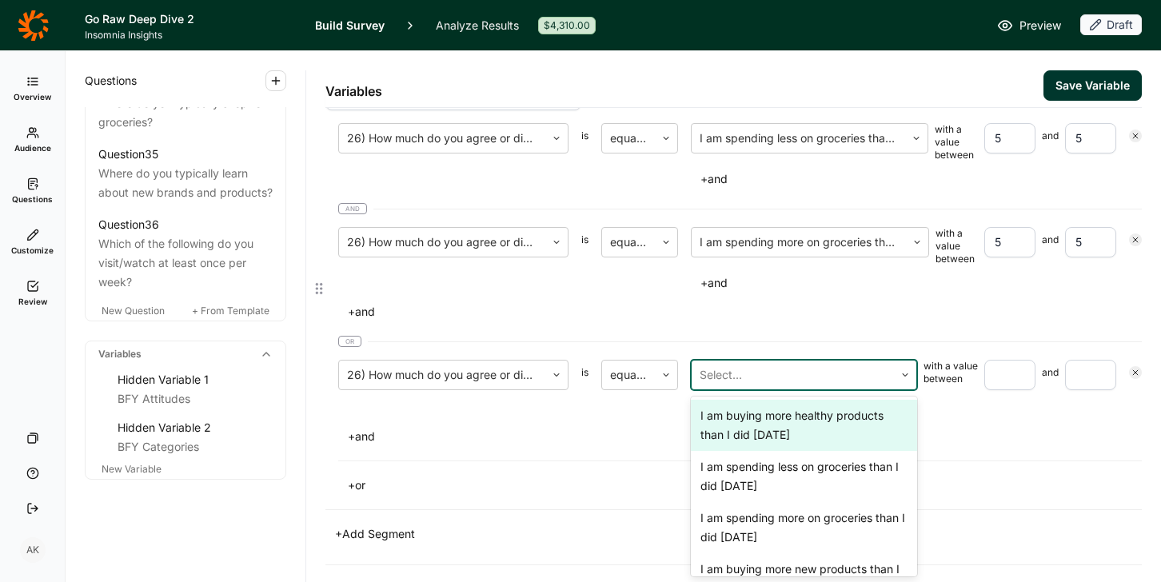
click at [757, 376] on div at bounding box center [793, 375] width 186 height 22
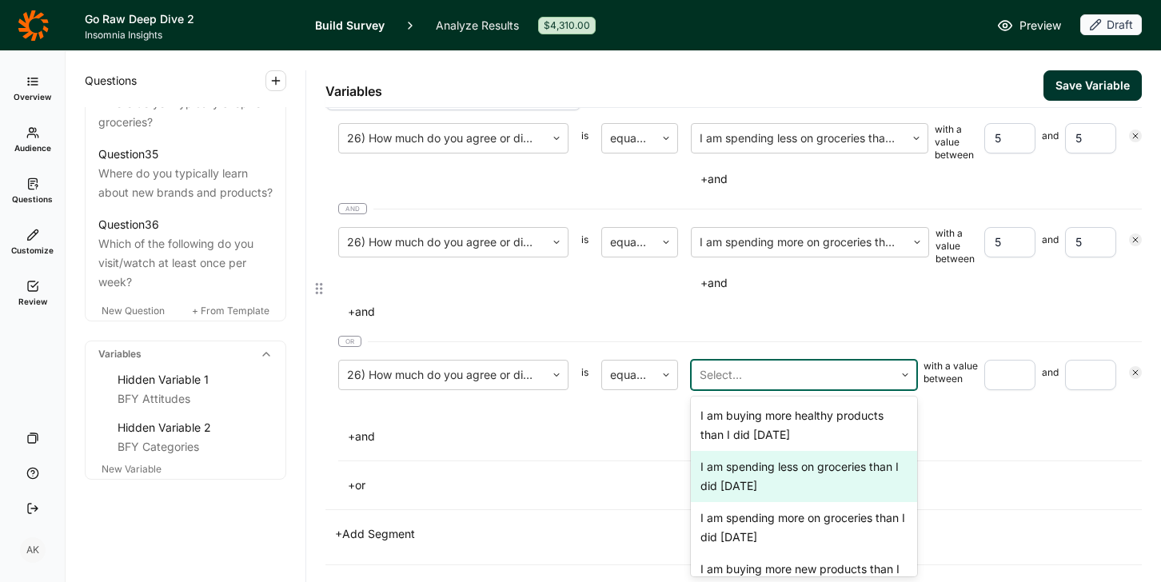
click at [795, 474] on div "I am spending less on groceries than I did 6 months ago" at bounding box center [804, 476] width 226 height 51
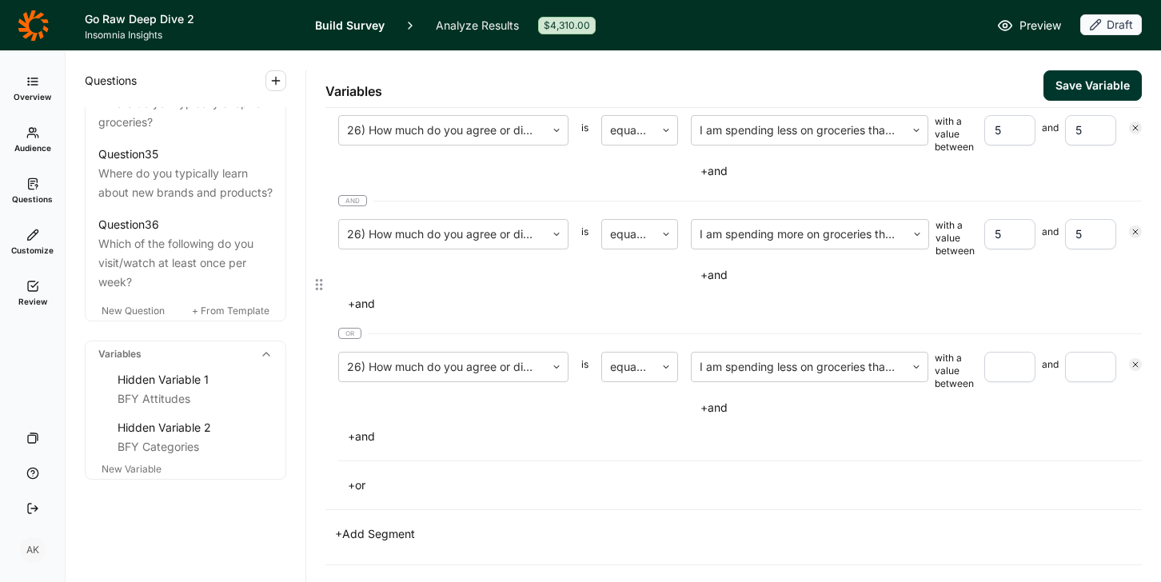
click at [928, 363] on input "number" at bounding box center [1009, 367] width 51 height 30
type input "1"
click at [928, 356] on input "number" at bounding box center [1090, 367] width 51 height 30
type input "1"
click at [365, 433] on button "+ and" at bounding box center [361, 436] width 46 height 22
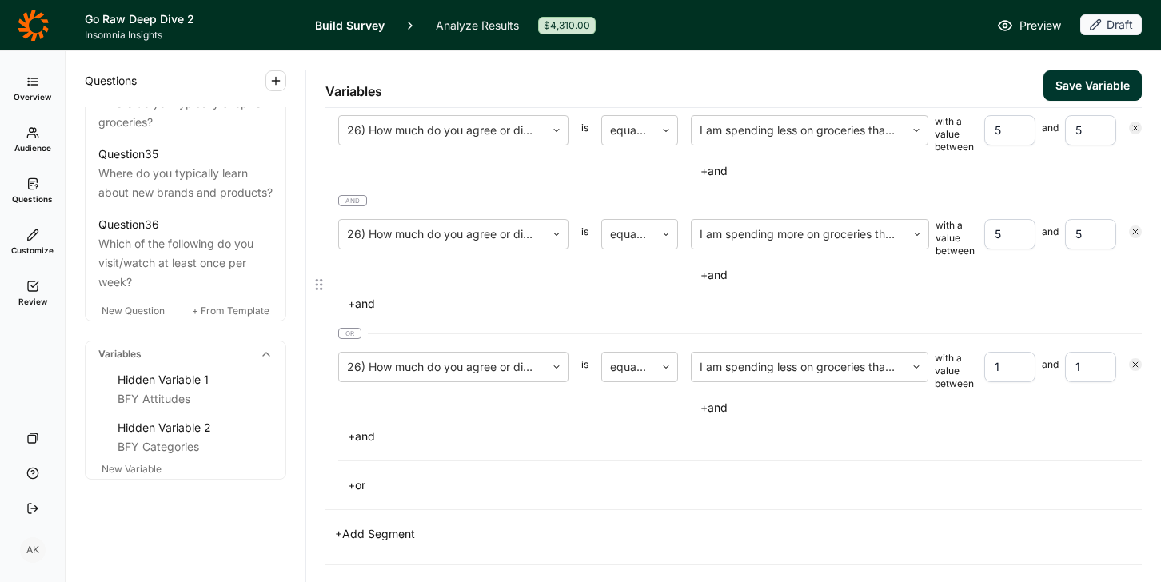
scroll to position [919, 0]
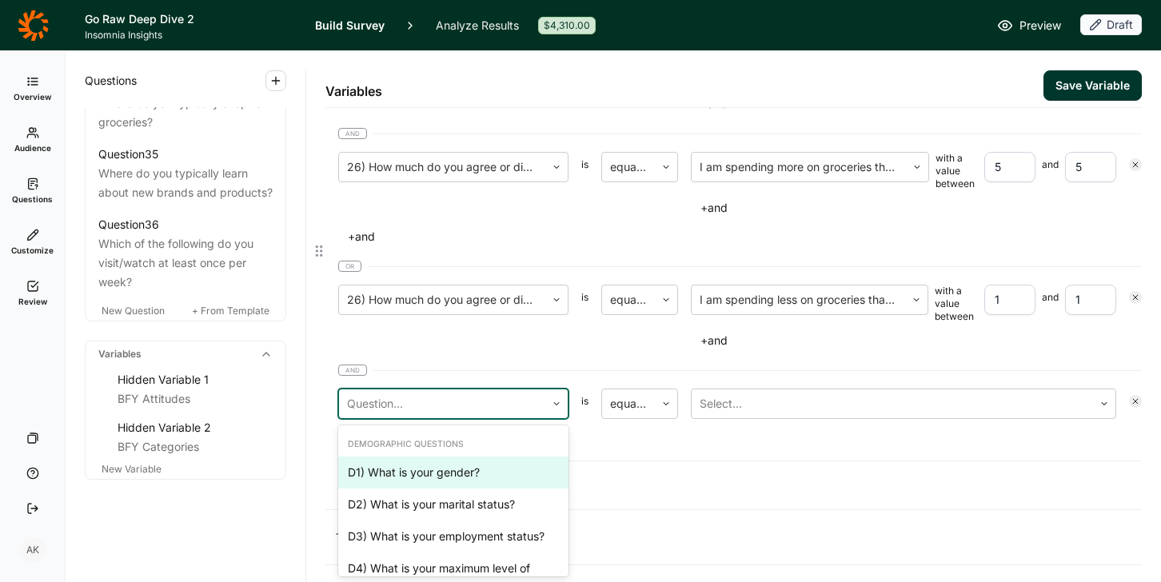
click at [437, 408] on div at bounding box center [442, 404] width 190 height 22
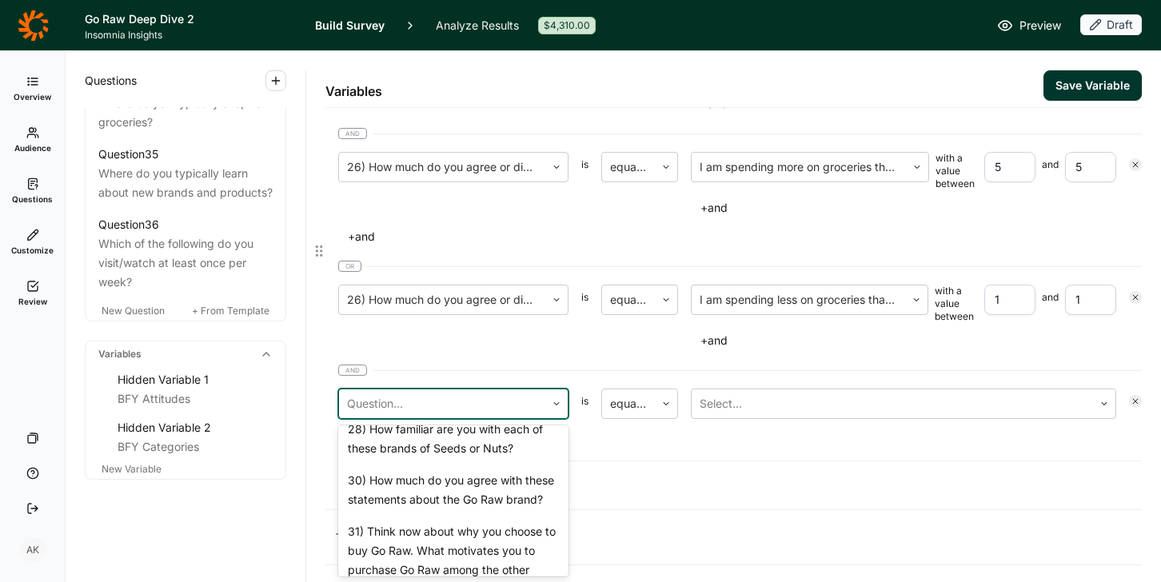
scroll to position [1933, 0]
click at [414, 412] on div "26) How much do you agree or disagree with the following statements?" at bounding box center [453, 386] width 230 height 51
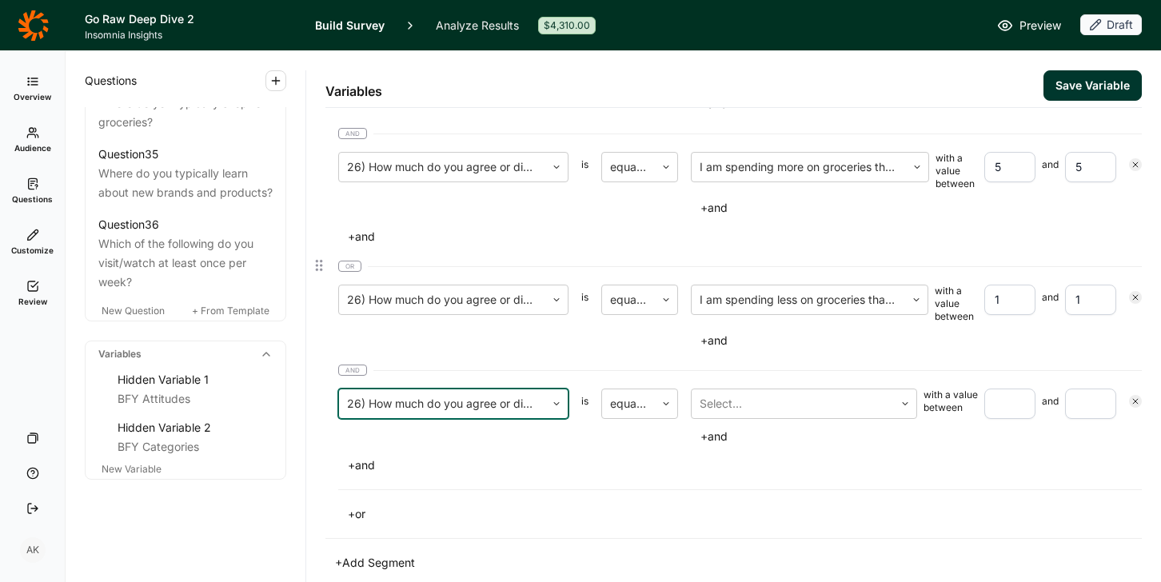
scroll to position [947, 0]
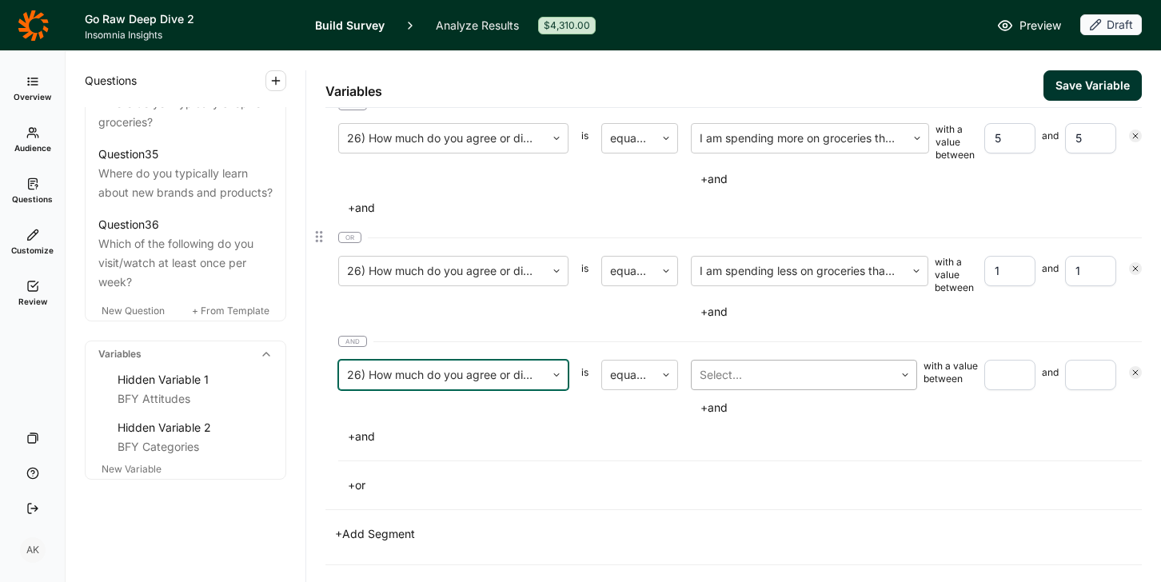
click at [779, 377] on div at bounding box center [793, 375] width 186 height 22
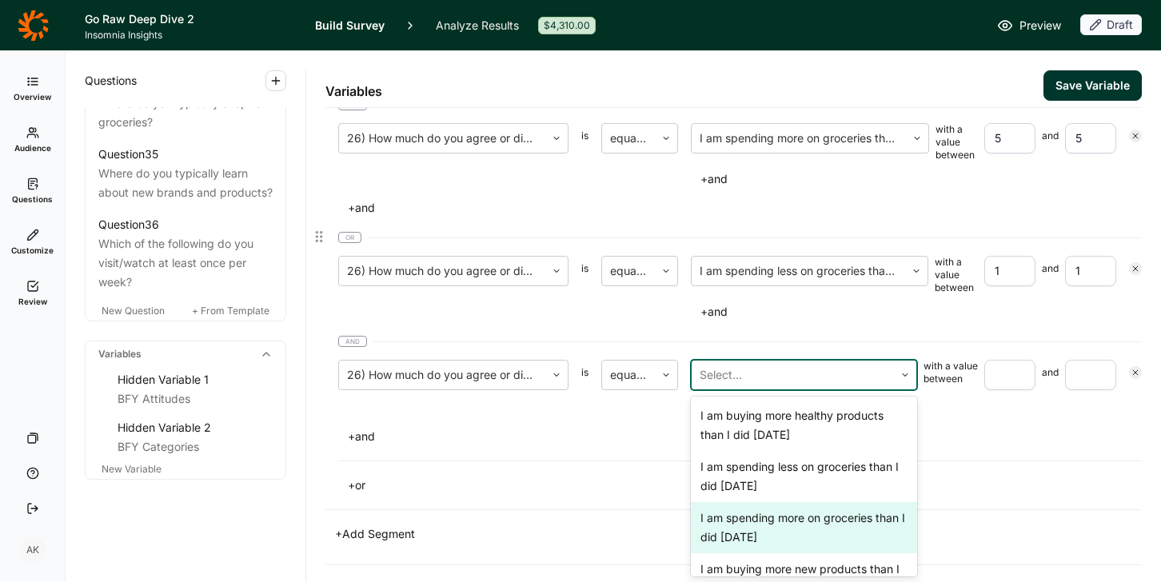
click at [802, 520] on div "I am spending more on groceries than I did 6 months ago" at bounding box center [804, 527] width 226 height 51
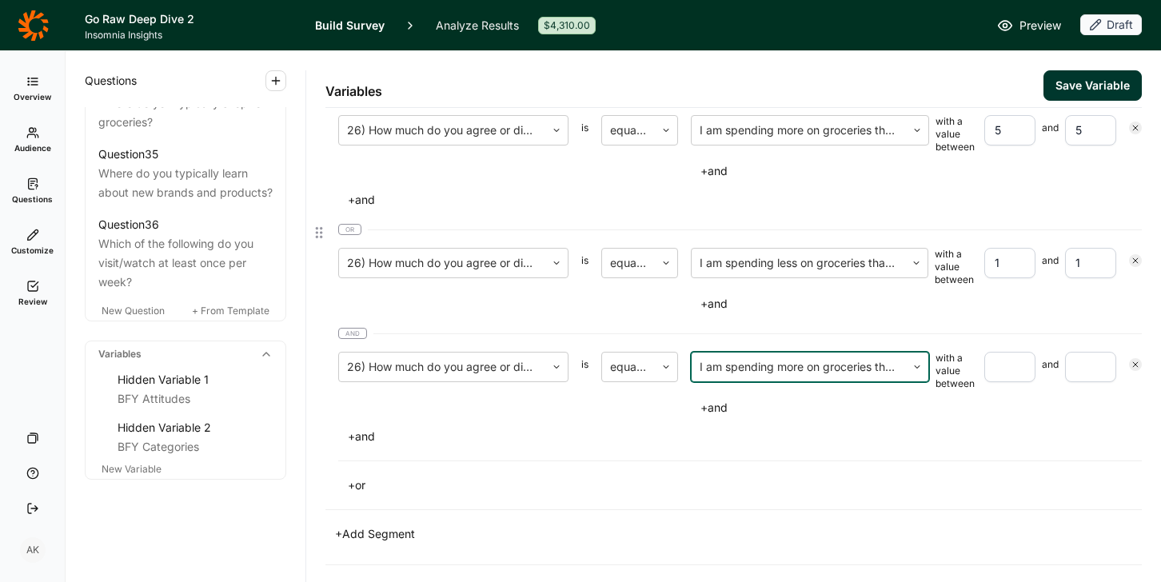
click at [928, 364] on input "number" at bounding box center [1009, 367] width 51 height 30
type input "1"
click at [928, 359] on input "number" at bounding box center [1090, 367] width 51 height 30
type input "1"
click at [928, 431] on div "+ and" at bounding box center [740, 436] width 804 height 22
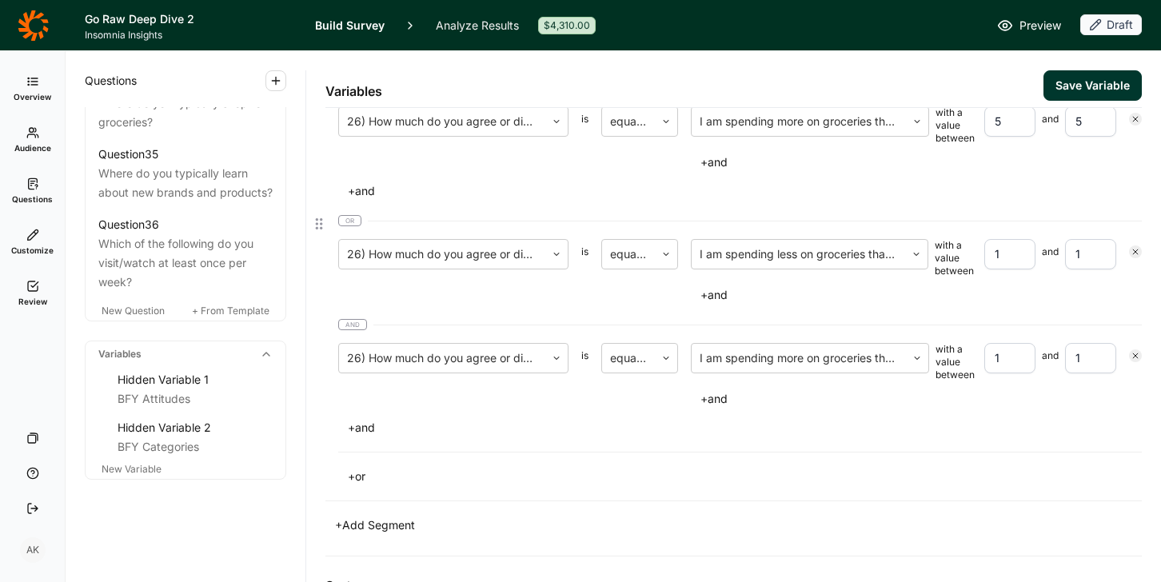
scroll to position [1163, 0]
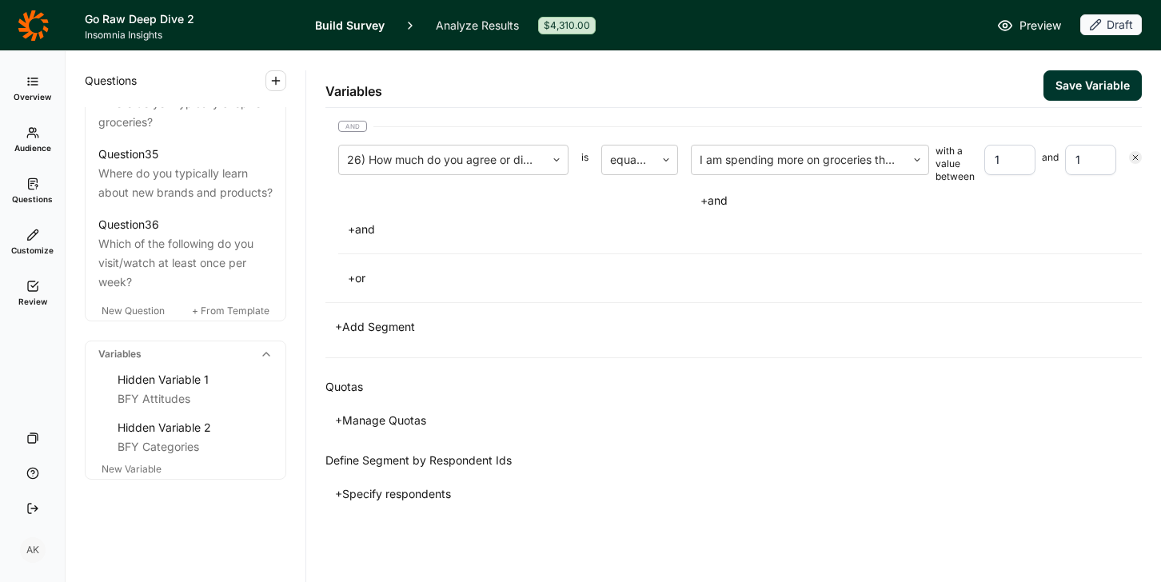
click at [373, 425] on button "+ Manage Quotas" at bounding box center [380, 420] width 110 height 22
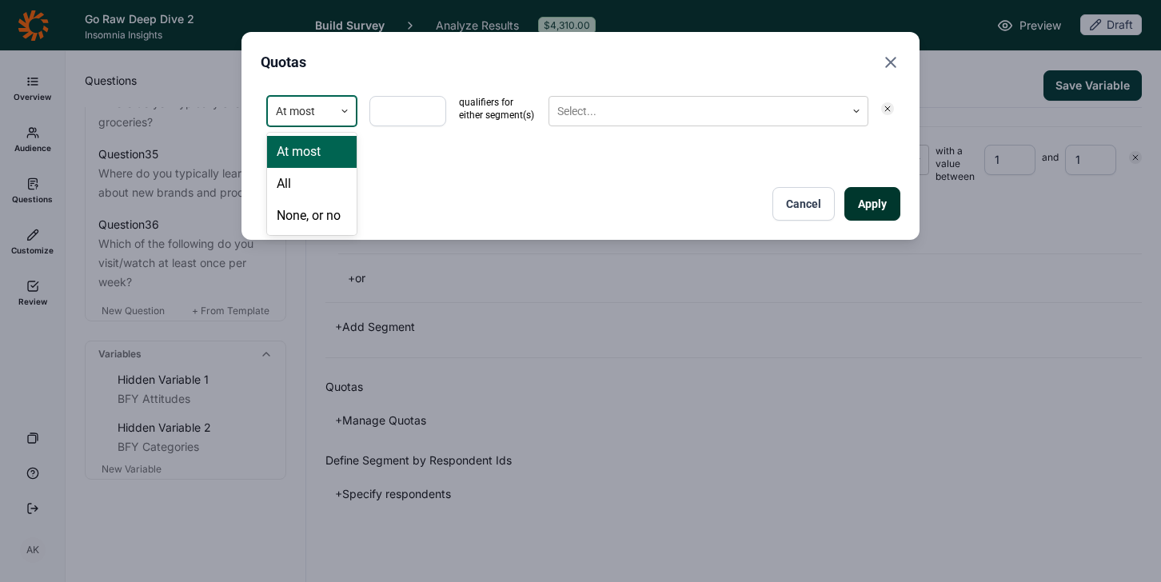
click at [337, 106] on div at bounding box center [344, 111] width 22 height 29
click at [313, 216] on div "None, or no" at bounding box center [312, 216] width 90 height 32
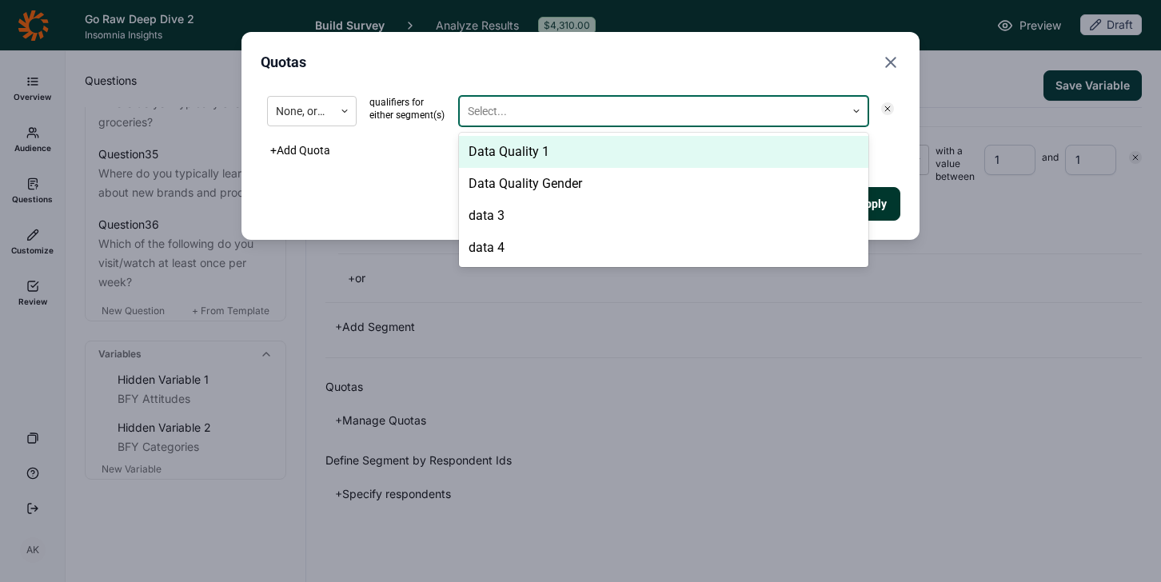
click at [517, 113] on div at bounding box center [652, 112] width 369 height 20
click at [520, 149] on div "Data Quality 1" at bounding box center [663, 152] width 409 height 32
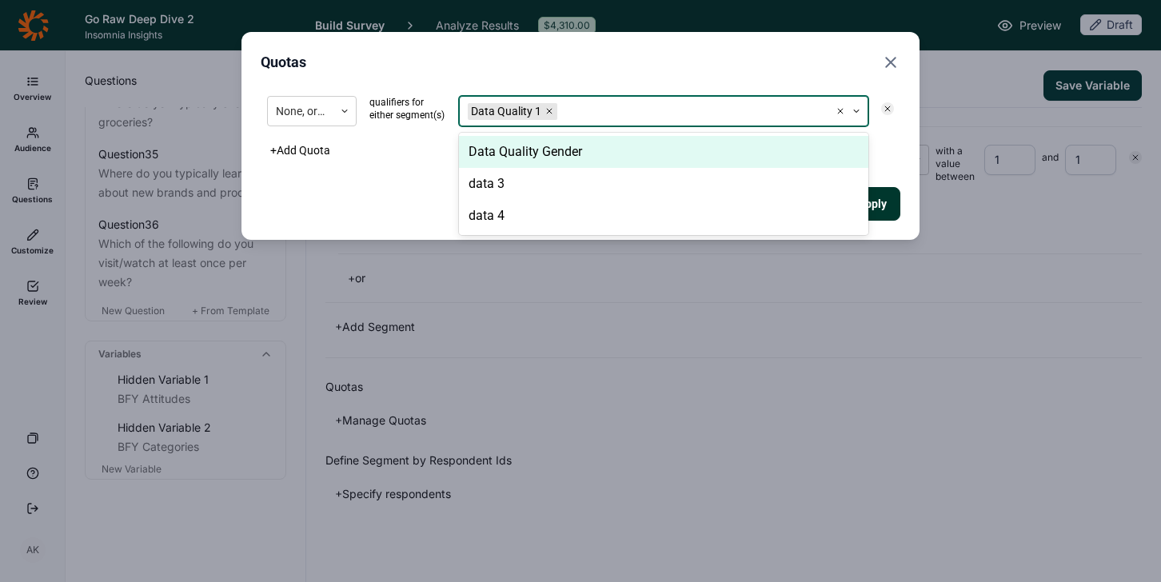
click at [520, 149] on div "Data Quality Gender" at bounding box center [663, 152] width 409 height 32
click at [520, 149] on div "data 3" at bounding box center [663, 152] width 409 height 32
click at [520, 150] on div "data 4" at bounding box center [663, 152] width 409 height 32
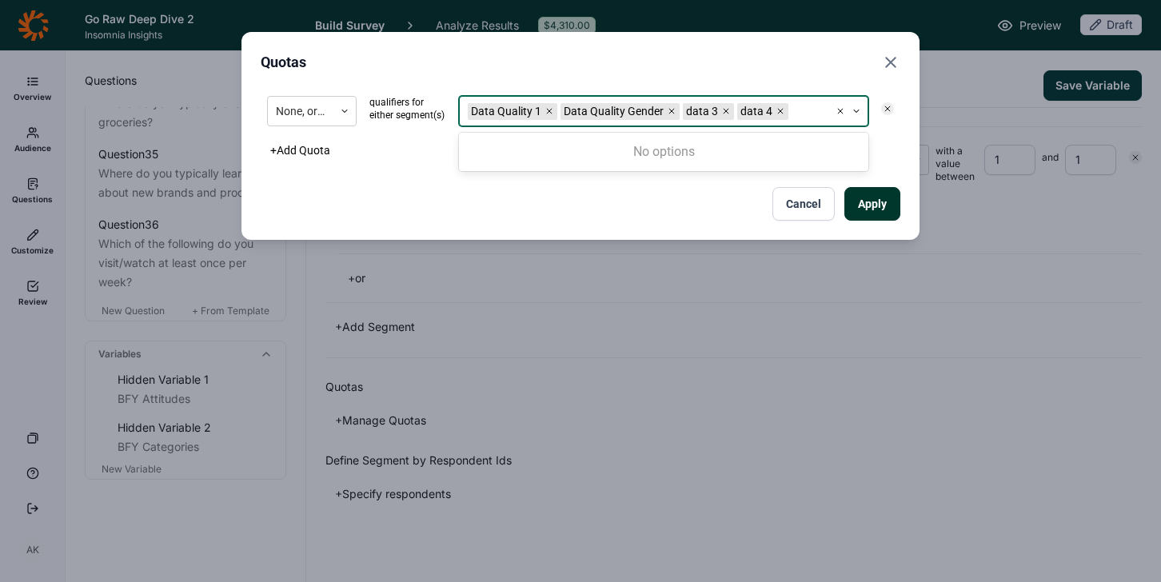
click at [893, 206] on button "Apply" at bounding box center [872, 204] width 56 height 34
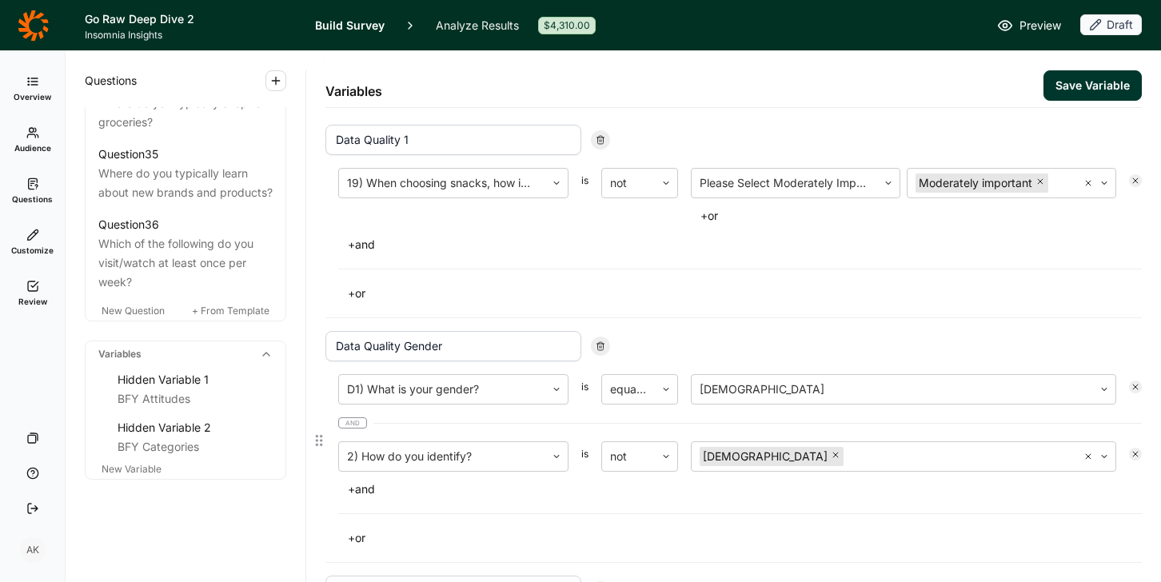
scroll to position [0, 0]
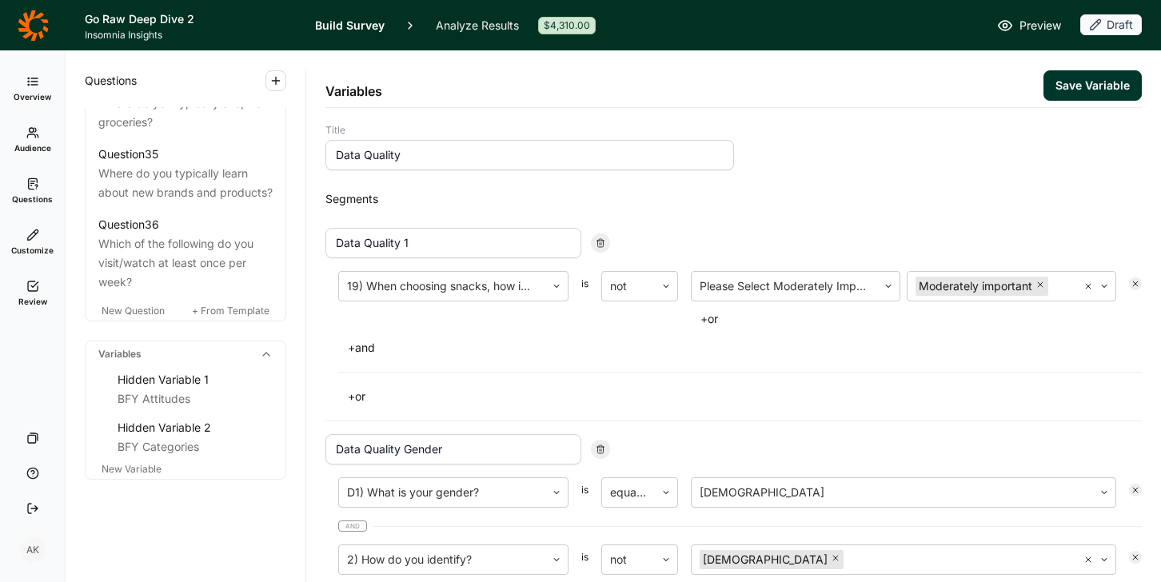
click at [928, 94] on button "Save Variable" at bounding box center [1092, 85] width 98 height 30
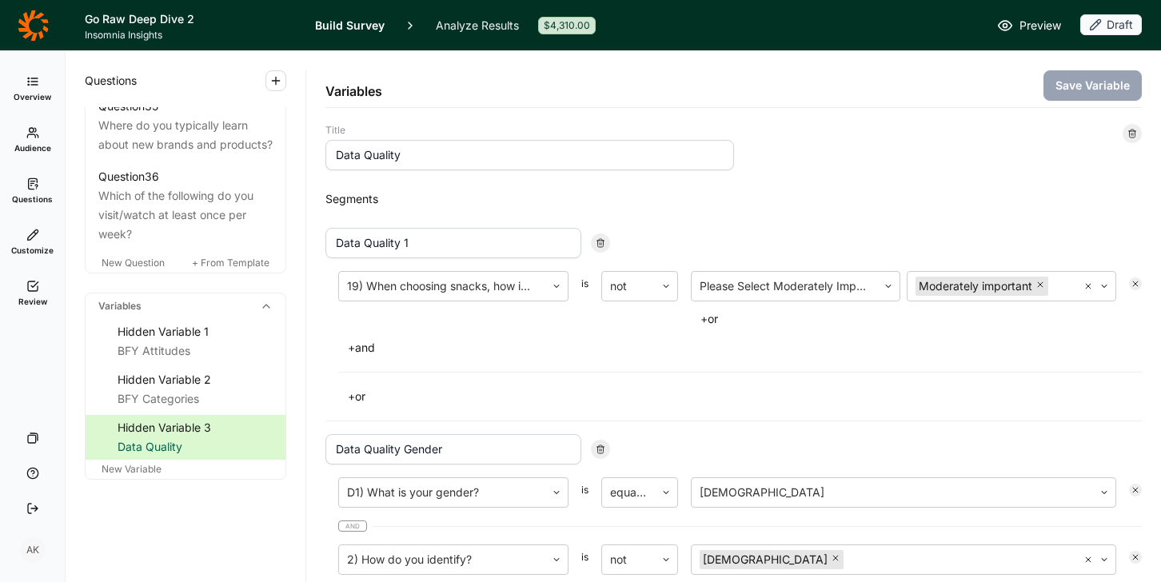
scroll to position [3229, 0]
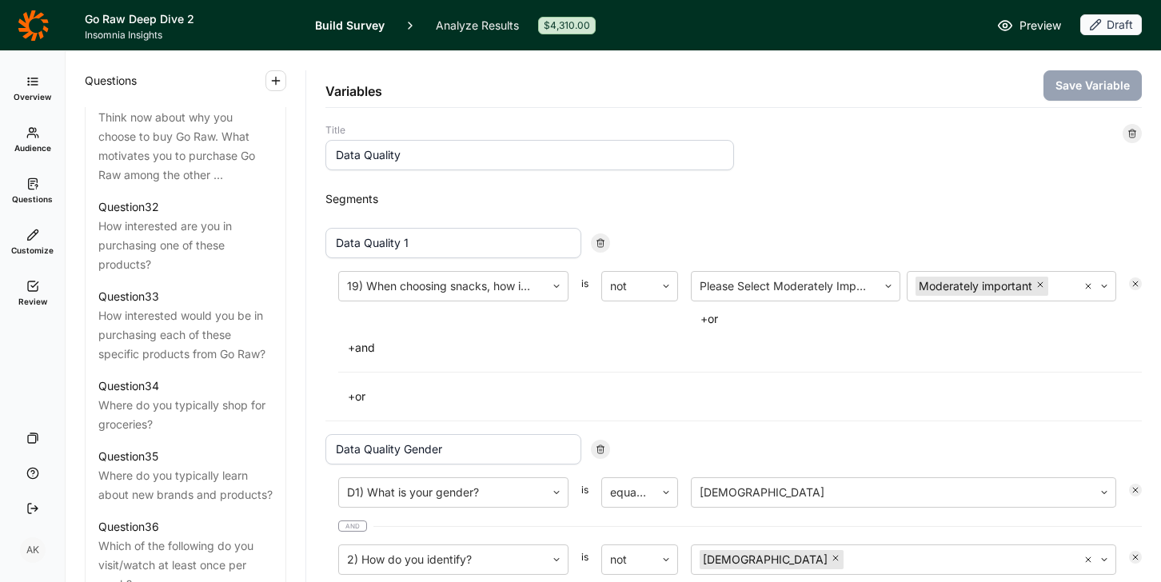
click at [31, 140] on link "Audience" at bounding box center [32, 139] width 52 height 51
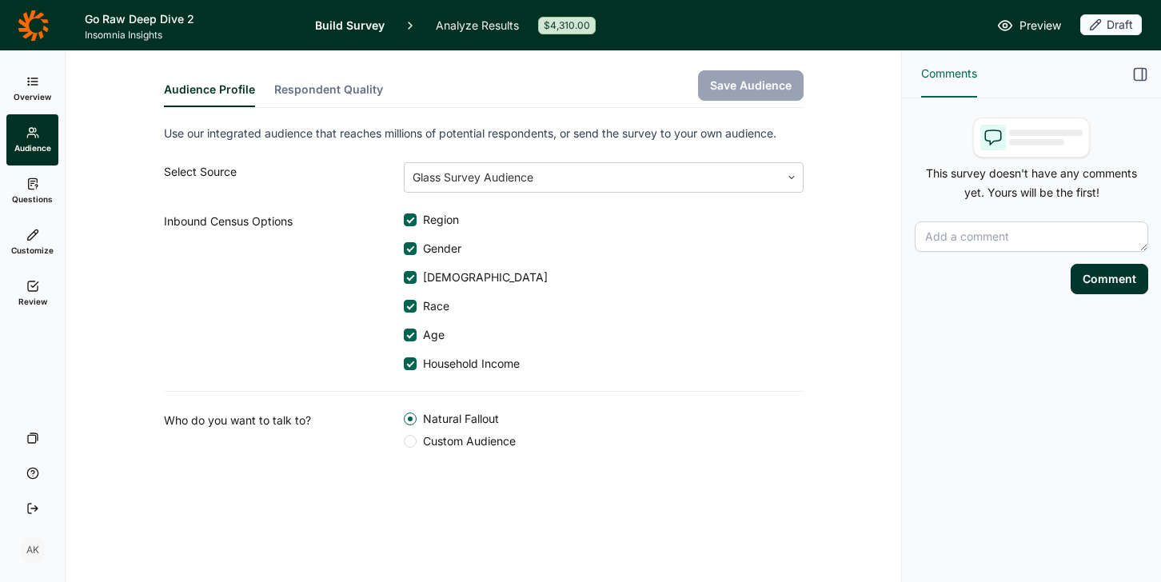
click at [40, 75] on link "Overview" at bounding box center [32, 88] width 52 height 51
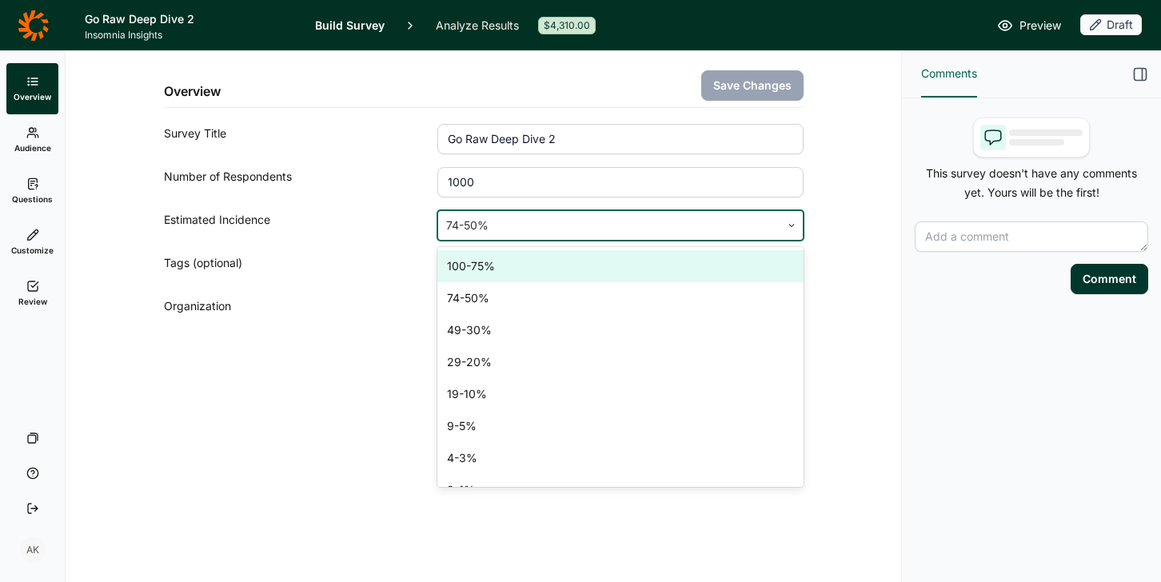
click at [552, 225] on div at bounding box center [608, 225] width 325 height 22
click at [545, 263] on div "100-75%" at bounding box center [619, 266] width 365 height 32
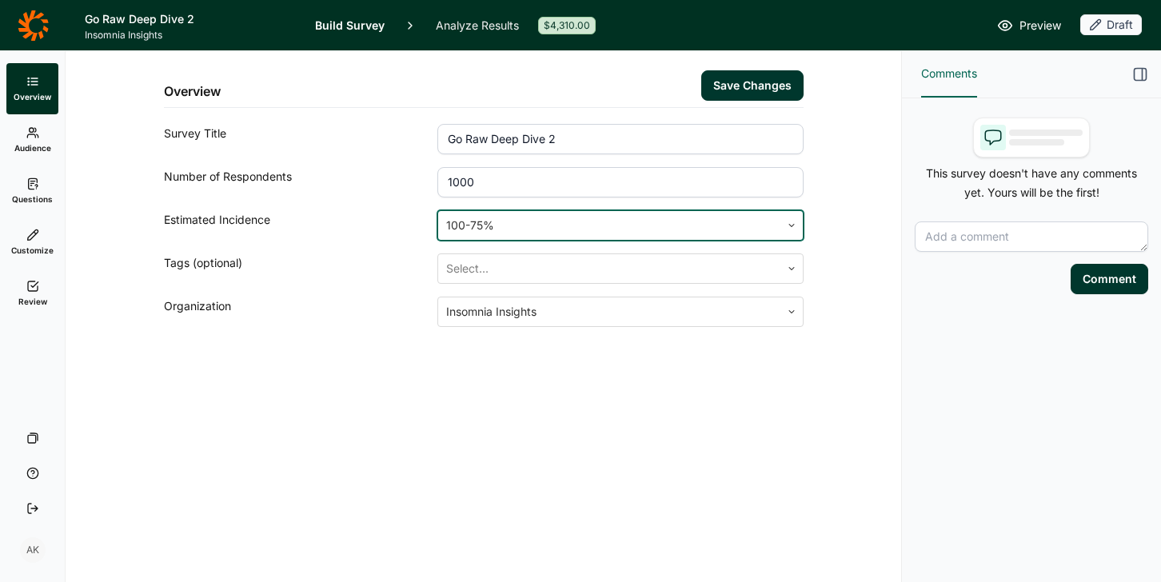
click at [731, 78] on button "Save Changes" at bounding box center [752, 85] width 102 height 30
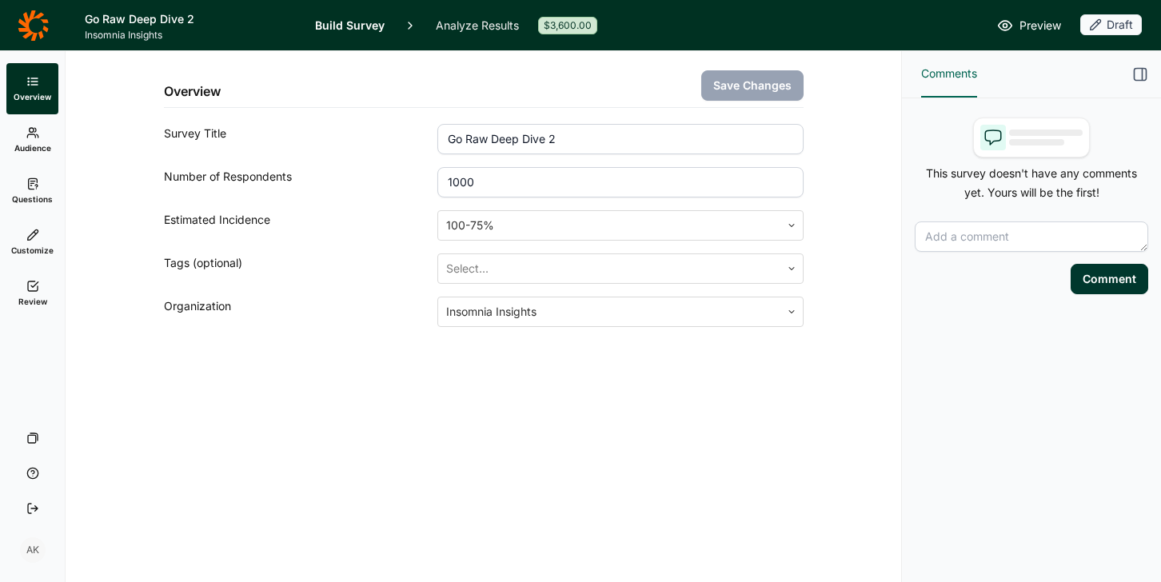
click at [42, 286] on link "Review" at bounding box center [32, 293] width 52 height 51
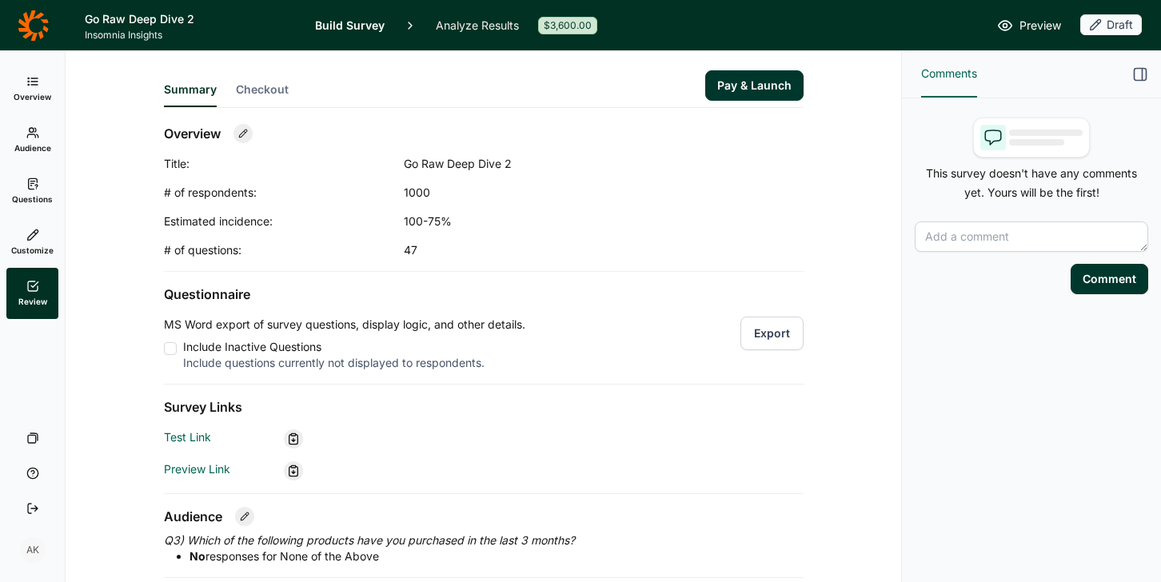
click at [26, 86] on icon at bounding box center [32, 81] width 13 height 13
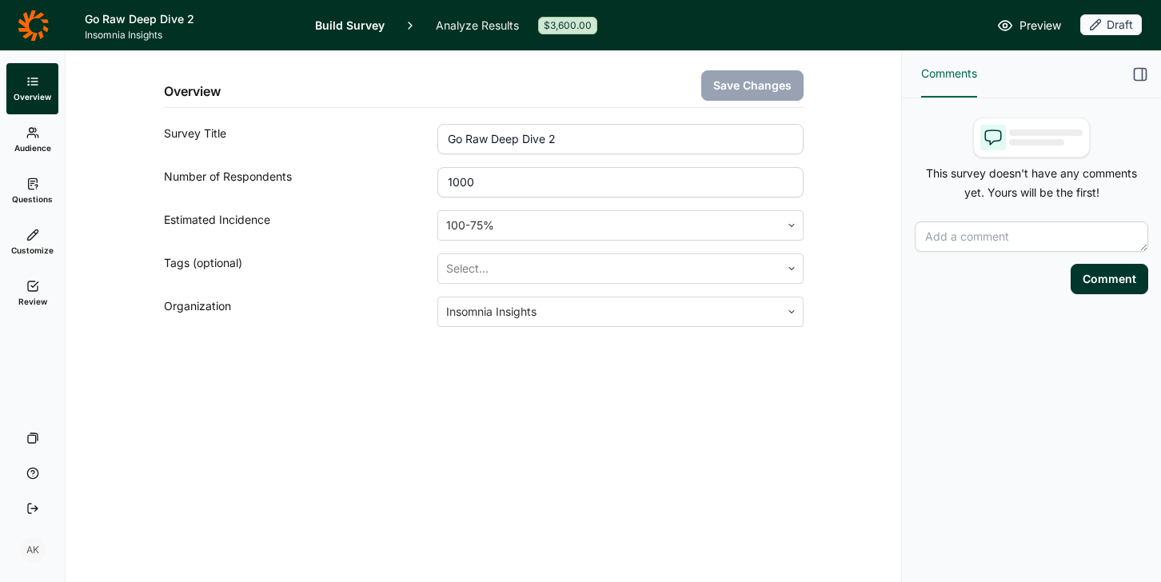
click at [473, 456] on div "Overview Save Changes Survey Title Go Raw Deep Dive 2 Number of Respondents 100…" at bounding box center [484, 316] width 836 height 531
click at [499, 222] on div at bounding box center [608, 225] width 325 height 22
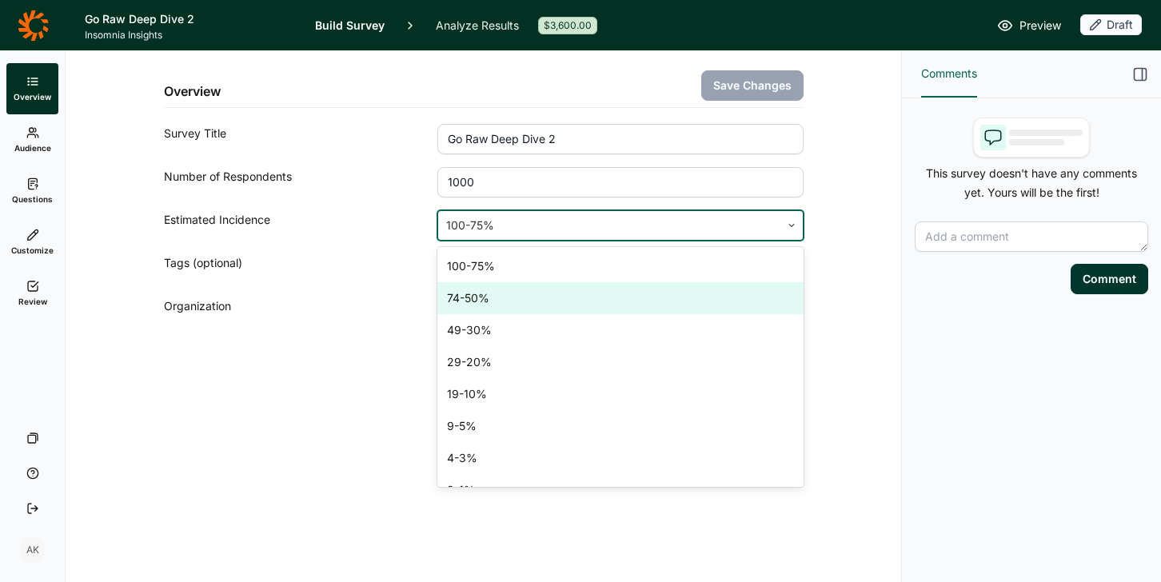
click at [482, 308] on div "74-50%" at bounding box center [619, 298] width 365 height 32
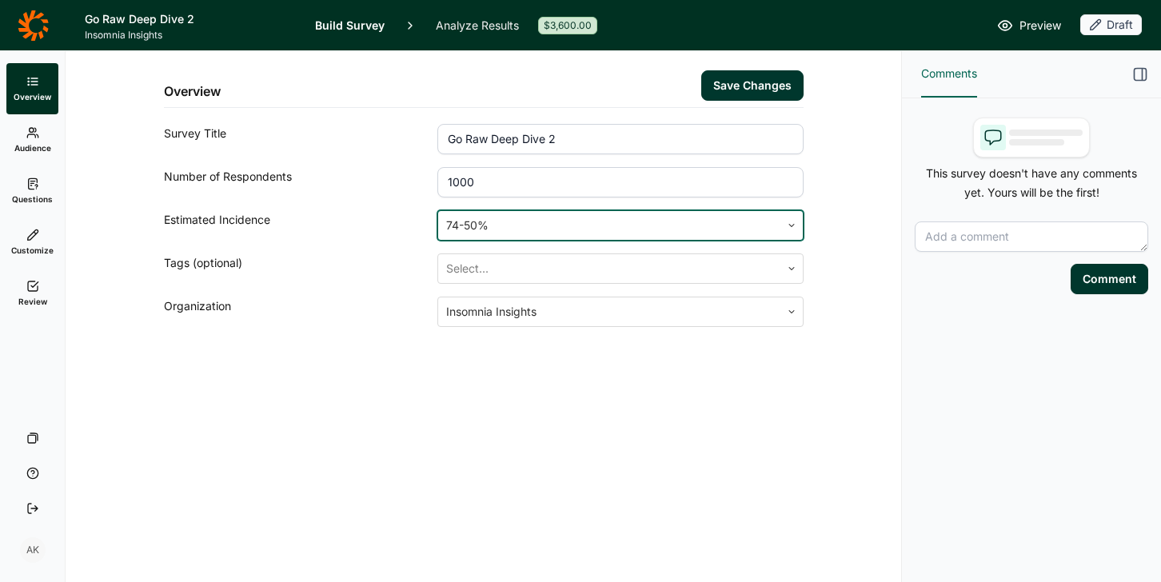
click at [730, 92] on button "Save Changes" at bounding box center [752, 85] width 102 height 30
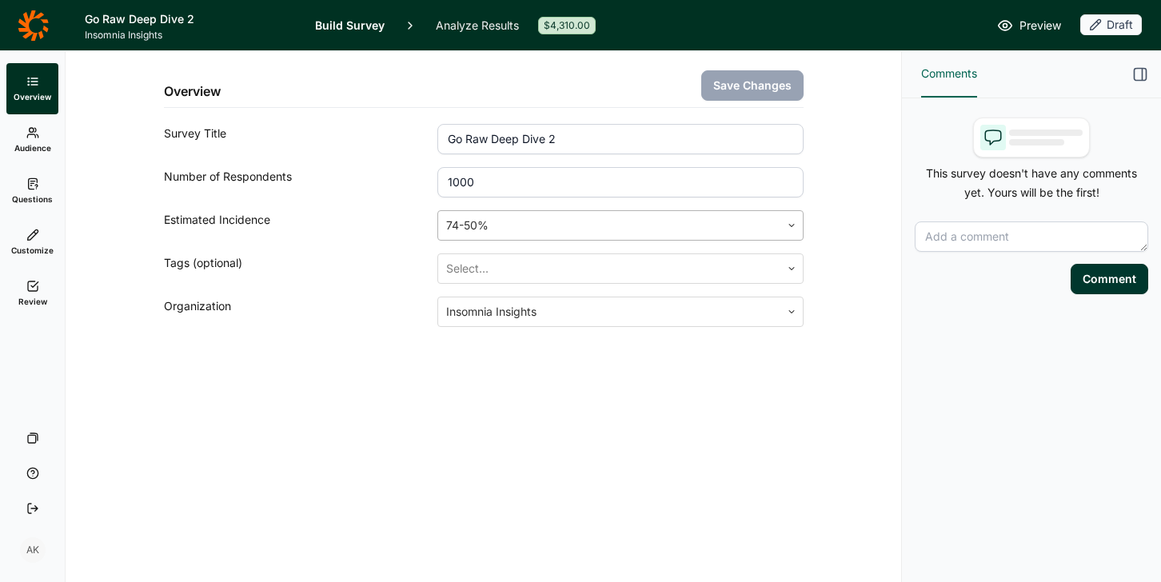
click at [523, 233] on div at bounding box center [608, 225] width 325 height 22
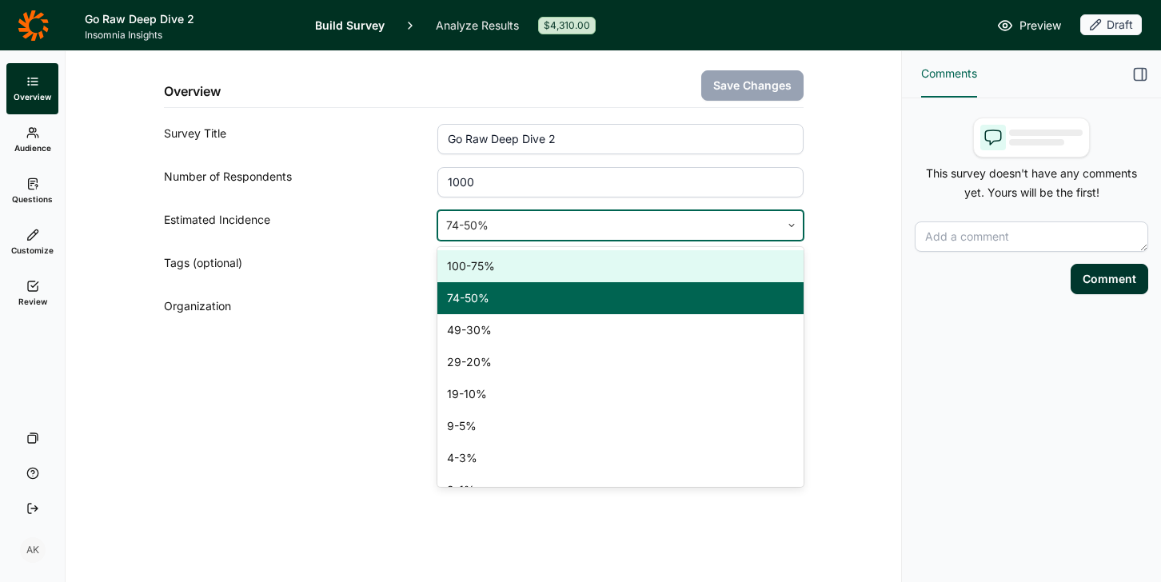
click at [497, 273] on div "100-75%" at bounding box center [619, 266] width 365 height 32
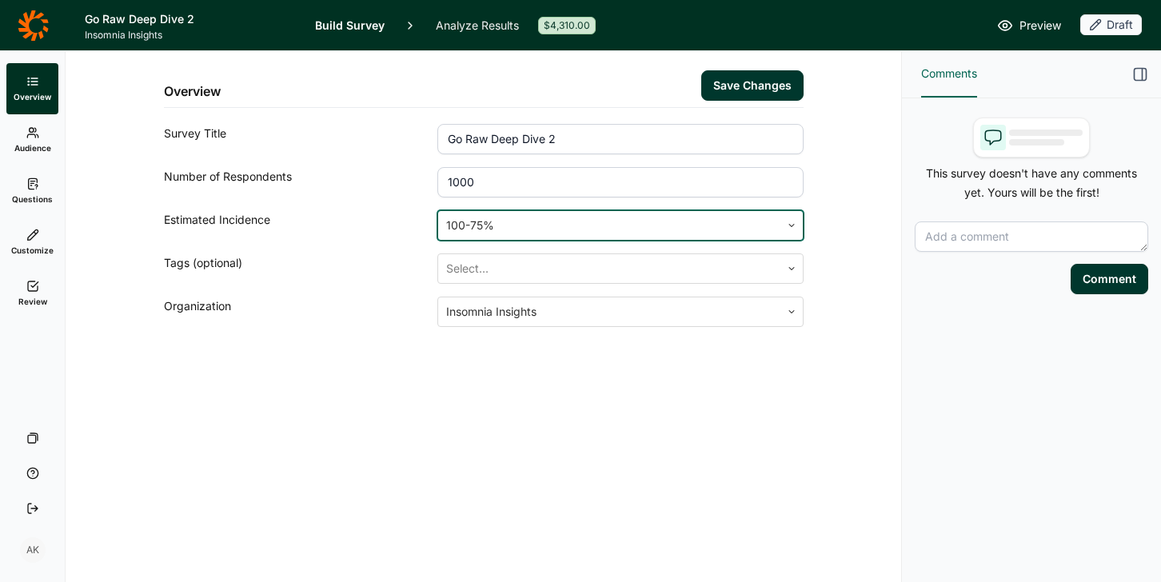
click at [737, 83] on button "Save Changes" at bounding box center [752, 85] width 102 height 30
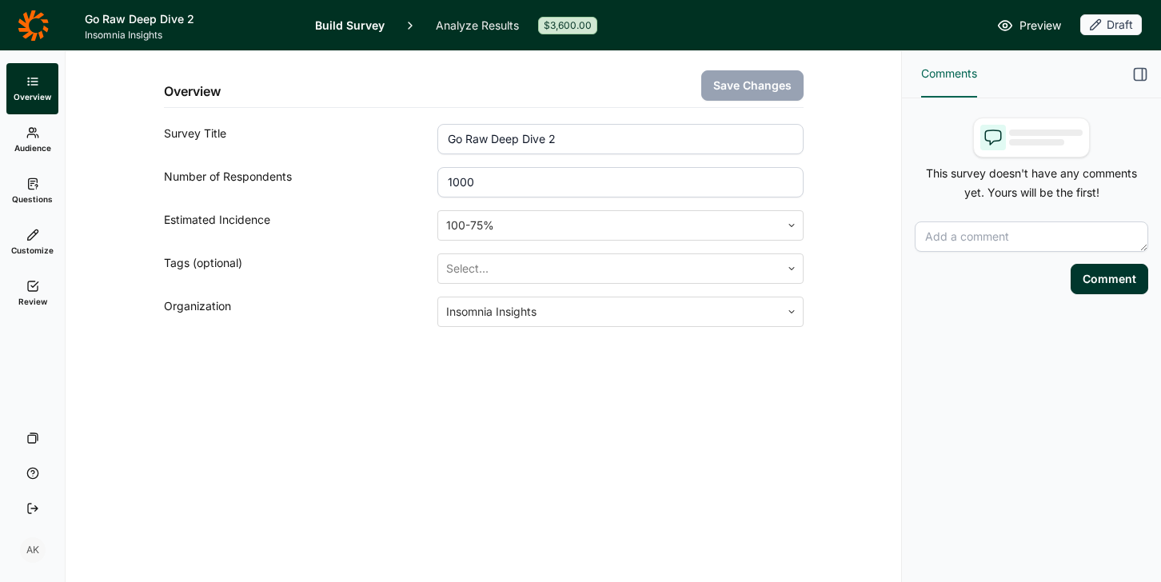
click at [217, 438] on div "Overview Save Changes Survey Title Go Raw Deep Dive 2 Number of Respondents 100…" at bounding box center [484, 316] width 836 height 531
click at [40, 188] on link "Questions" at bounding box center [32, 191] width 52 height 51
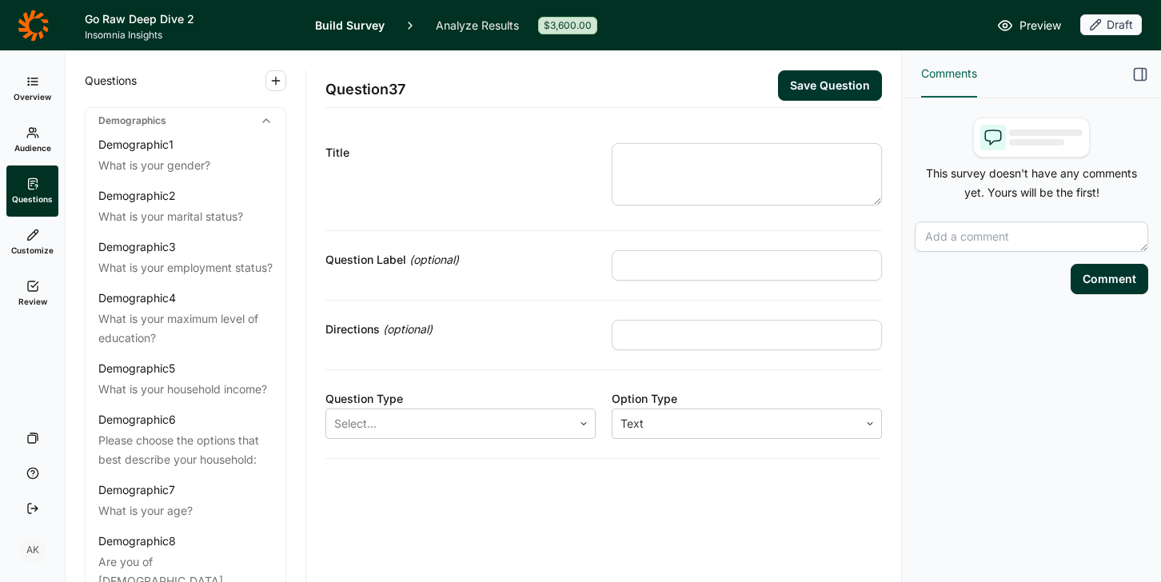
click at [30, 91] on span "Overview" at bounding box center [33, 96] width 38 height 11
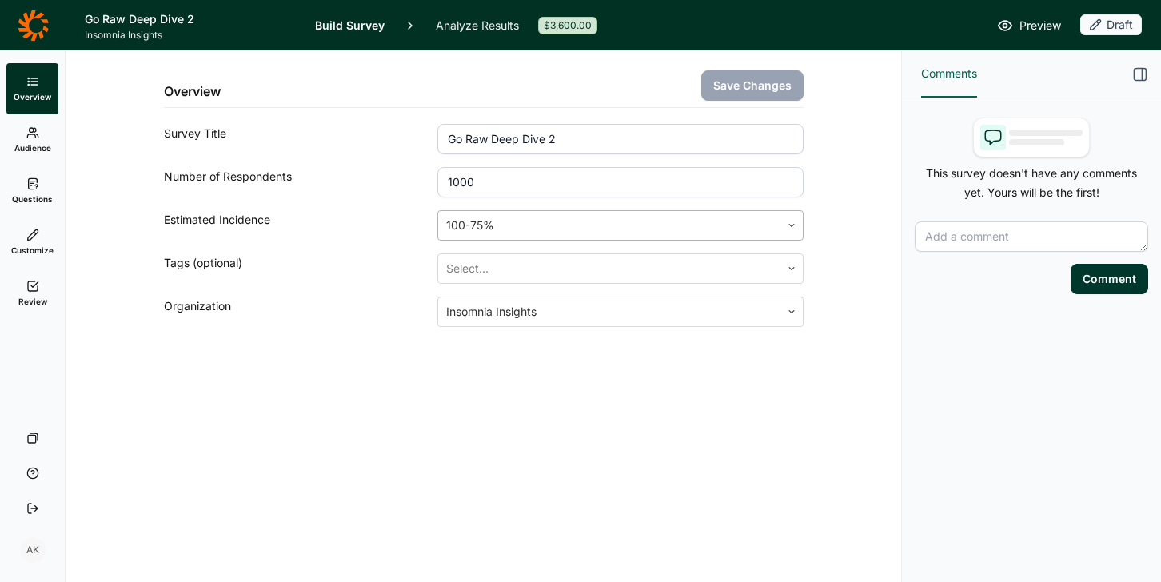
click at [500, 236] on div at bounding box center [608, 225] width 325 height 22
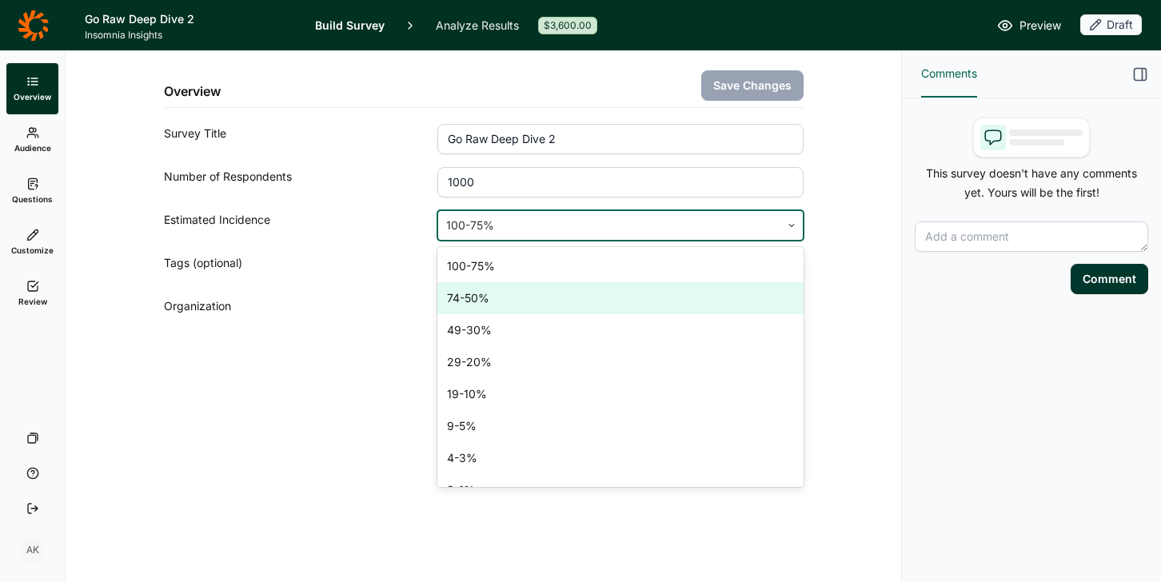
click at [502, 289] on div "74-50%" at bounding box center [619, 298] width 365 height 32
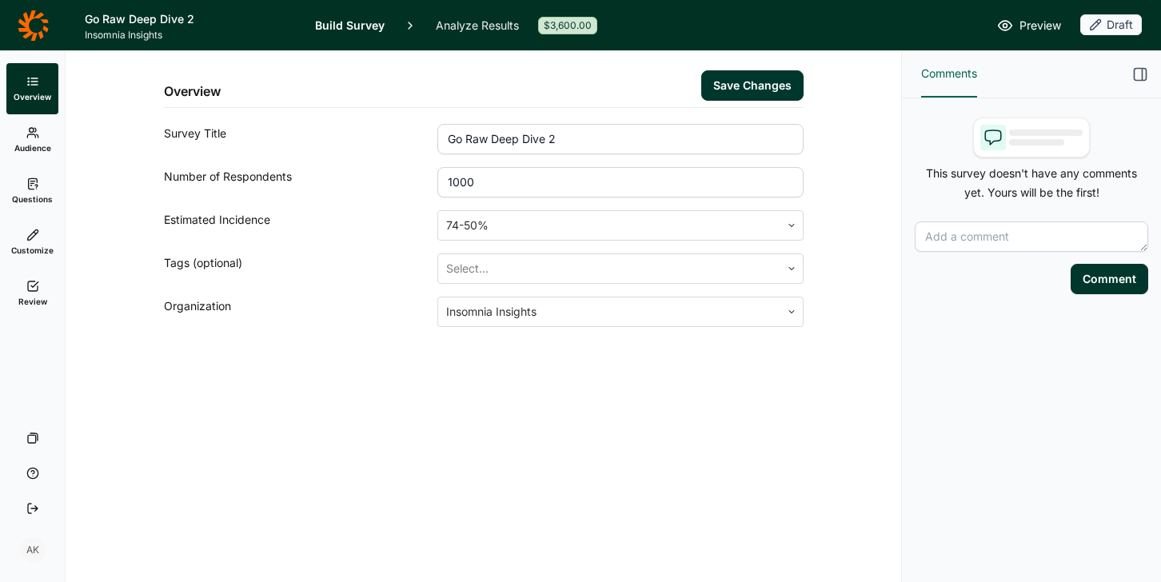
click at [741, 76] on button "Save Changes" at bounding box center [752, 85] width 102 height 30
click at [609, 85] on div "Overview Save Changes" at bounding box center [484, 79] width 640 height 57
click at [225, 438] on div "Overview Save Changes Survey Title Go Raw Deep Dive 2 Number of Respondents 100…" at bounding box center [484, 316] width 836 height 531
click at [38, 174] on link "Questions" at bounding box center [32, 191] width 52 height 51
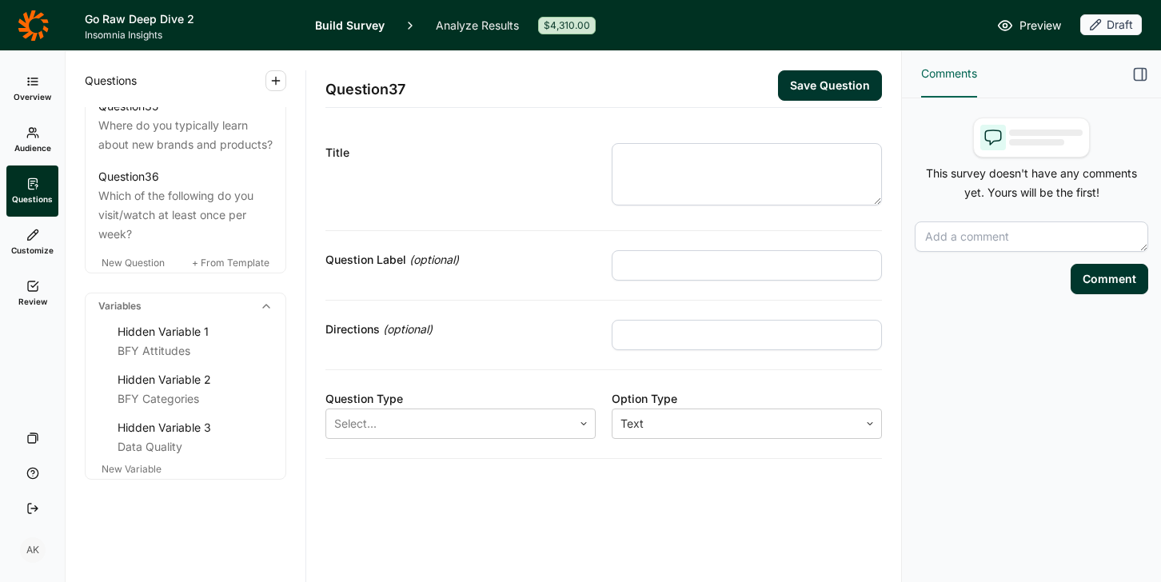
scroll to position [3809, 0]
click at [174, 435] on div "Hidden Variable 3" at bounding box center [195, 427] width 155 height 19
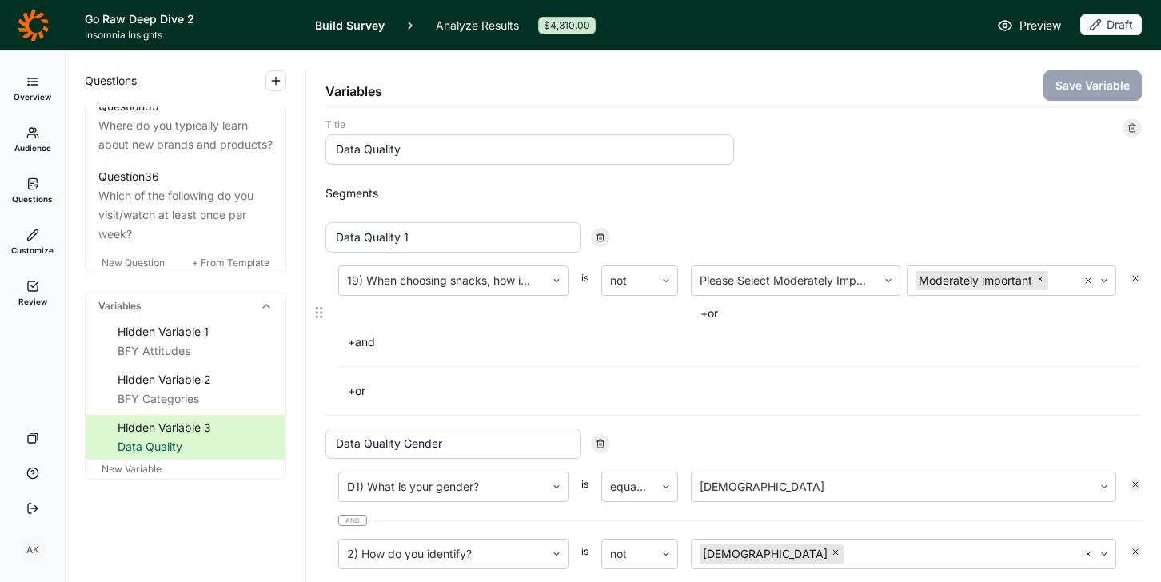
scroll to position [3, 0]
click at [31, 189] on use at bounding box center [32, 183] width 9 height 10
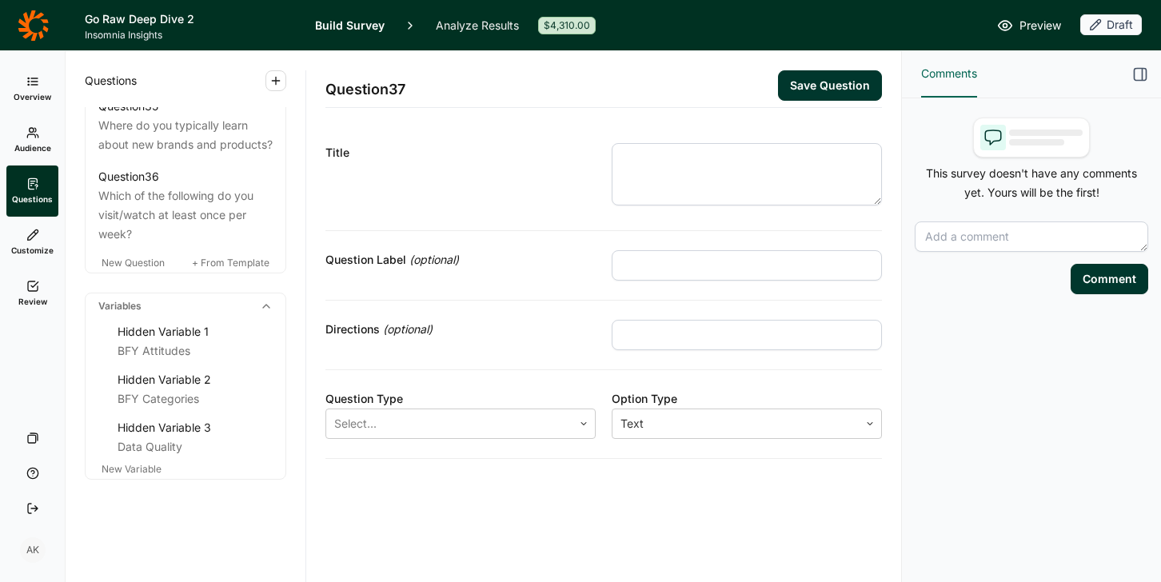
click at [928, 16] on span "Preview" at bounding box center [1040, 25] width 42 height 19
click at [38, 295] on link "Review" at bounding box center [32, 293] width 52 height 51
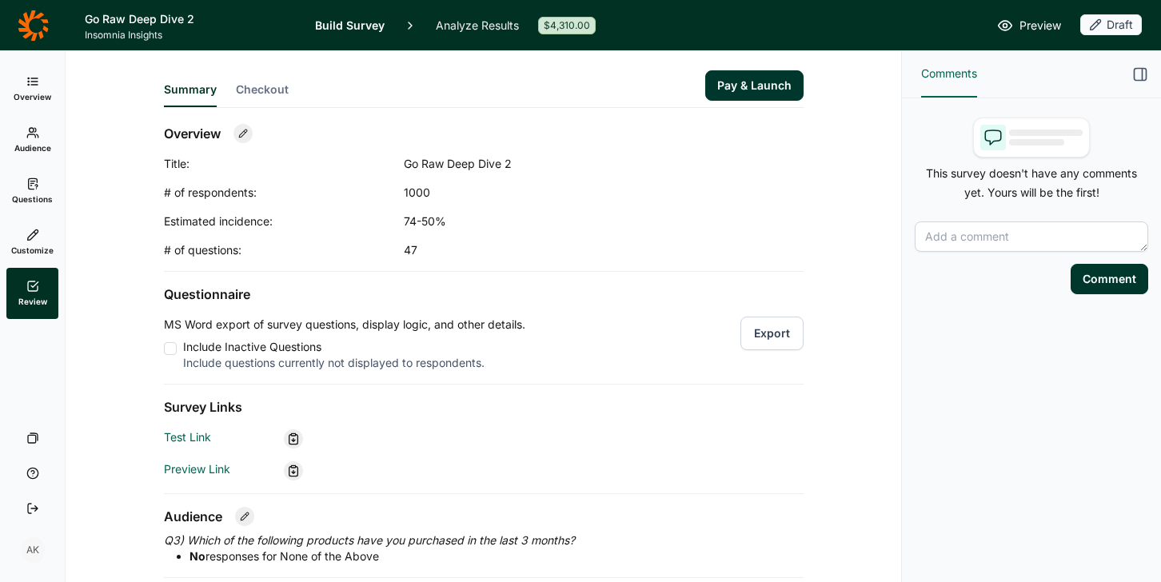
click at [254, 90] on span "Checkout" at bounding box center [262, 90] width 53 height 16
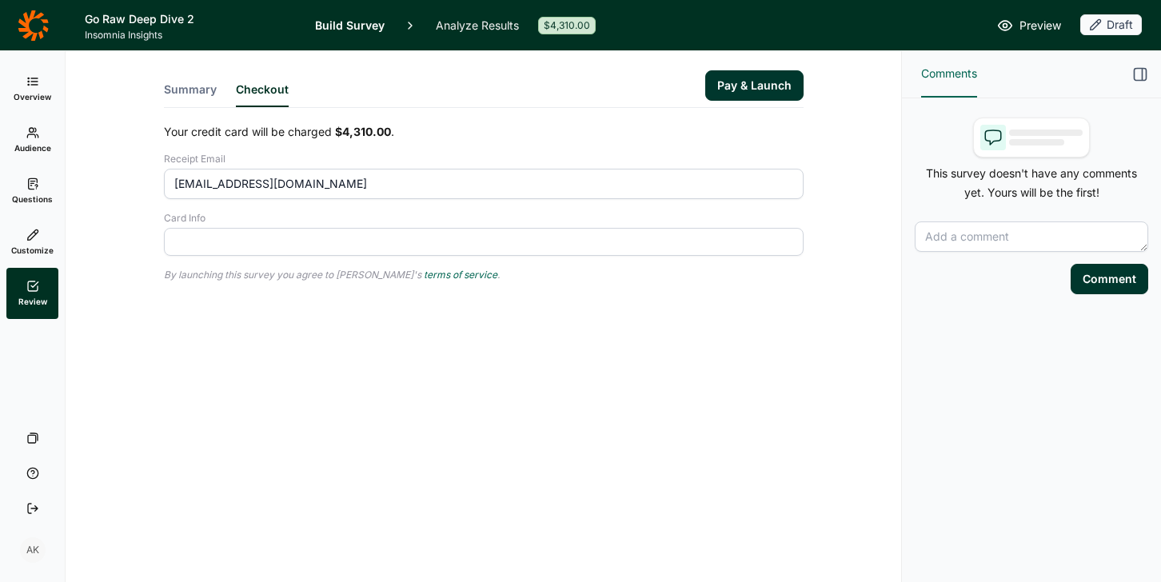
click at [25, 20] on icon at bounding box center [33, 25] width 30 height 30
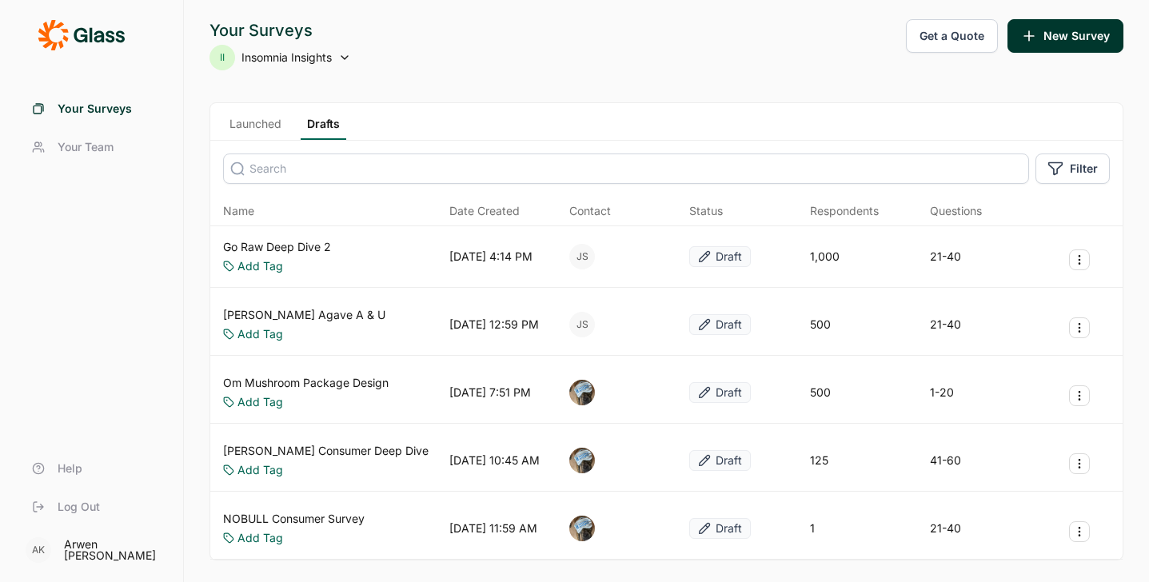
click at [928, 35] on button "Get a Quote" at bounding box center [952, 36] width 92 height 34
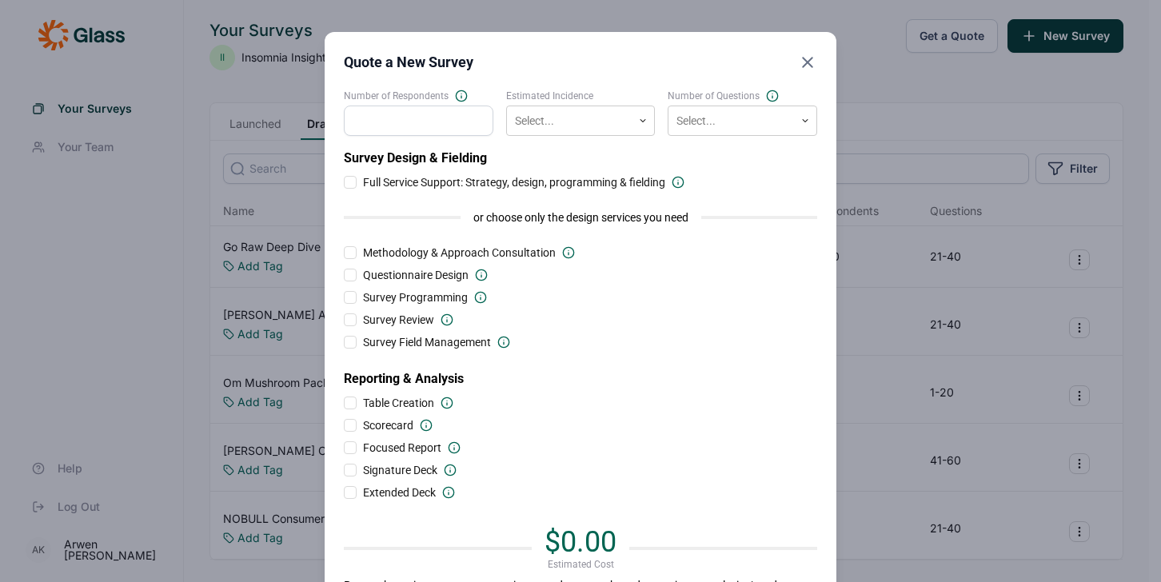
click at [437, 126] on input "Number of Respondents" at bounding box center [419, 121] width 150 height 30
click at [608, 118] on div at bounding box center [570, 121] width 110 height 20
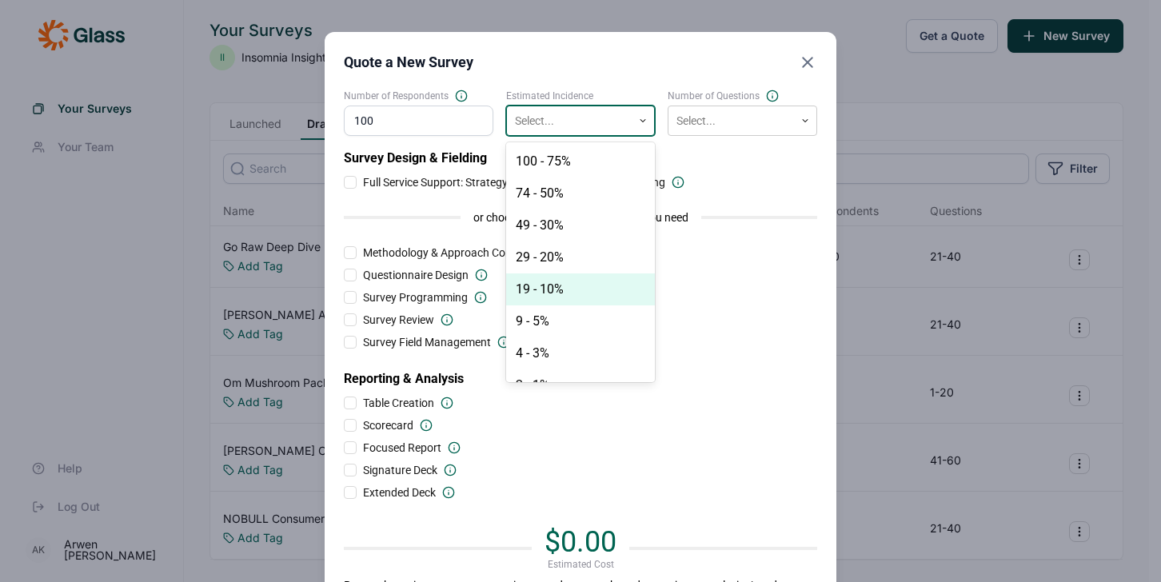
scroll to position [22, 0]
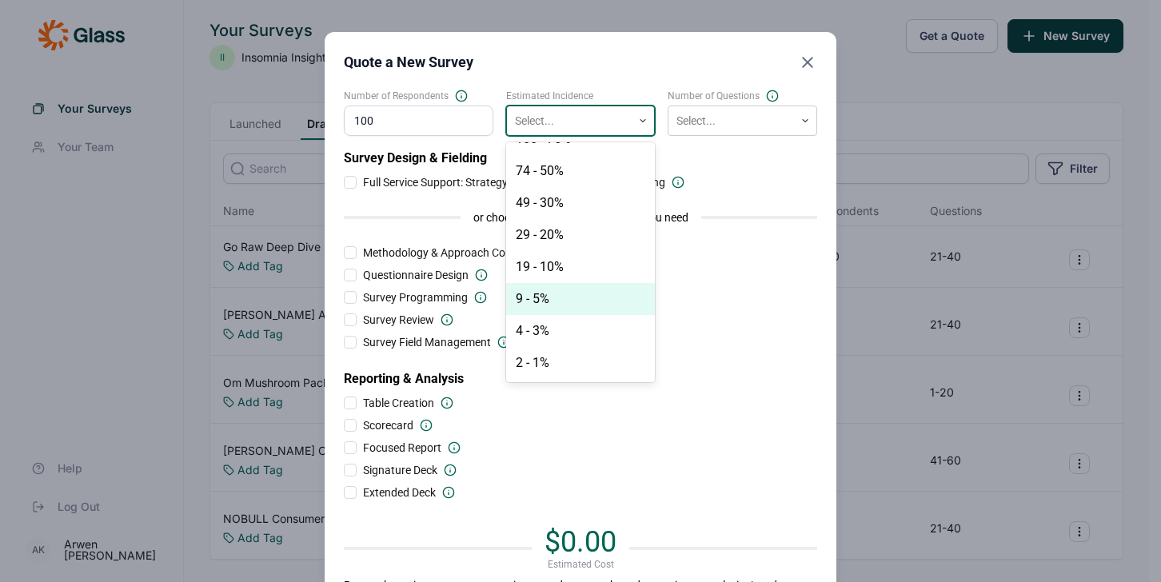
click at [556, 293] on div "9 - 5%" at bounding box center [581, 299] width 150 height 32
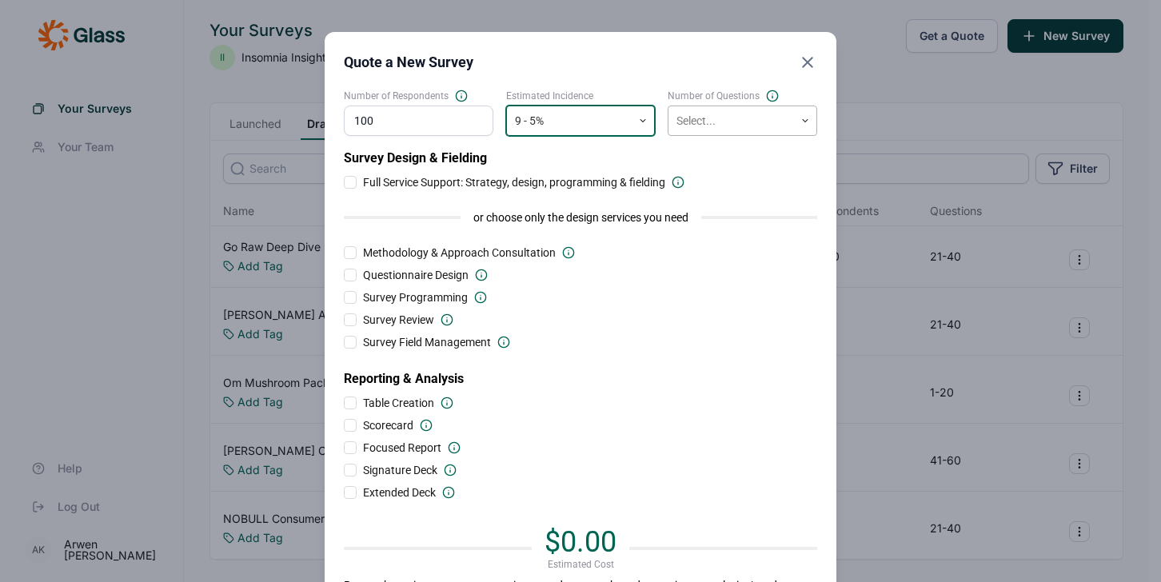
click at [716, 123] on div at bounding box center [731, 121] width 110 height 20
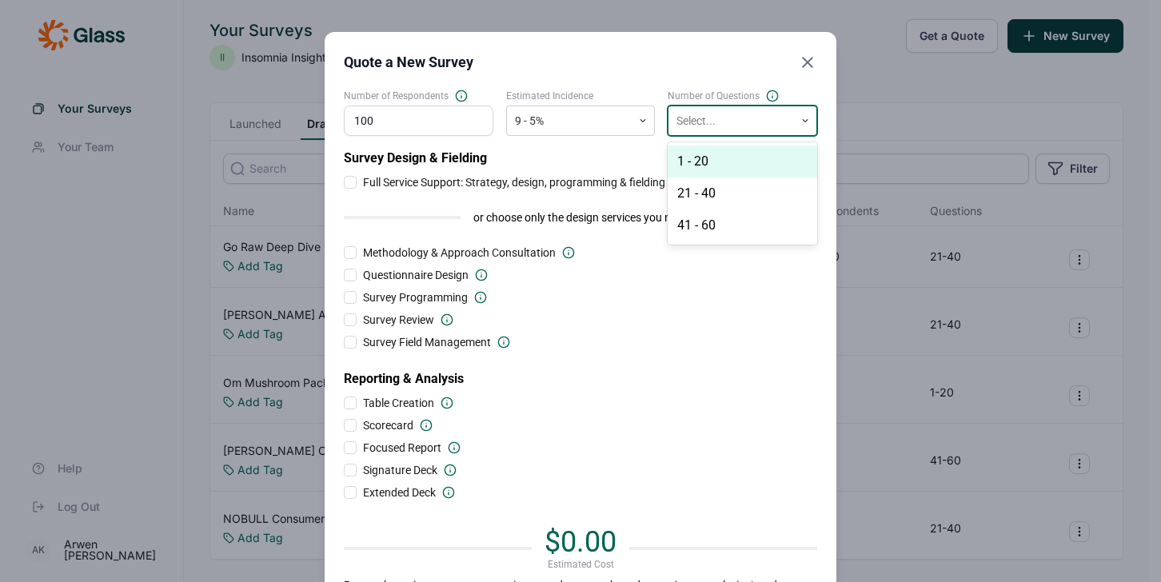
click at [720, 162] on div "1 - 20" at bounding box center [743, 162] width 150 height 32
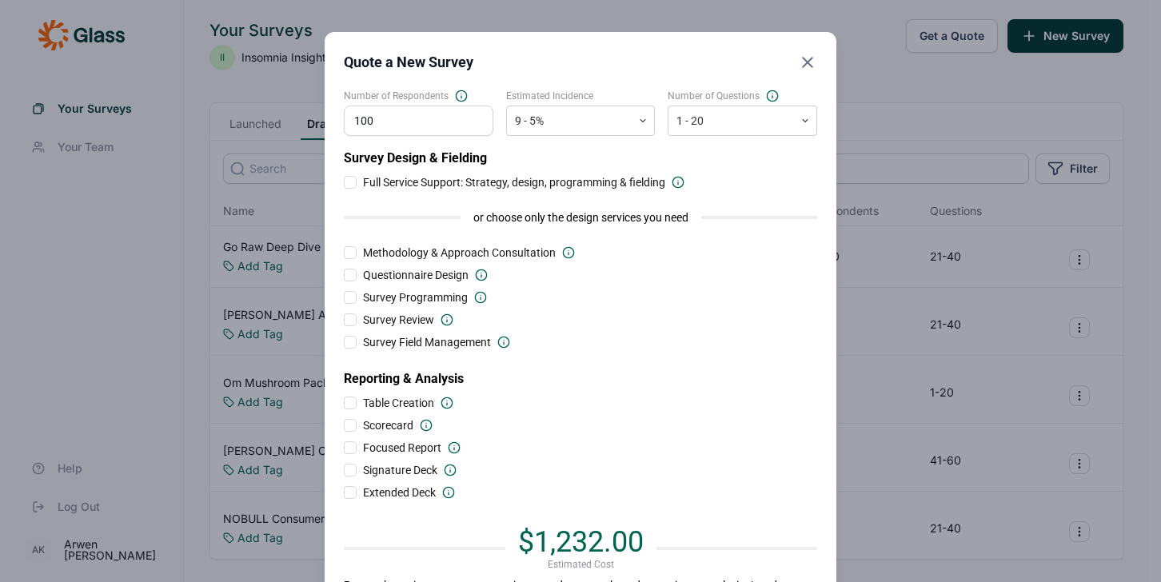
drag, startPoint x: 378, startPoint y: 126, endPoint x: 322, endPoint y: 120, distance: 56.3
click at [325, 120] on div "Quote a New Survey Number of Respondents 100 Estimated Incidence 9 - 5% Number …" at bounding box center [581, 330] width 512 height 596
type input "200"
click at [603, 295] on div "Survey Programming" at bounding box center [580, 297] width 473 height 16
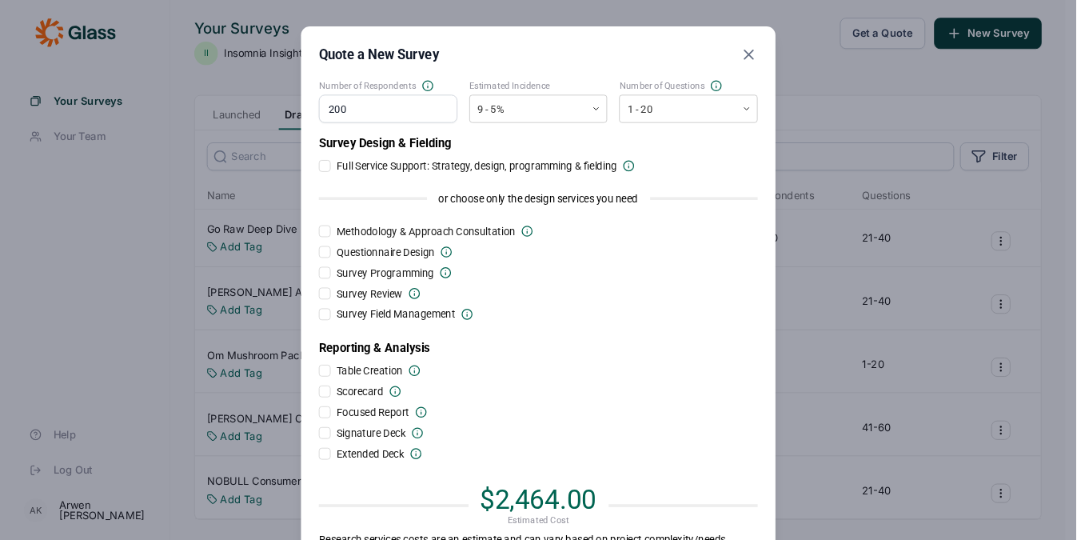
scroll to position [0, 0]
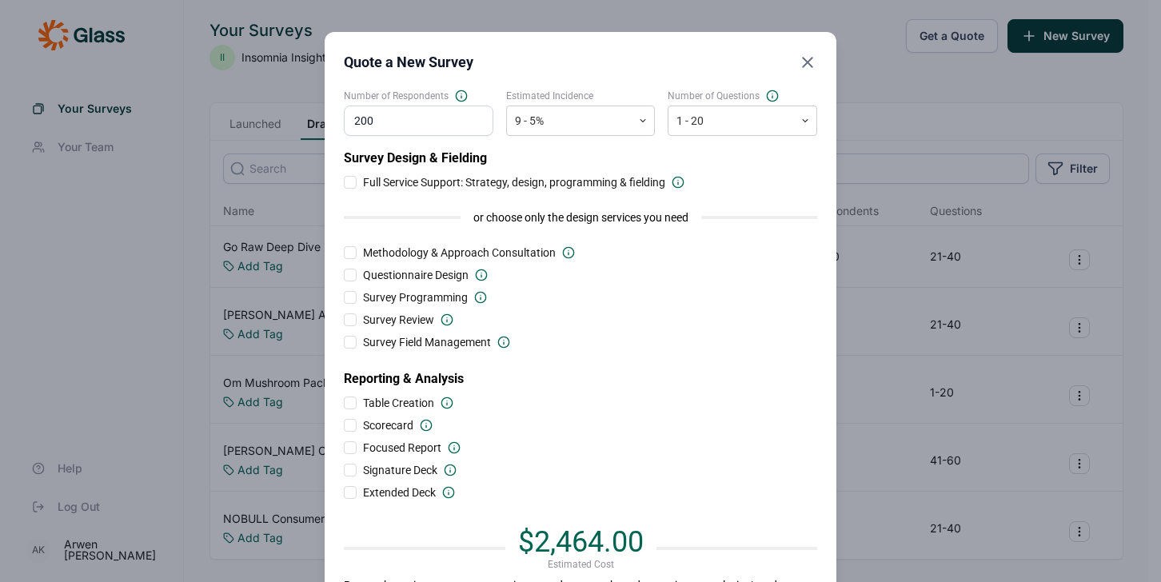
click at [805, 63] on icon "Close" at bounding box center [807, 62] width 19 height 19
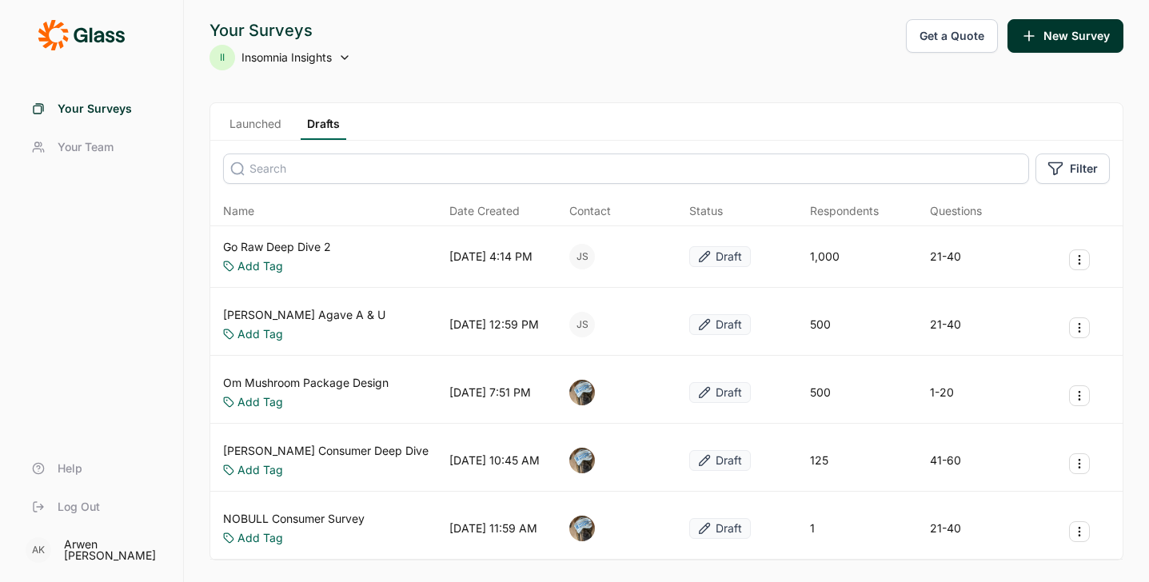
click at [82, 97] on link "Your Surveys" at bounding box center [91, 109] width 145 height 38
click at [90, 106] on span "Your Surveys" at bounding box center [95, 109] width 74 height 16
click at [280, 241] on link "Go Raw Deep Dive 2" at bounding box center [277, 247] width 108 height 16
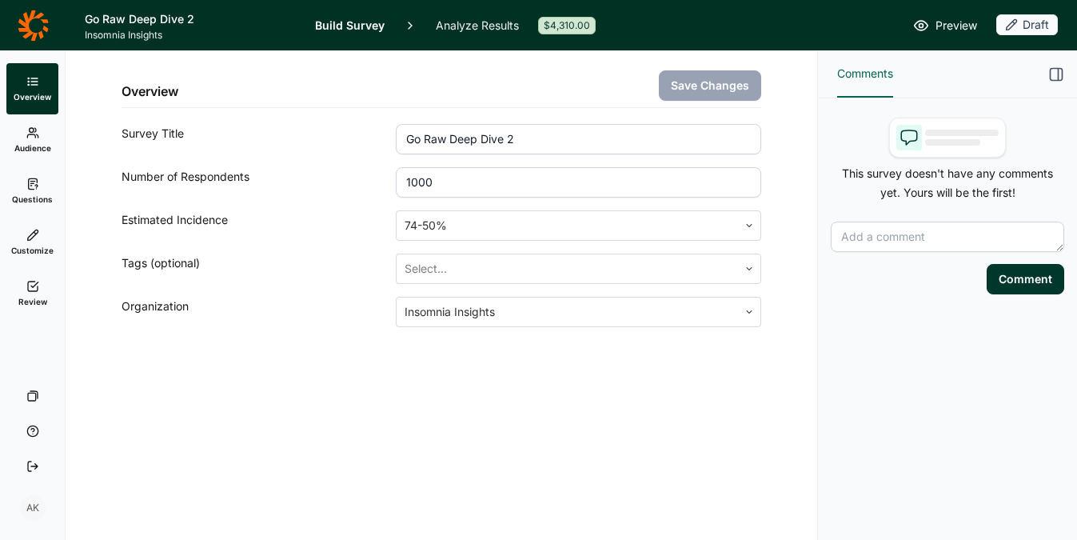
click at [928, 74] on icon "button" at bounding box center [1056, 74] width 16 height 16
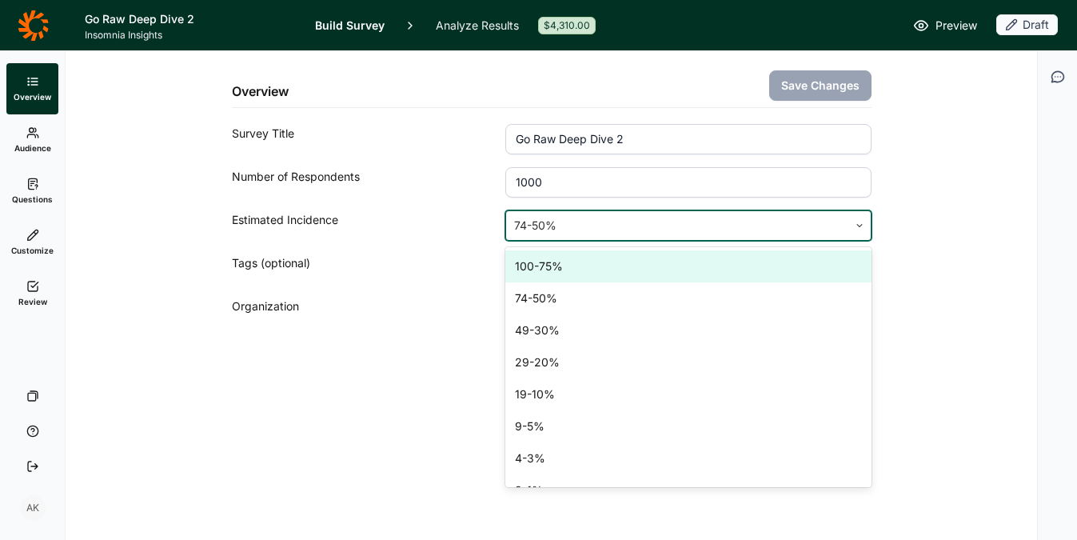
click at [618, 221] on div at bounding box center [676, 225] width 325 height 22
click at [590, 264] on div "100-75%" at bounding box center [687, 266] width 365 height 32
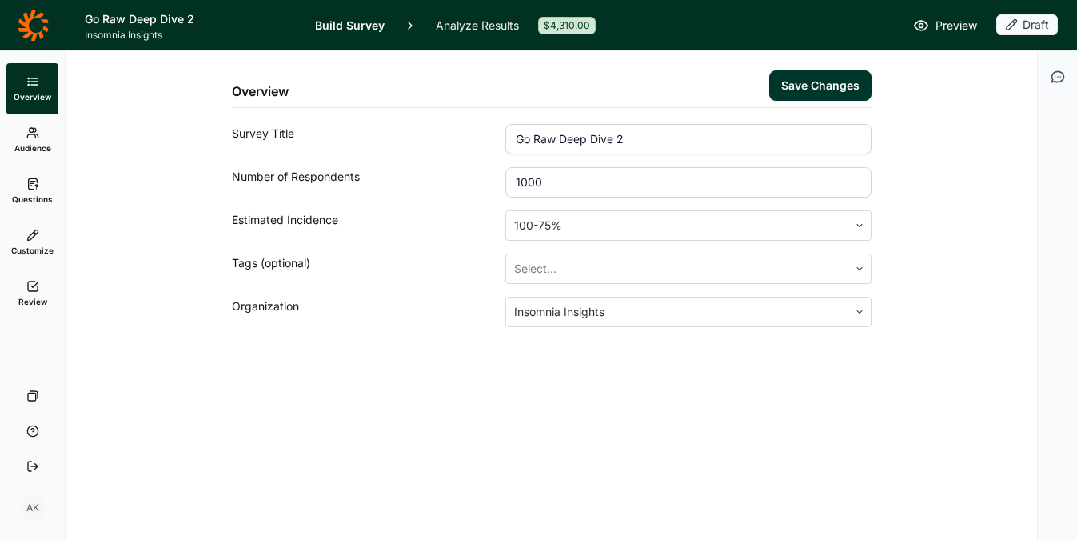
click at [836, 93] on button "Save Changes" at bounding box center [820, 85] width 102 height 30
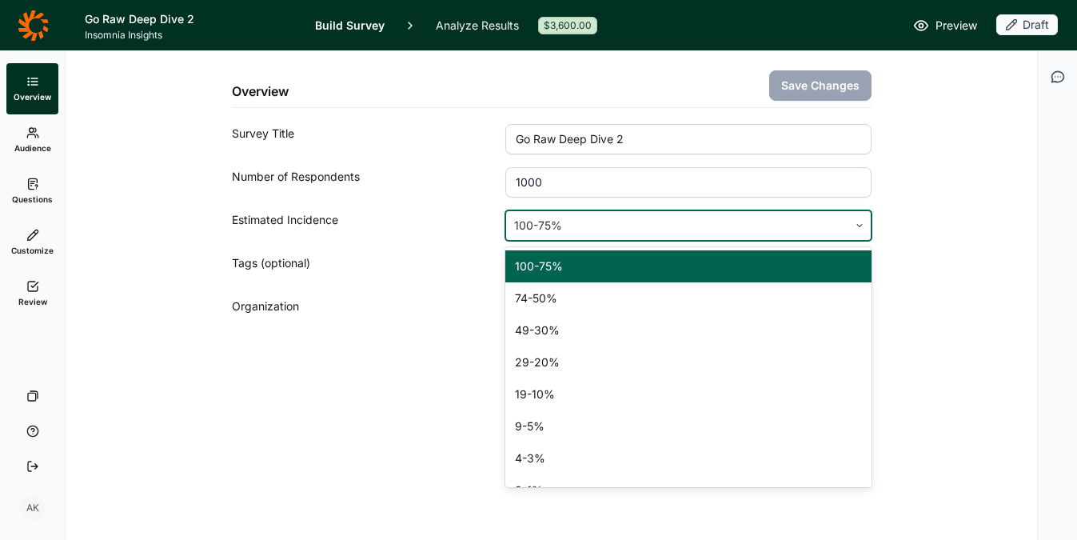
click at [556, 229] on div at bounding box center [676, 225] width 325 height 22
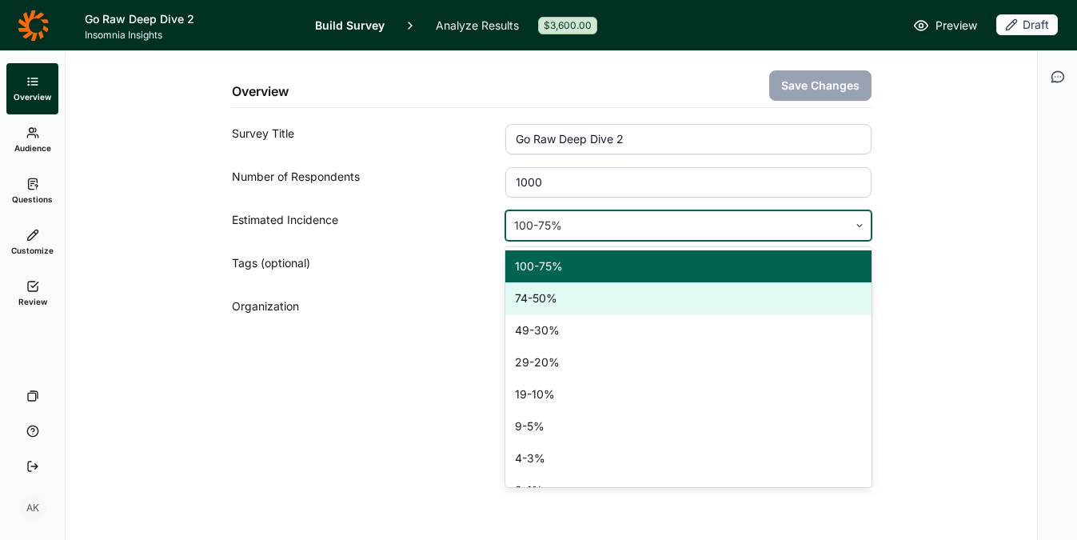
click at [537, 306] on div "74-50%" at bounding box center [687, 298] width 365 height 32
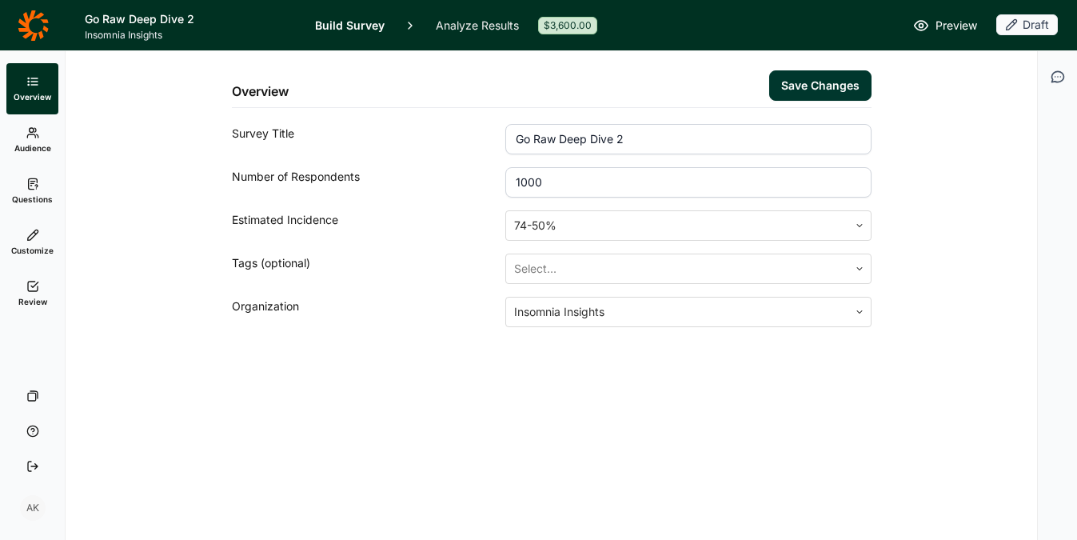
click at [804, 91] on button "Save Changes" at bounding box center [820, 85] width 102 height 30
drag, startPoint x: 915, startPoint y: 168, endPoint x: 904, endPoint y: 163, distance: 11.4
click at [915, 168] on div "Overview Save Changes Survey Title Go Raw Deep Dive 2 Number of Respondents 100…" at bounding box center [551, 227] width 933 height 353
click at [401, 381] on div "Overview Save Changes Survey Title Go Raw Deep Dive 2 Number of Respondents 100…" at bounding box center [551, 227] width 933 height 353
click at [30, 285] on use at bounding box center [33, 286] width 10 height 10
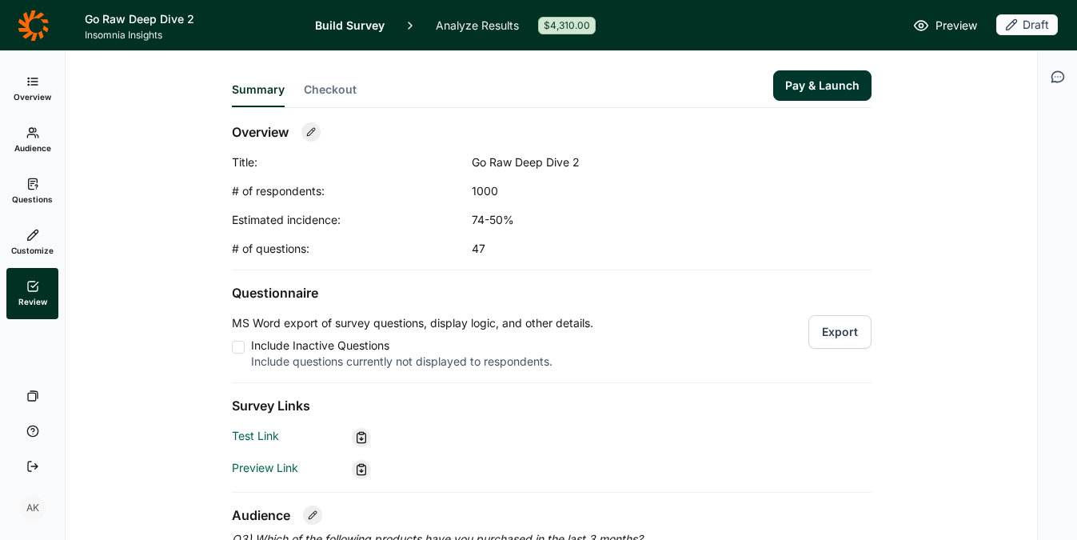
scroll to position [3, 0]
drag, startPoint x: 491, startPoint y: 191, endPoint x: 466, endPoint y: 189, distance: 24.8
click at [472, 189] on div "1000" at bounding box center [632, 190] width 320 height 16
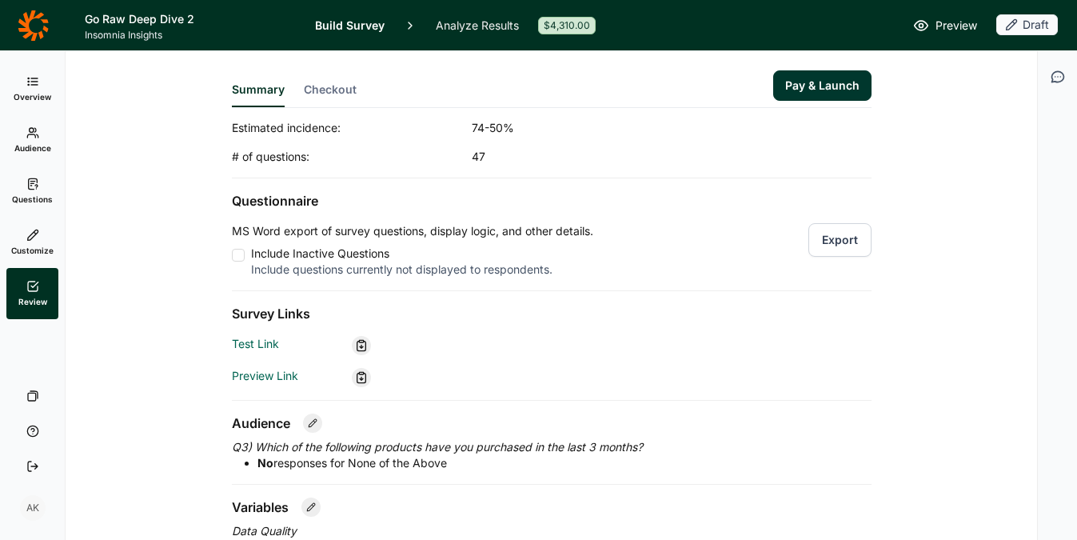
scroll to position [0, 0]
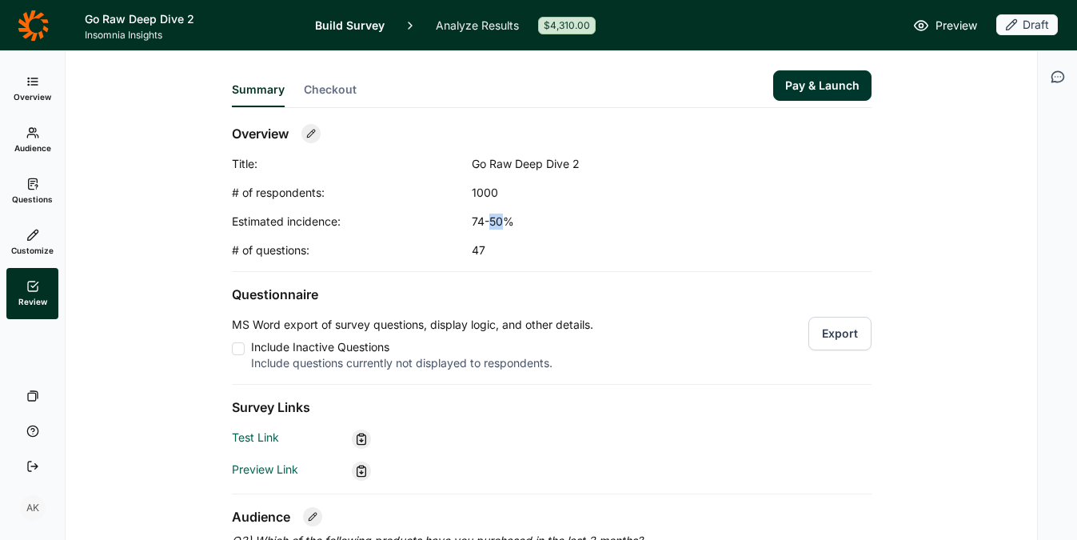
drag, startPoint x: 499, startPoint y: 222, endPoint x: 483, endPoint y: 221, distance: 16.1
click at [483, 221] on div "74-50%" at bounding box center [632, 221] width 320 height 16
click at [485, 221] on div "74-50%" at bounding box center [632, 221] width 320 height 16
click at [489, 221] on div "74-50%" at bounding box center [632, 221] width 320 height 16
click at [325, 89] on span "Checkout" at bounding box center [330, 90] width 53 height 16
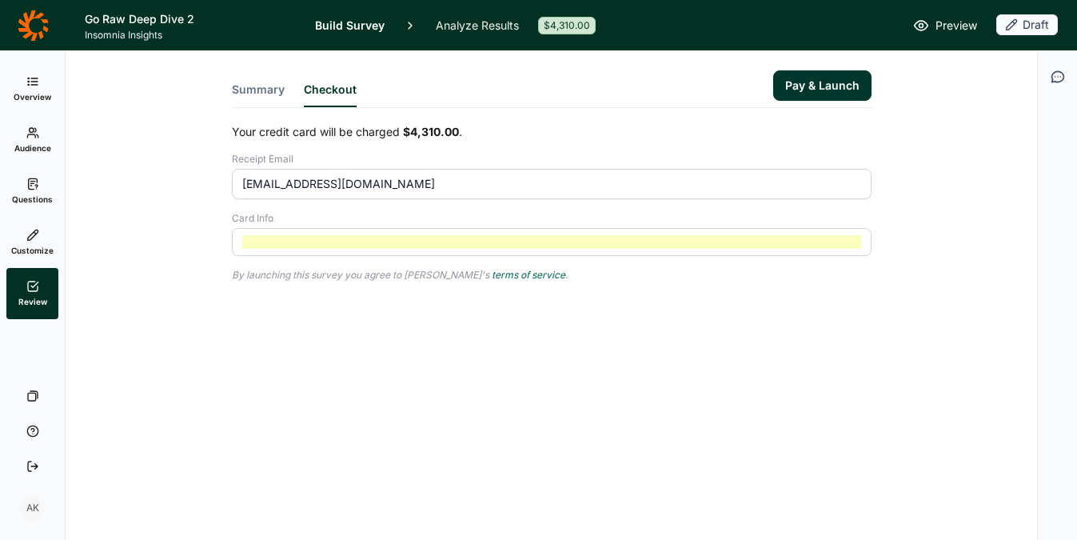
click at [928, 130] on div "Summary Checkout Pay & Launch Your credit card will be charged $4,310.00 . Rece…" at bounding box center [551, 204] width 933 height 307
click at [808, 86] on button "Pay & Launch" at bounding box center [822, 85] width 98 height 30
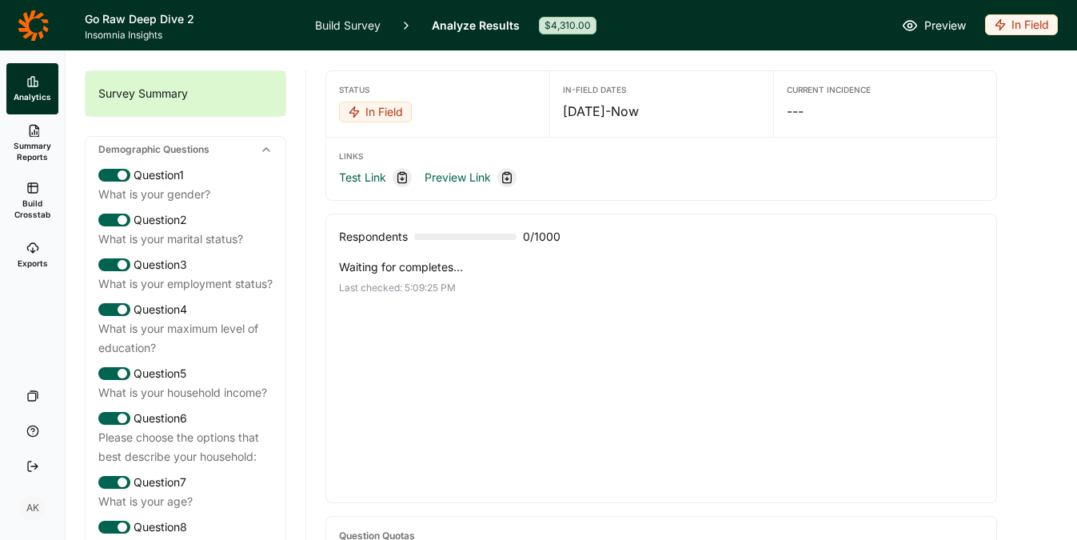
click at [26, 14] on icon at bounding box center [33, 25] width 30 height 30
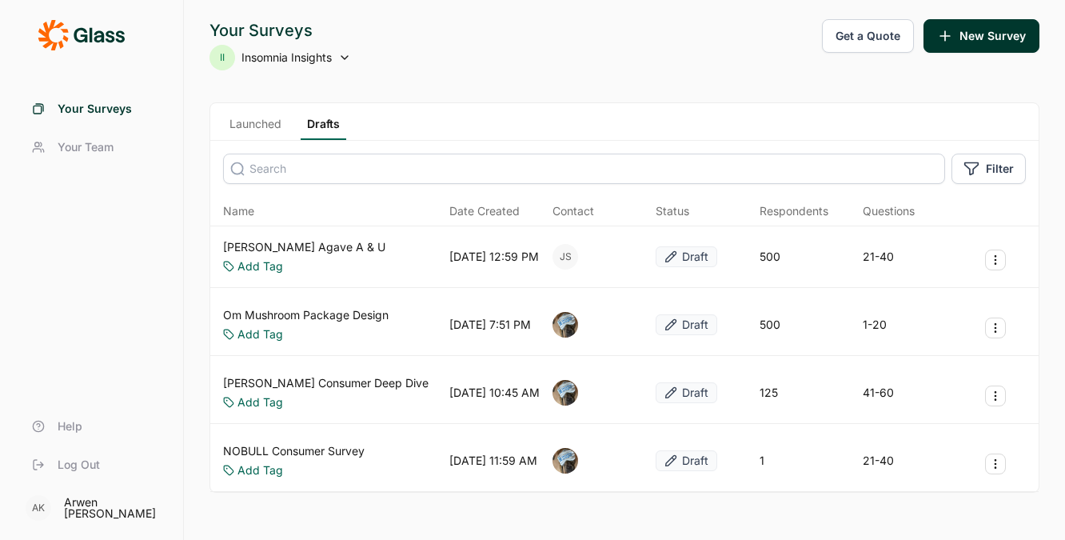
click at [260, 126] on link "Launched" at bounding box center [255, 128] width 65 height 24
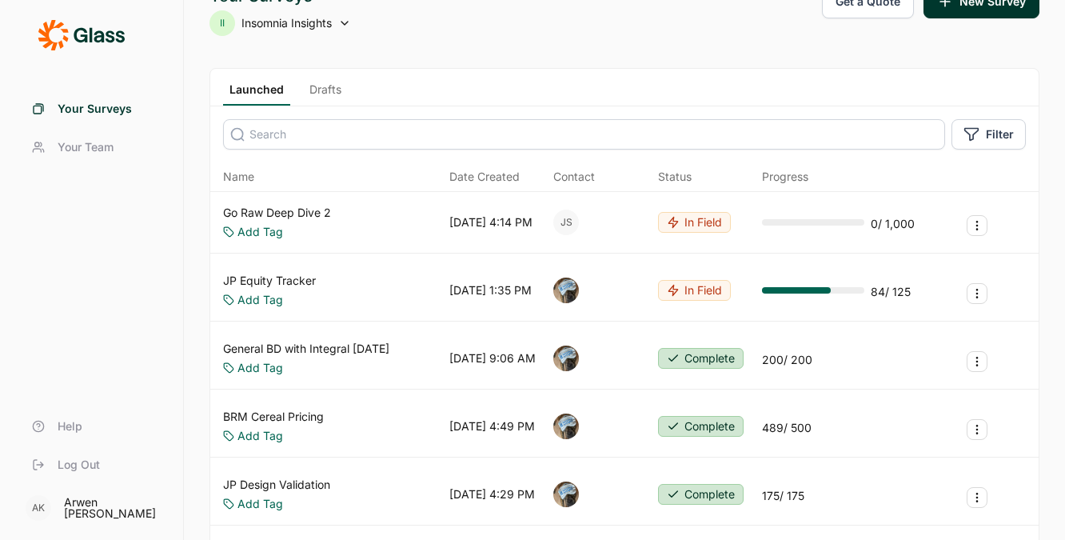
scroll to position [38, 0]
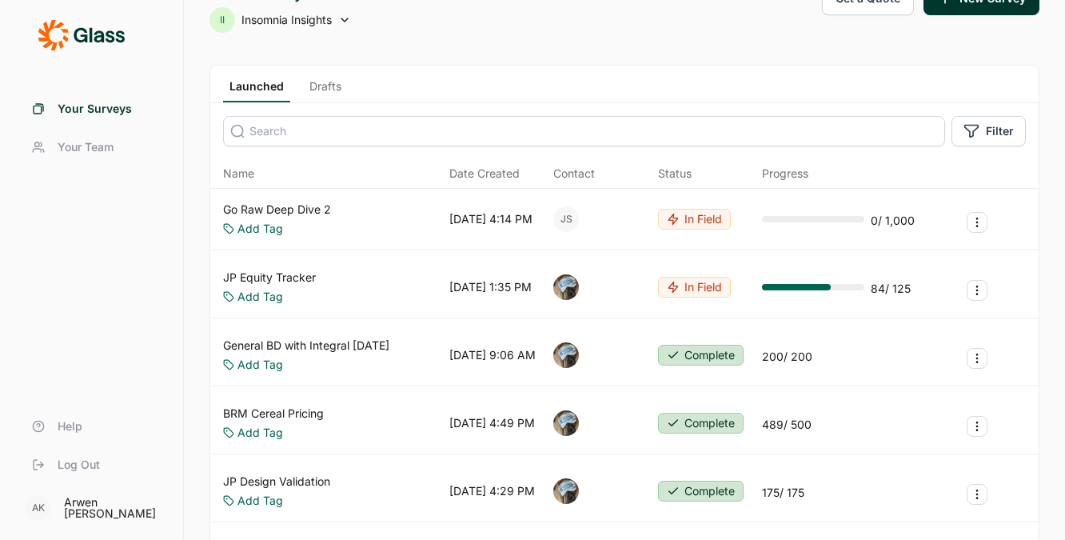
click at [237, 277] on link "JP Equity Tracker" at bounding box center [269, 277] width 93 height 16
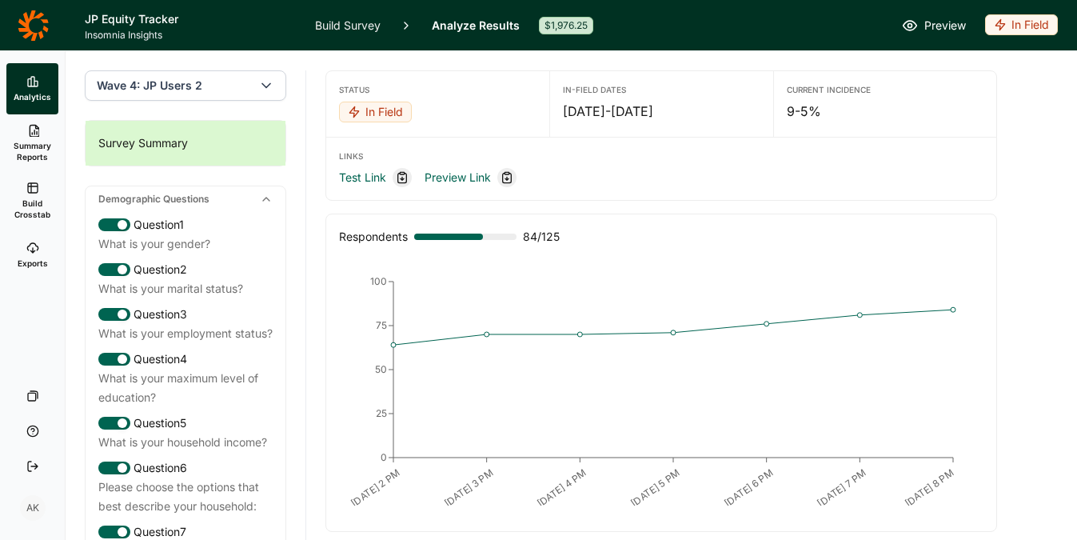
click at [369, 112] on div "In Field" at bounding box center [375, 112] width 73 height 21
drag, startPoint x: 255, startPoint y: 199, endPoint x: 275, endPoint y: 254, distance: 58.7
click at [275, 254] on body "JP Equity Tracker Insomnia Insights Build Survey Analyze Results $1,976.25 Prev…" at bounding box center [538, 270] width 1077 height 540
click at [534, 122] on div "In Field" at bounding box center [437, 113] width 197 height 22
click at [928, 21] on div "In Field" at bounding box center [1021, 24] width 73 height 21
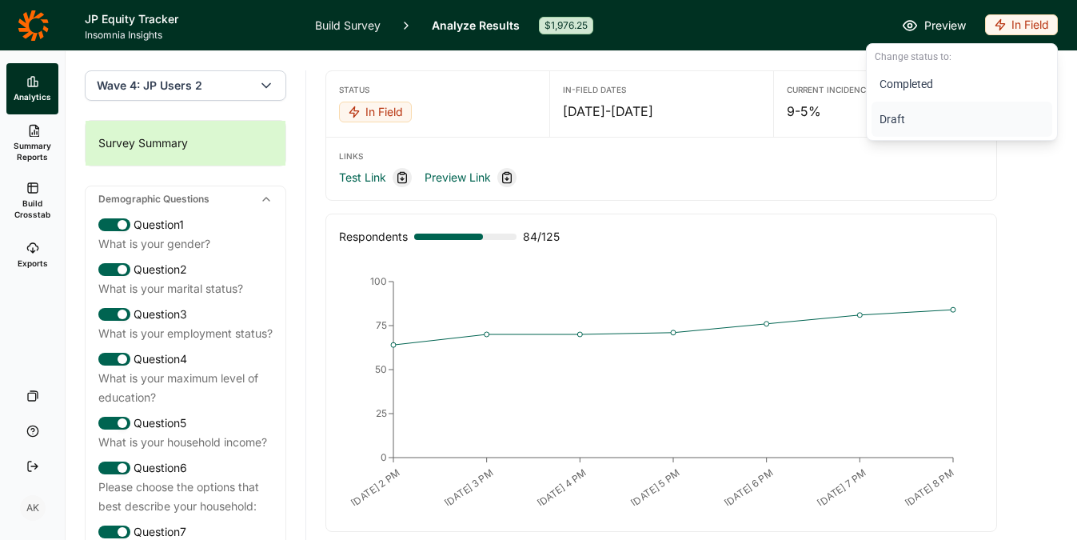
click at [895, 110] on button "Draft" at bounding box center [962, 119] width 181 height 35
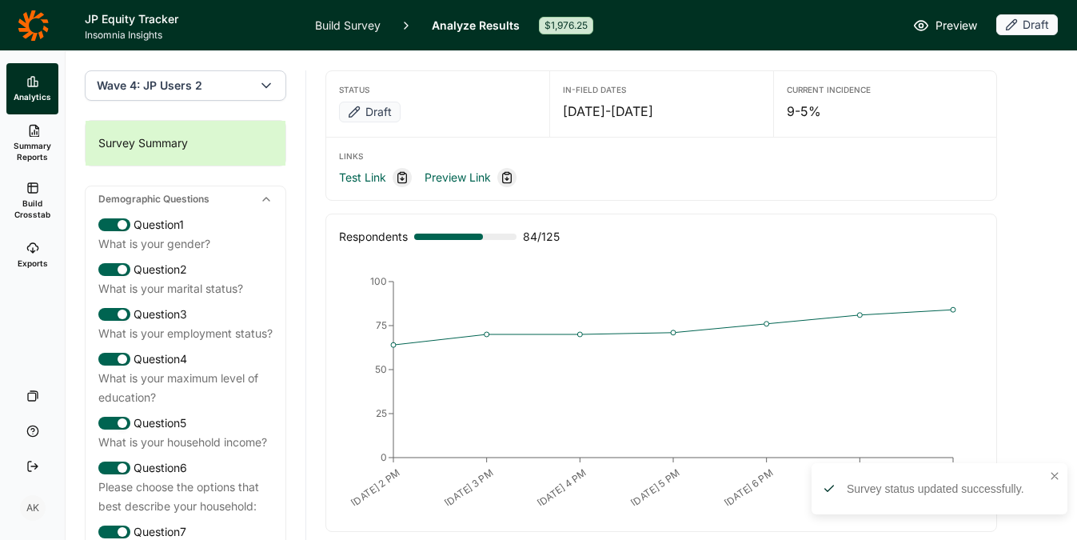
click at [313, 23] on header "JP Equity Tracker Insomnia Insights Build Survey Analyze Results $1,976.25 Prev…" at bounding box center [538, 25] width 1077 height 50
click at [343, 23] on link "Build Survey" at bounding box center [348, 25] width 66 height 50
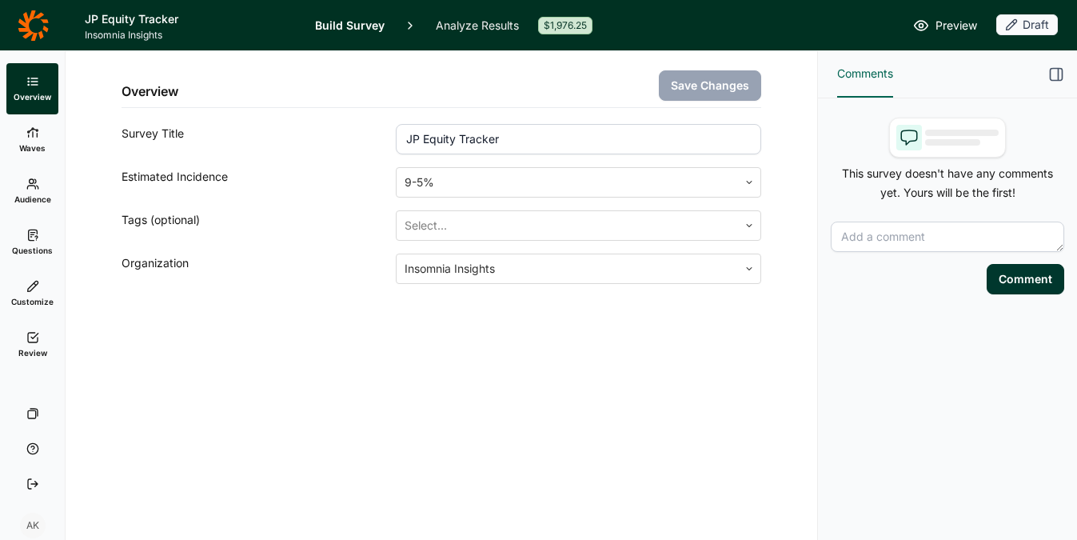
click at [23, 344] on link "Review" at bounding box center [32, 344] width 52 height 51
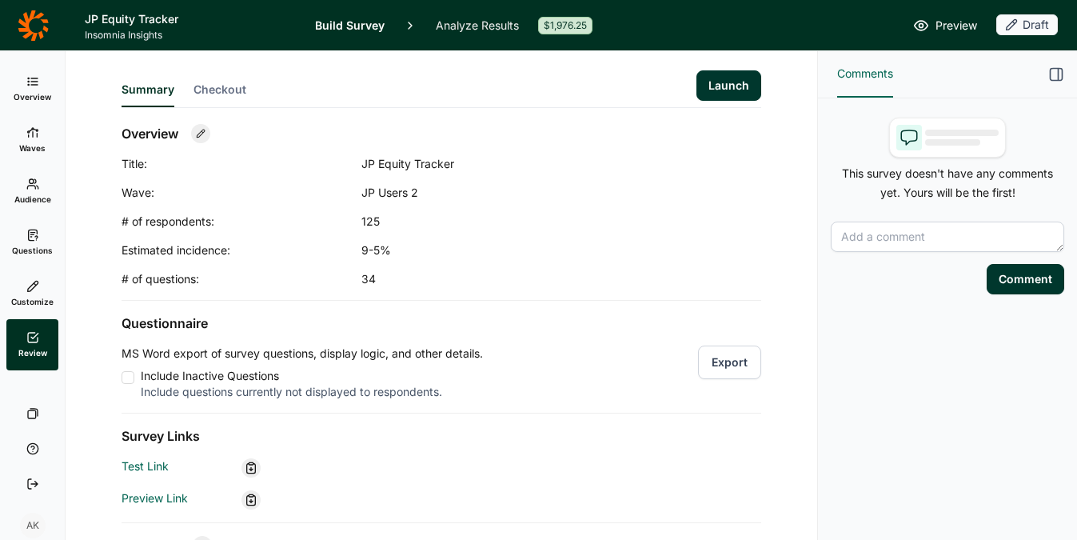
click at [724, 90] on button "Launch" at bounding box center [728, 85] width 65 height 30
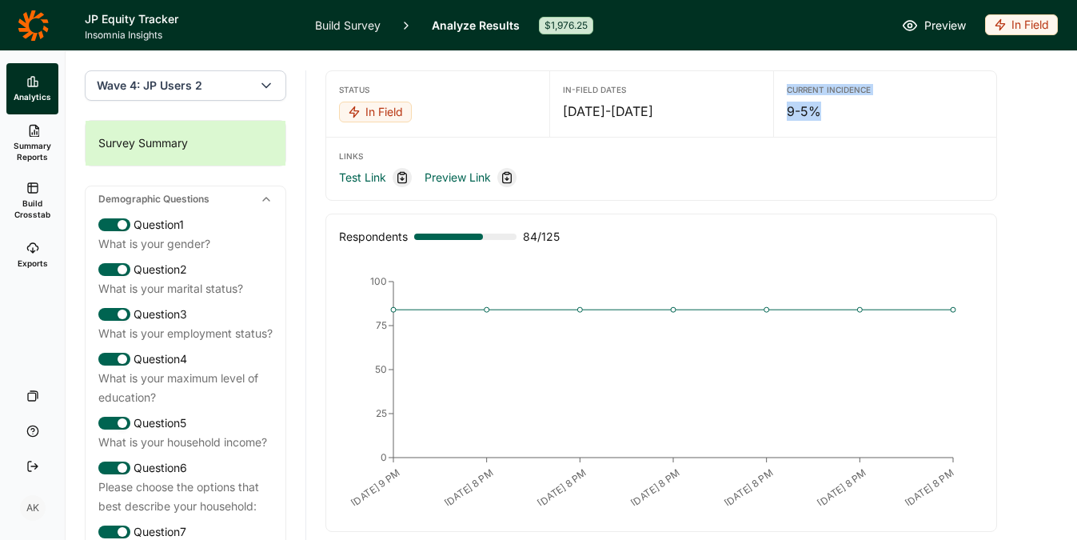
drag, startPoint x: 848, startPoint y: 107, endPoint x: 781, endPoint y: 88, distance: 69.9
click at [776, 87] on div "Current Incidence 9-5%" at bounding box center [885, 102] width 222 height 62
click at [787, 90] on div "Current Incidence 9-5%" at bounding box center [885, 102] width 222 height 62
click at [787, 90] on div "Current Incidence" at bounding box center [885, 89] width 197 height 11
click at [341, 21] on link "Build Survey" at bounding box center [348, 25] width 66 height 50
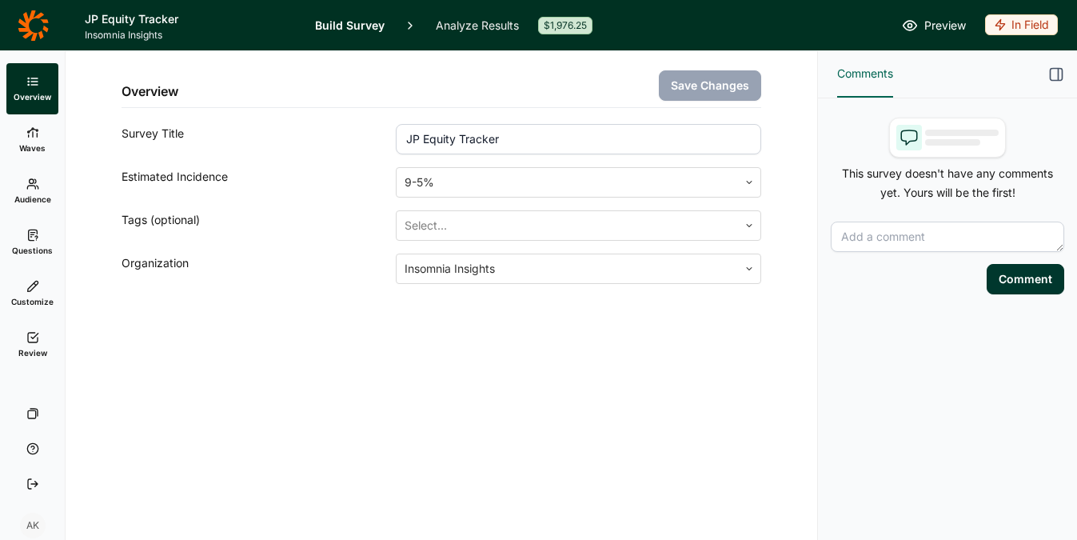
click at [452, 22] on link "Analyze Results" at bounding box center [477, 25] width 83 height 50
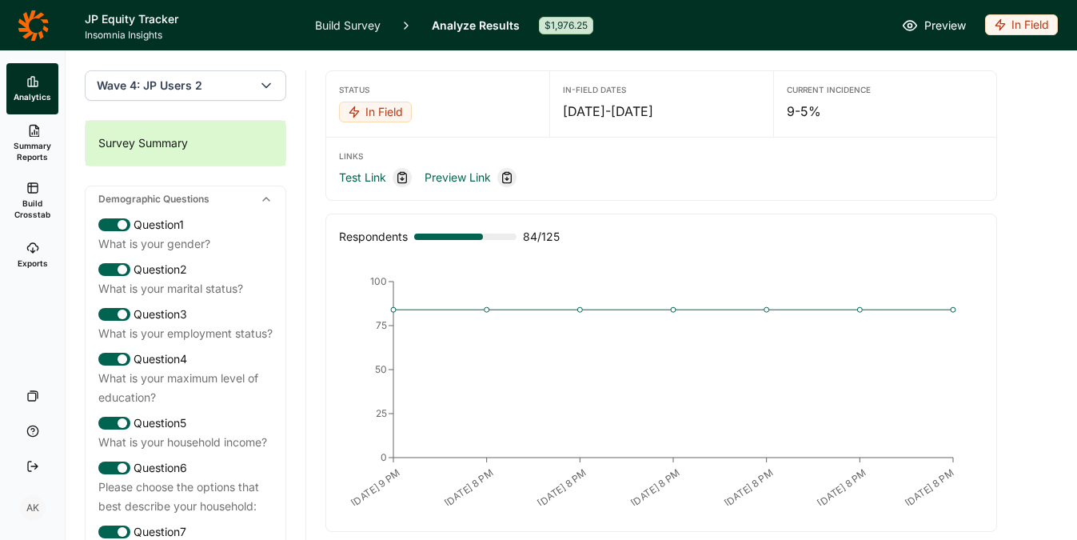
click at [26, 22] on icon at bounding box center [33, 25] width 30 height 30
